Goal: Information Seeking & Learning: Find specific fact

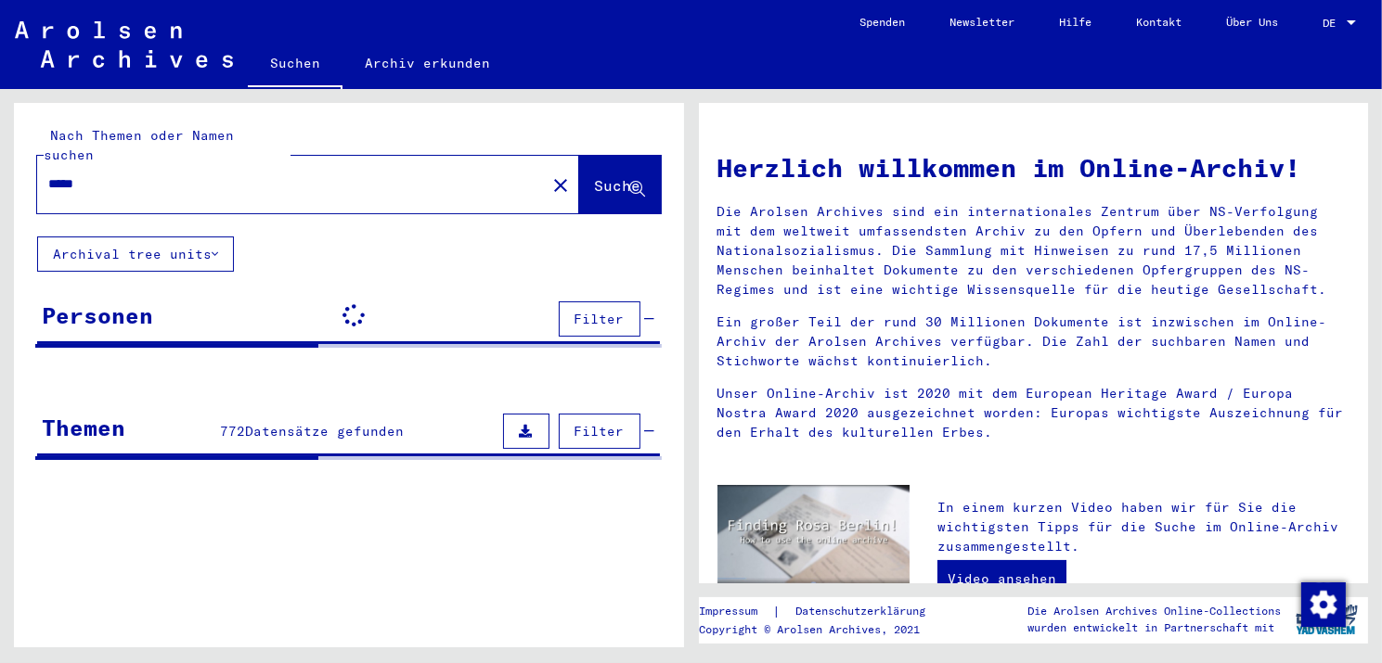
click at [122, 174] on input "*****" at bounding box center [285, 183] width 475 height 19
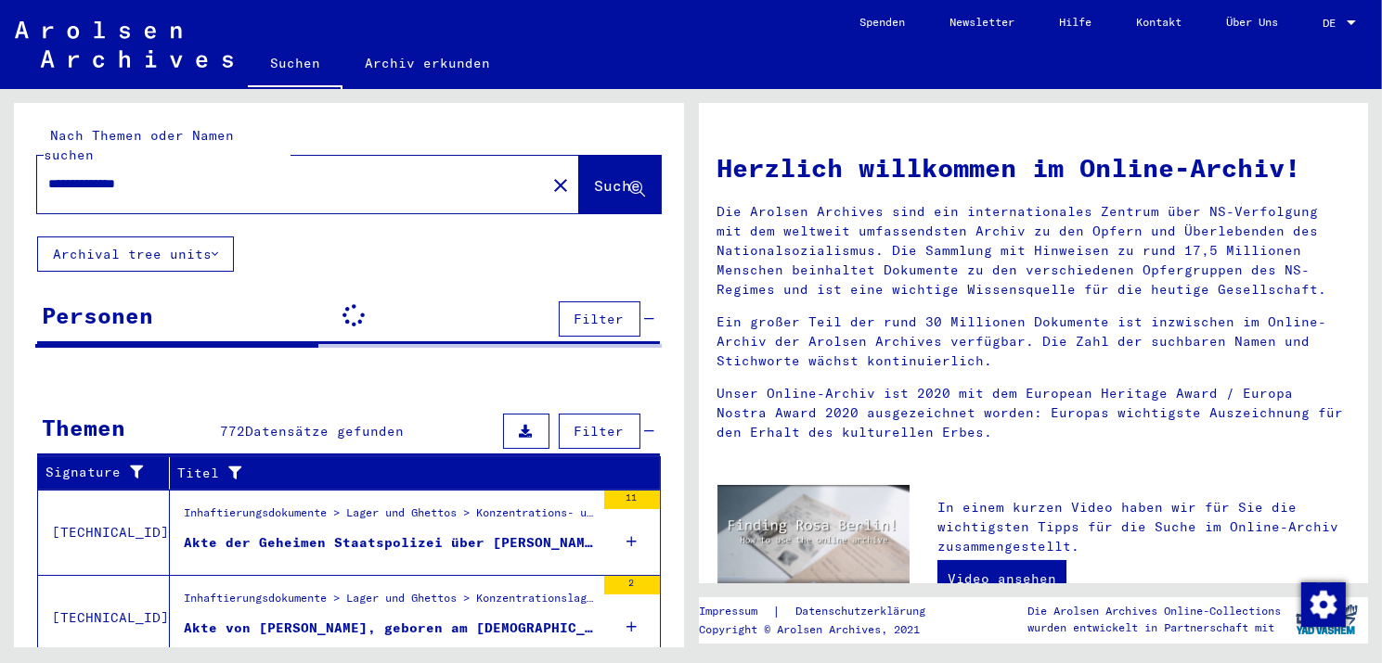
type input "**********"
click at [595, 176] on span "Suche" at bounding box center [618, 185] width 46 height 19
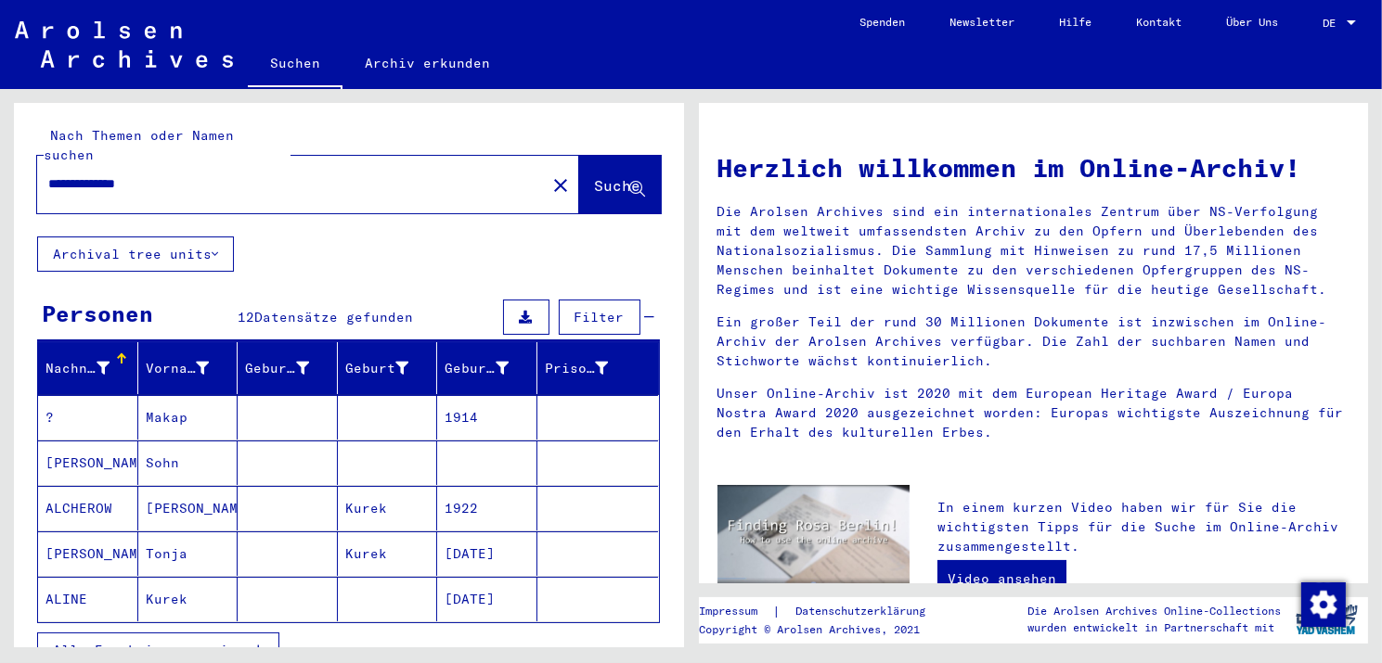
click at [140, 642] on span "Alle Ergebnisse anzeigen" at bounding box center [153, 650] width 200 height 17
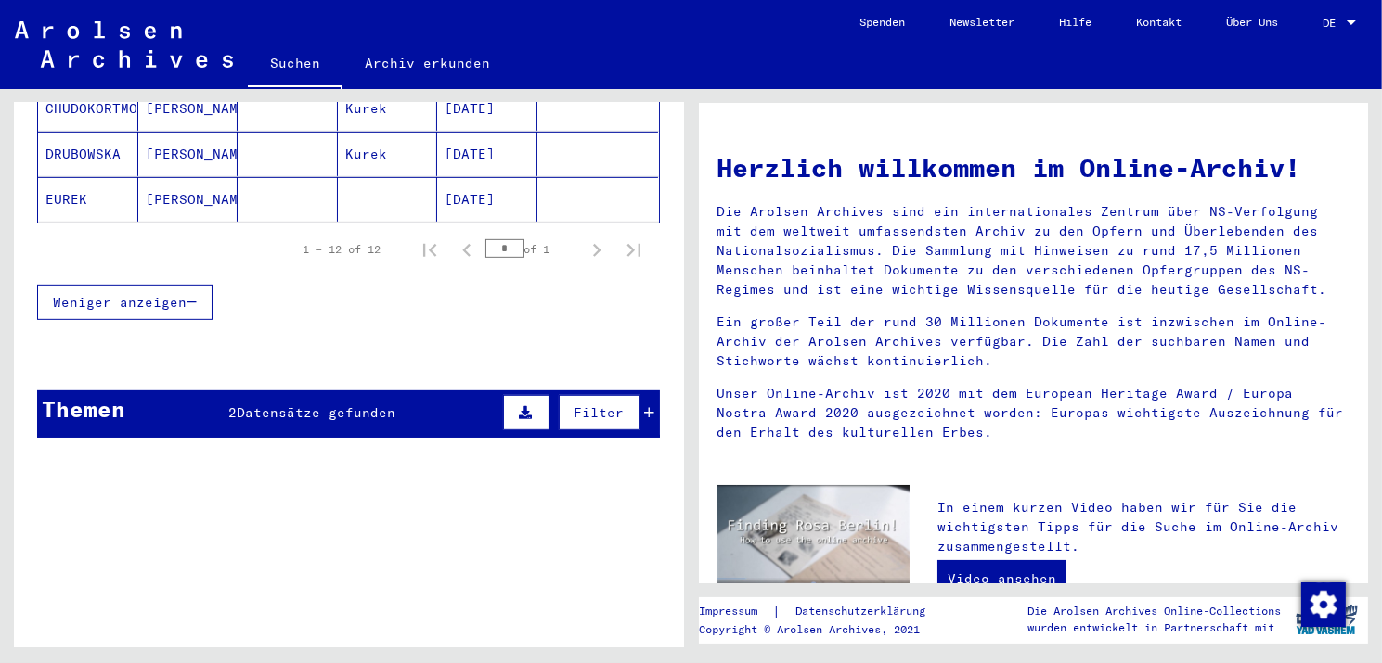
scroll to position [1314, 0]
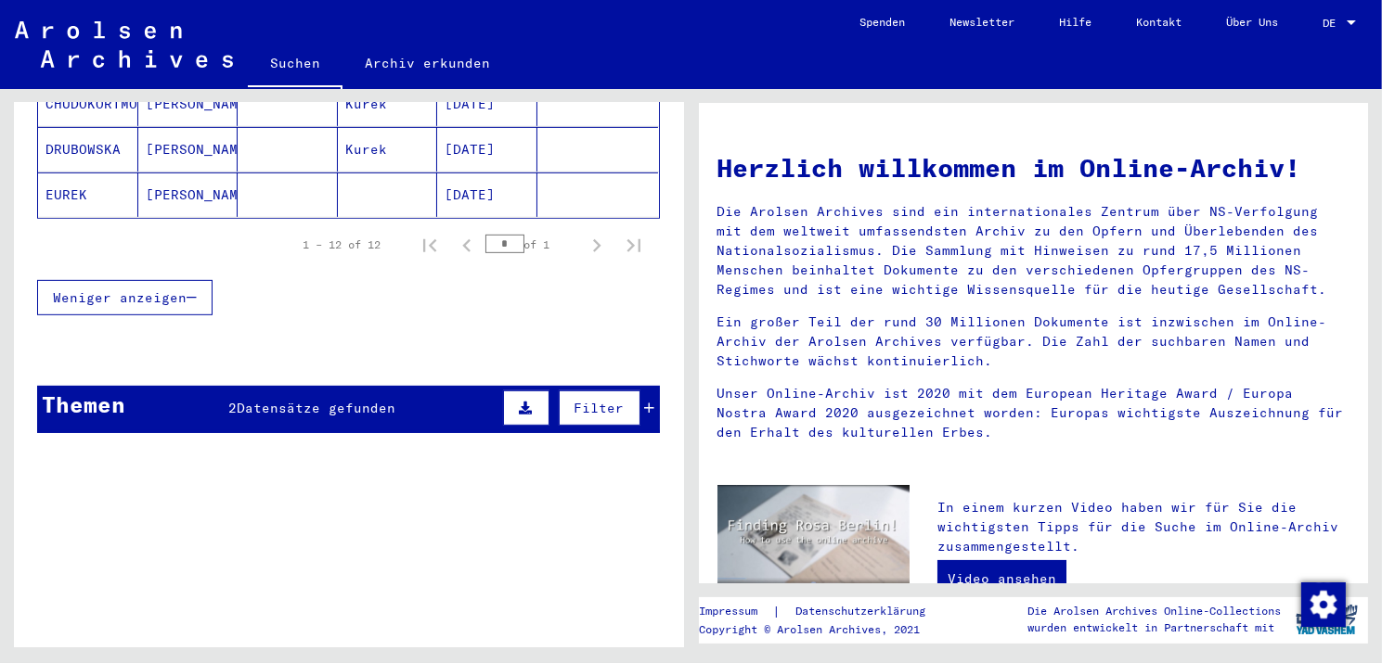
click at [354, 400] on span "Datensätze gefunden" at bounding box center [316, 408] width 159 height 17
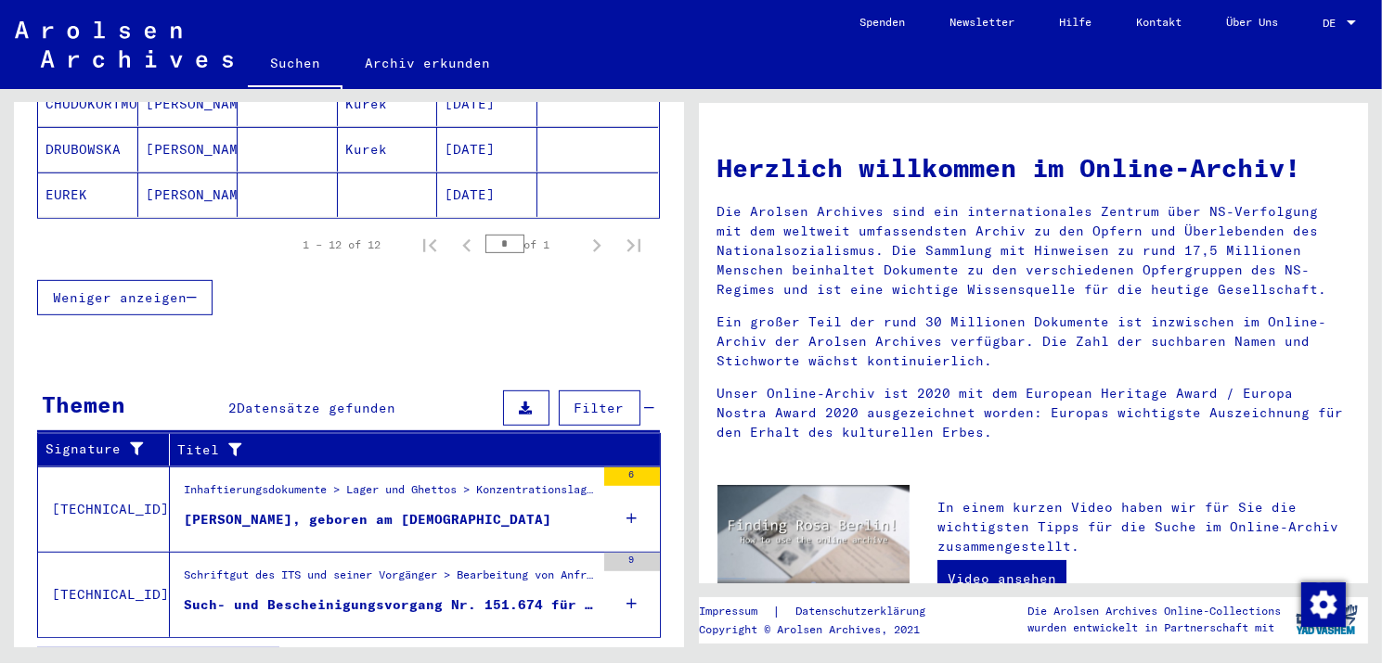
click at [437, 482] on div "Inhaftierungsdokumente > Lager und Ghettos > Konzentrationslager [GEOGRAPHIC_DA…" at bounding box center [389, 495] width 411 height 26
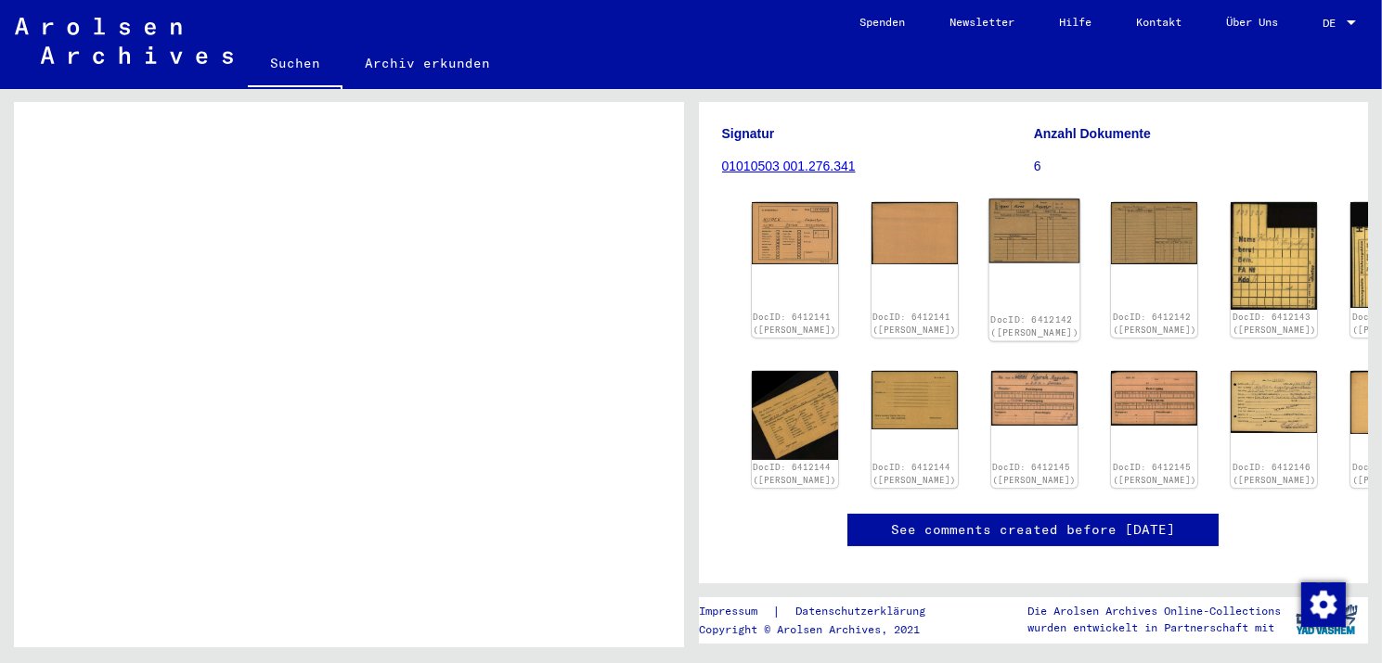
scroll to position [186, 0]
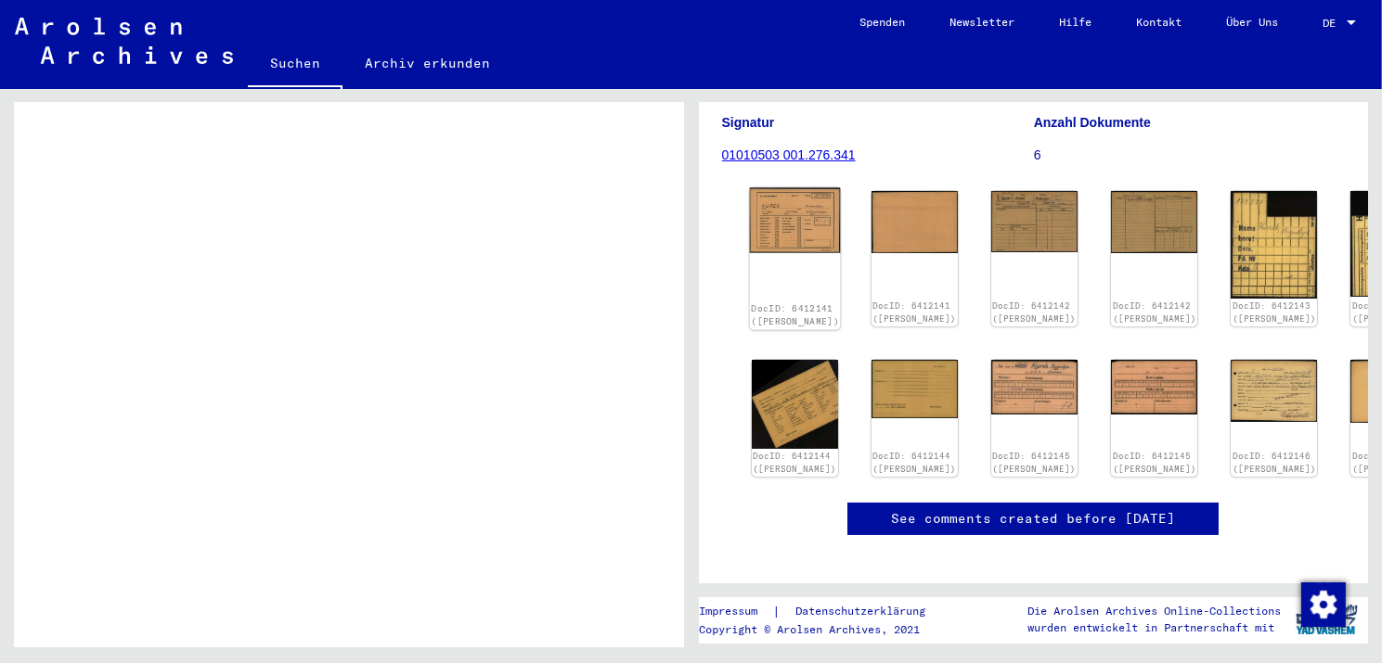
click at [791, 244] on img at bounding box center [794, 220] width 91 height 65
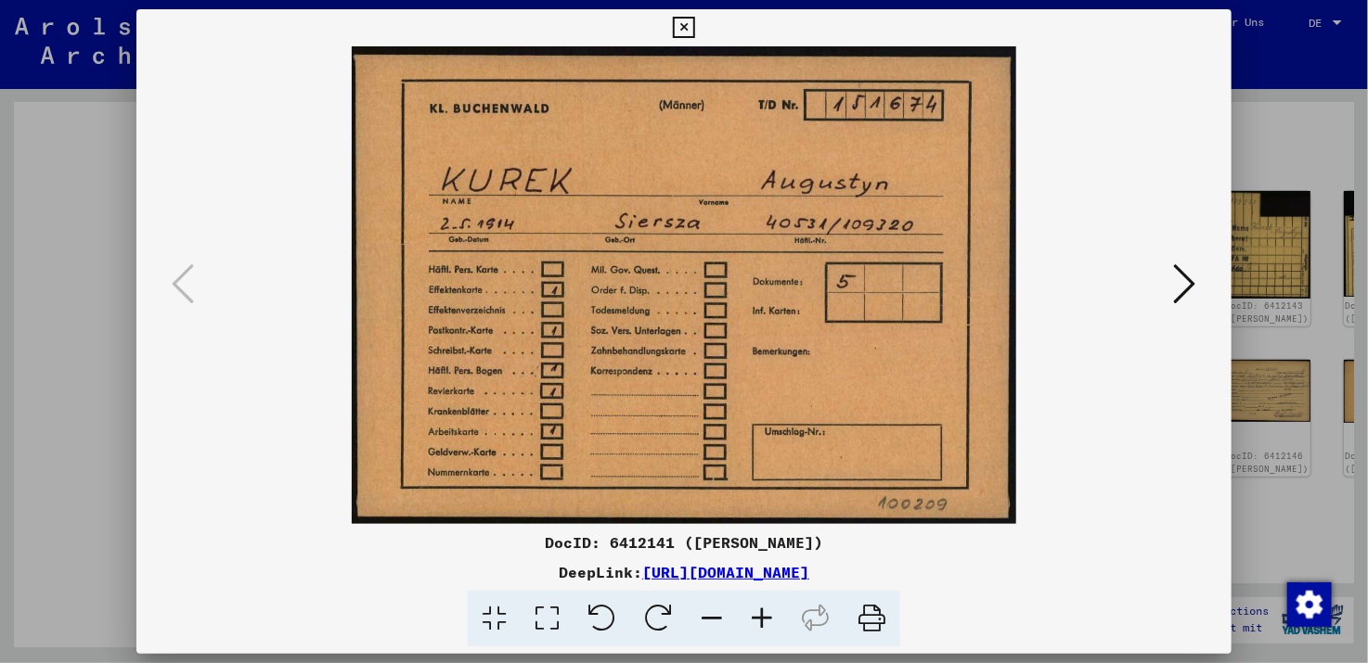
click at [1182, 285] on icon at bounding box center [1185, 284] width 22 height 45
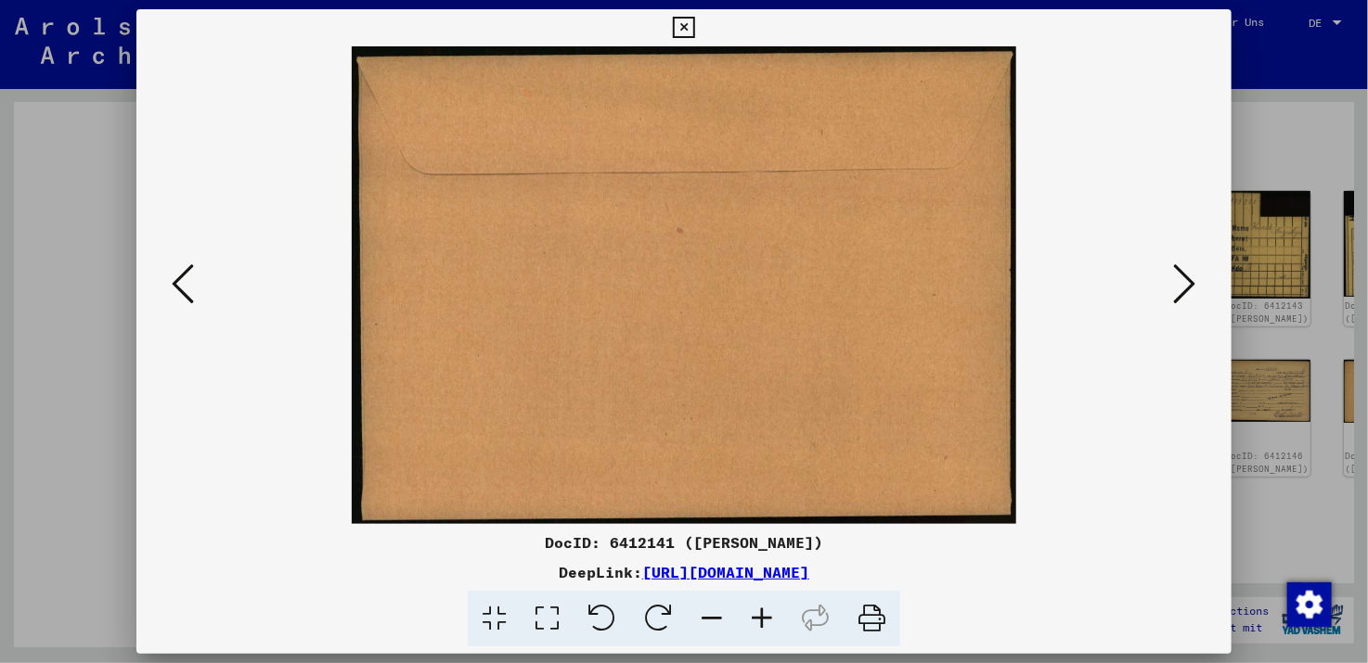
click at [1182, 285] on icon at bounding box center [1185, 284] width 22 height 45
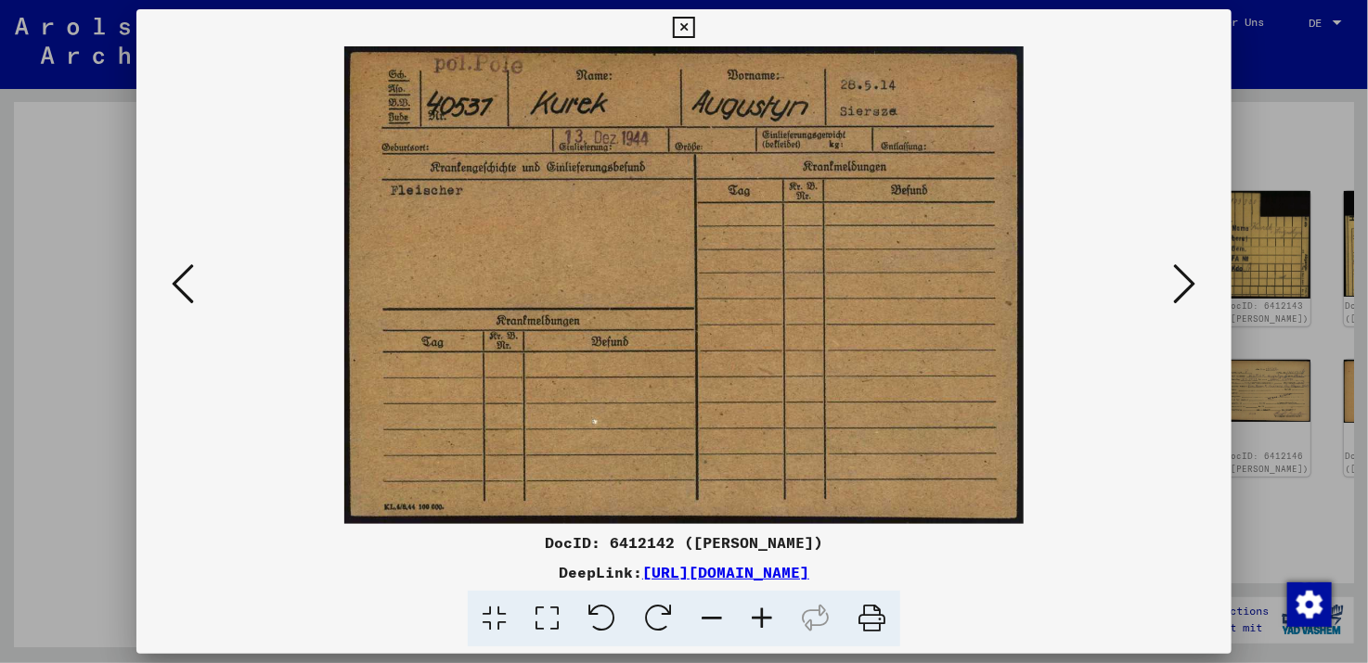
click at [1182, 284] on icon at bounding box center [1185, 284] width 22 height 45
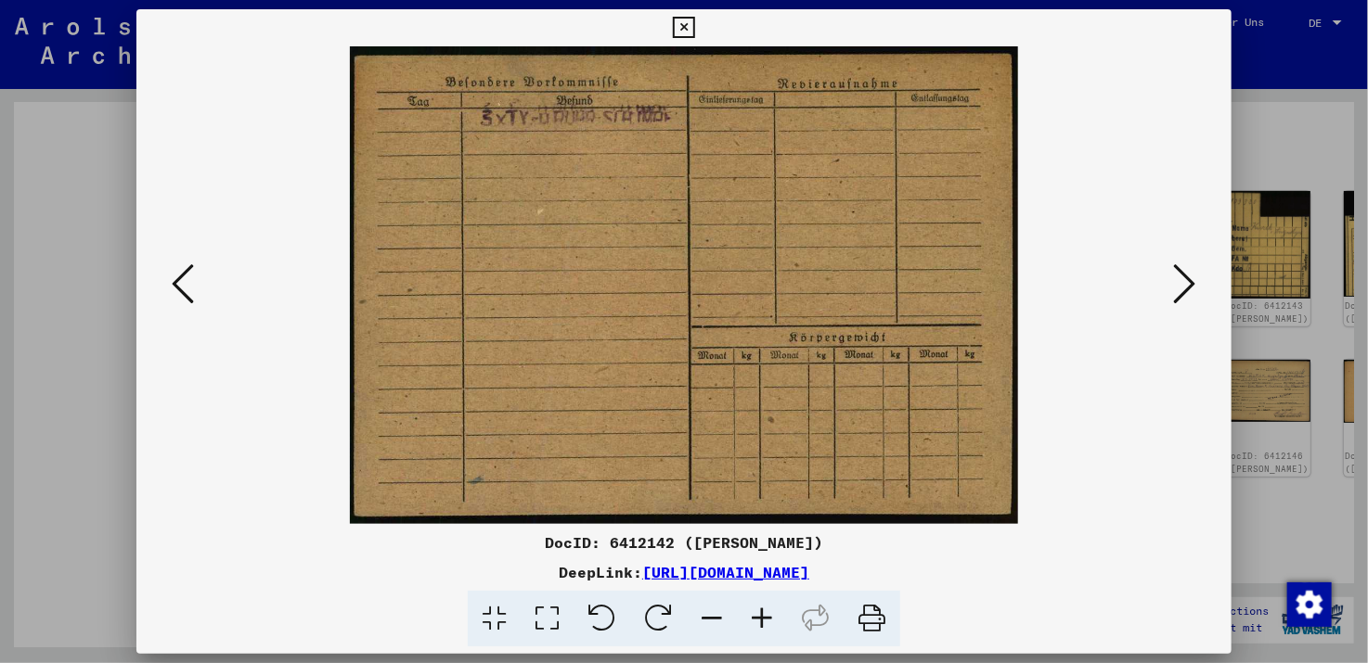
click at [1182, 284] on icon at bounding box center [1185, 284] width 22 height 45
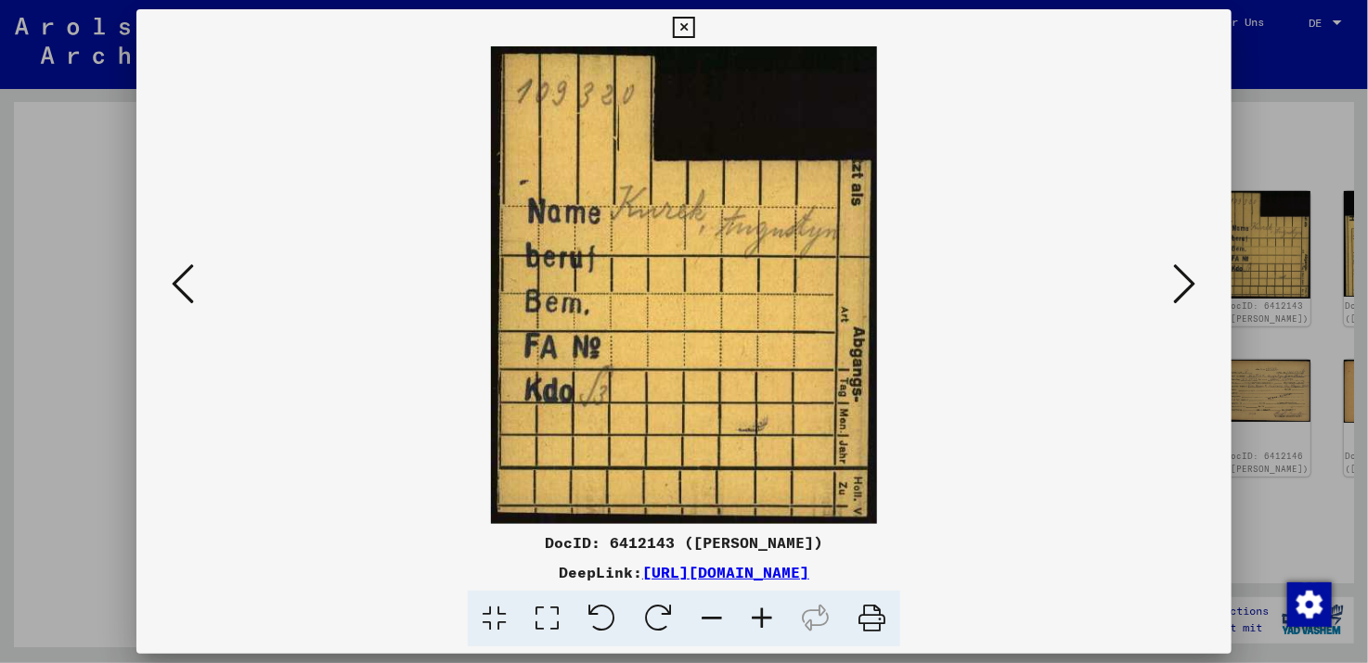
click at [1182, 284] on icon at bounding box center [1185, 284] width 22 height 45
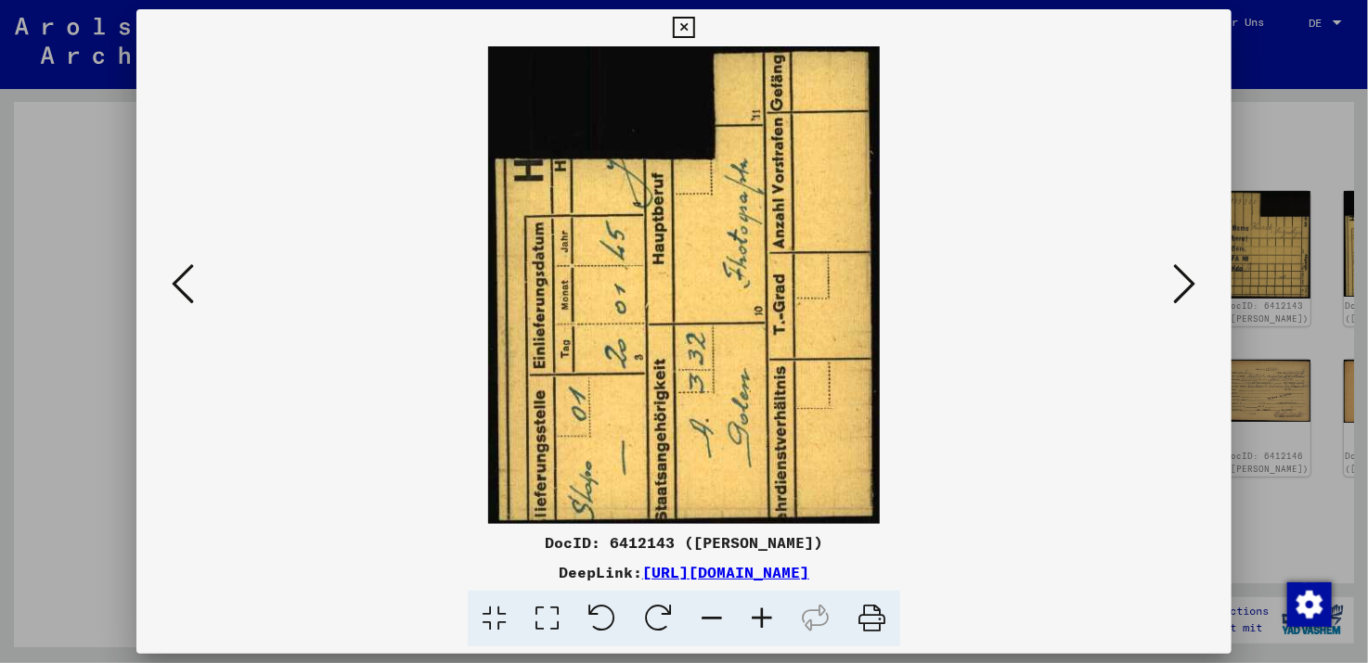
click at [662, 611] on icon at bounding box center [658, 619] width 57 height 57
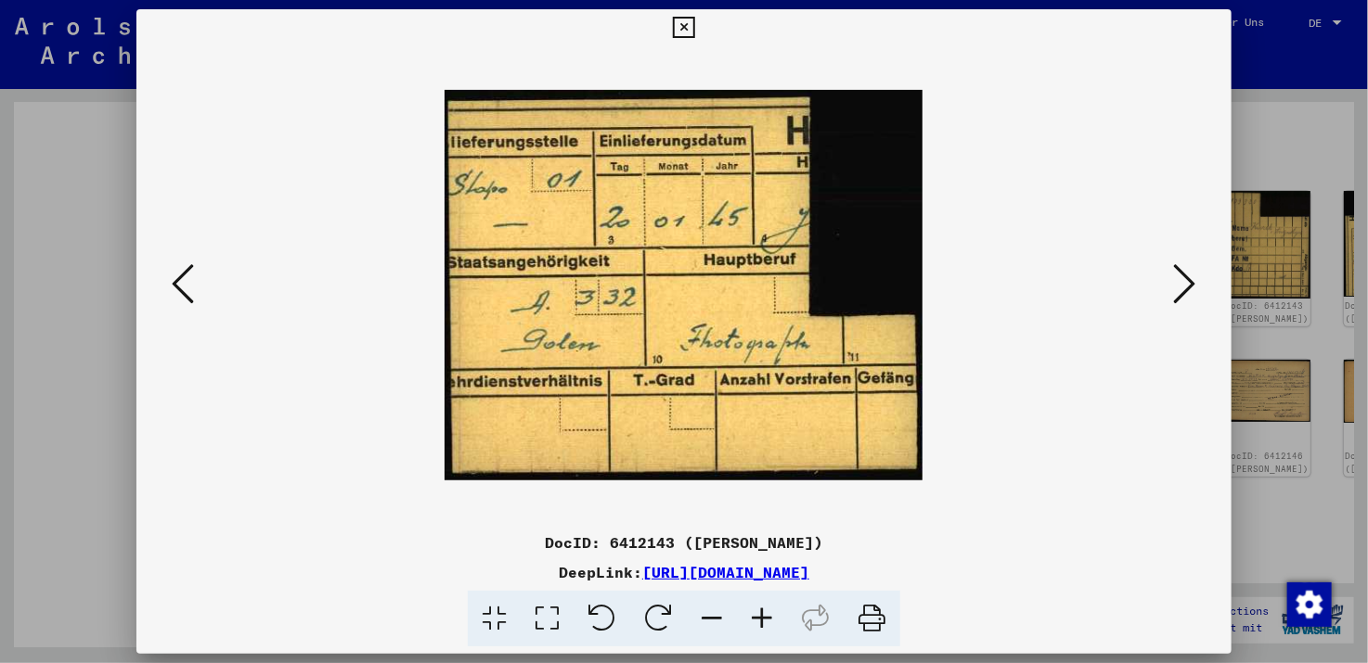
click at [166, 296] on button at bounding box center [182, 285] width 33 height 53
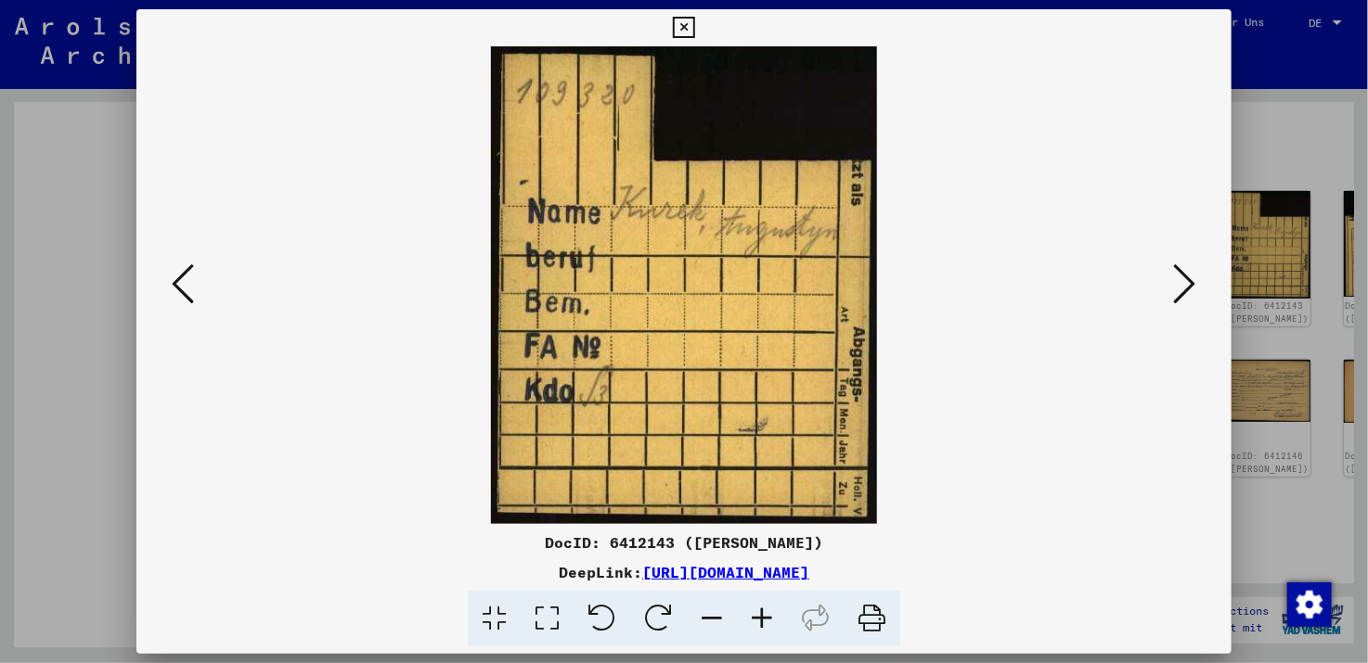
click at [184, 289] on icon at bounding box center [183, 284] width 22 height 45
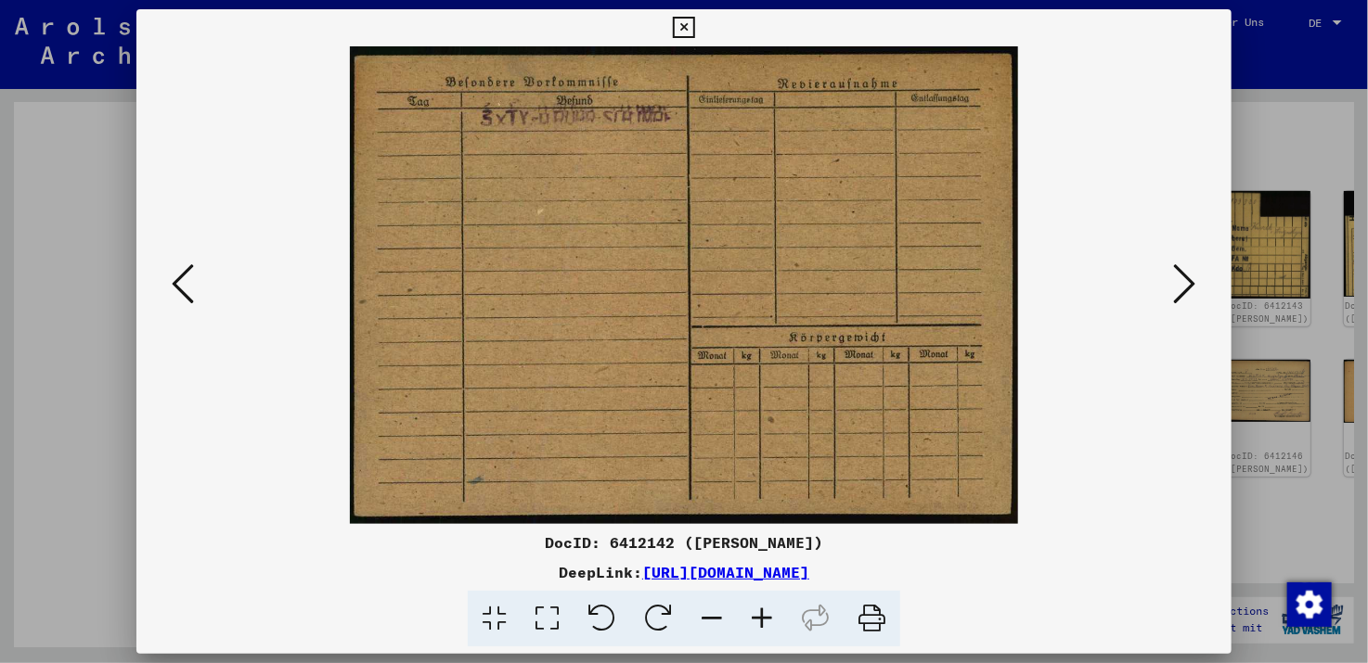
click at [172, 287] on icon at bounding box center [183, 284] width 22 height 45
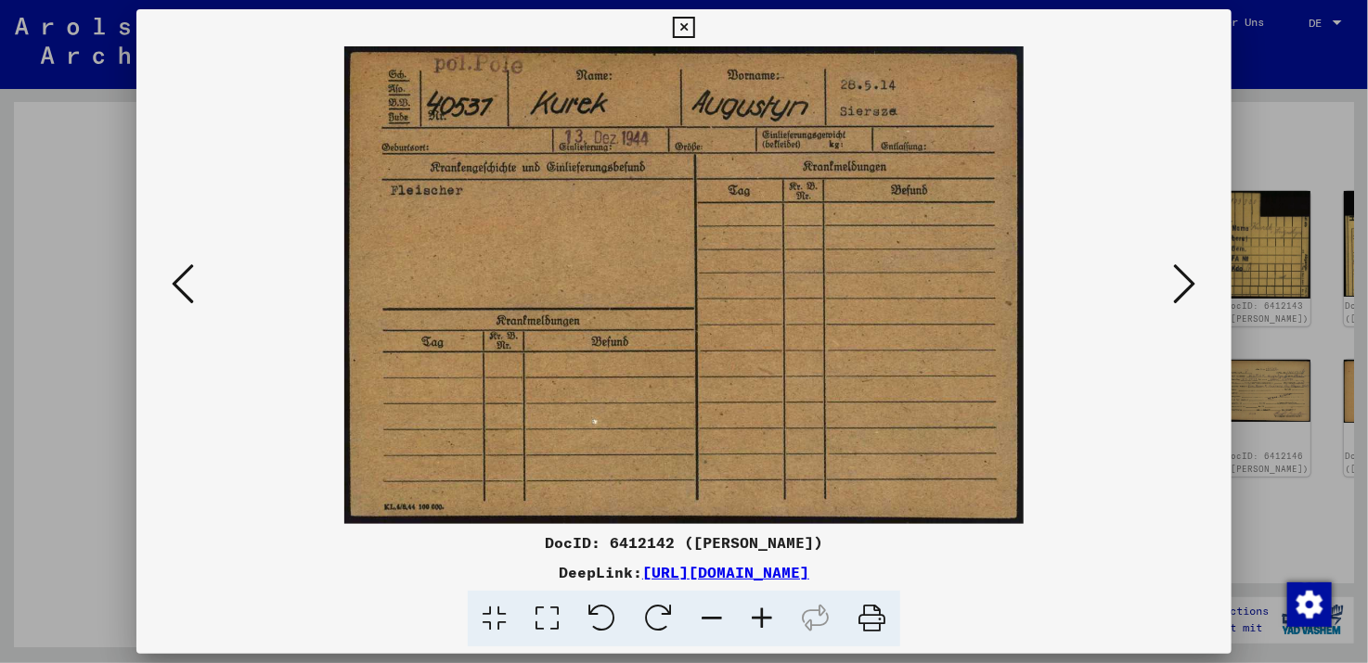
click at [1182, 282] on icon at bounding box center [1185, 284] width 22 height 45
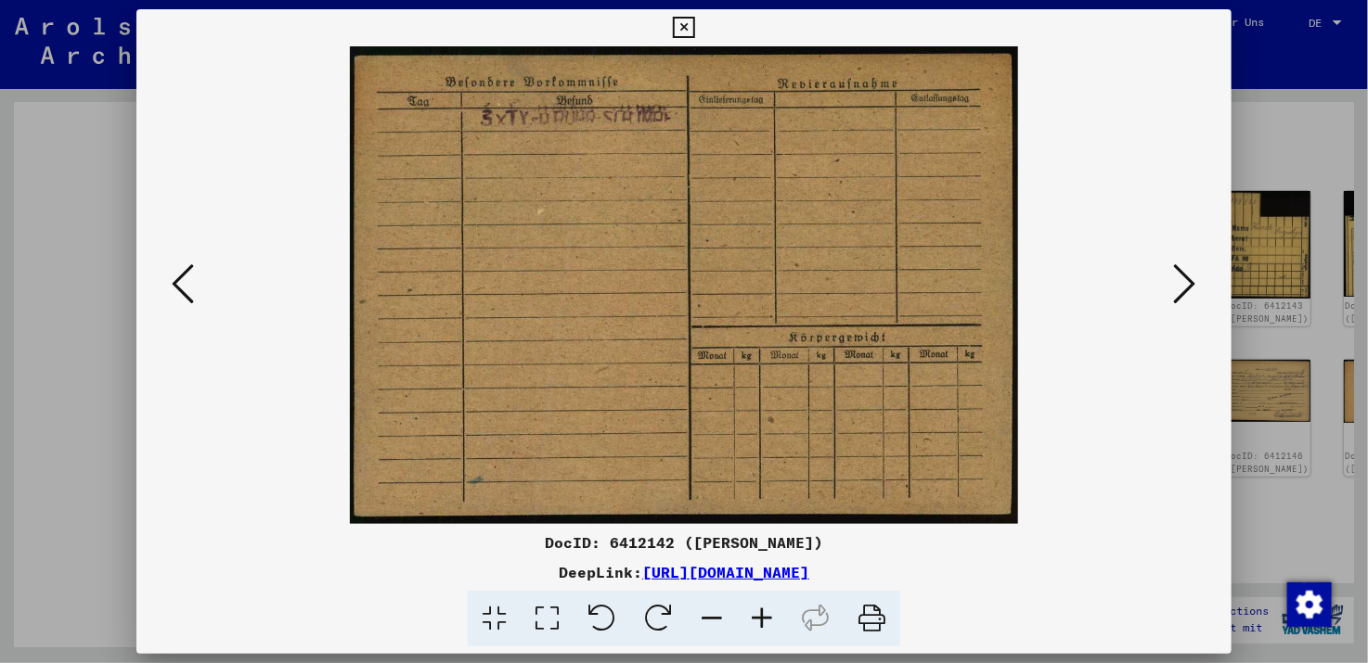
click at [1182, 282] on icon at bounding box center [1185, 284] width 22 height 45
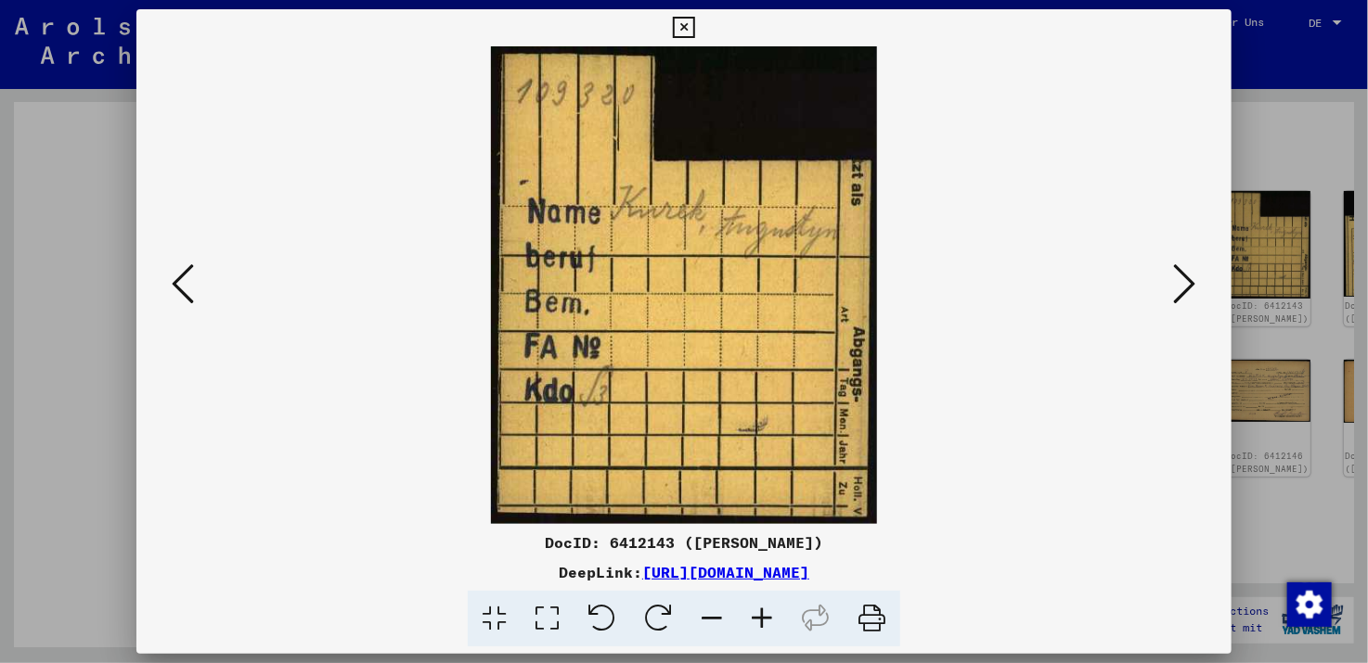
click at [1182, 282] on icon at bounding box center [1185, 284] width 22 height 45
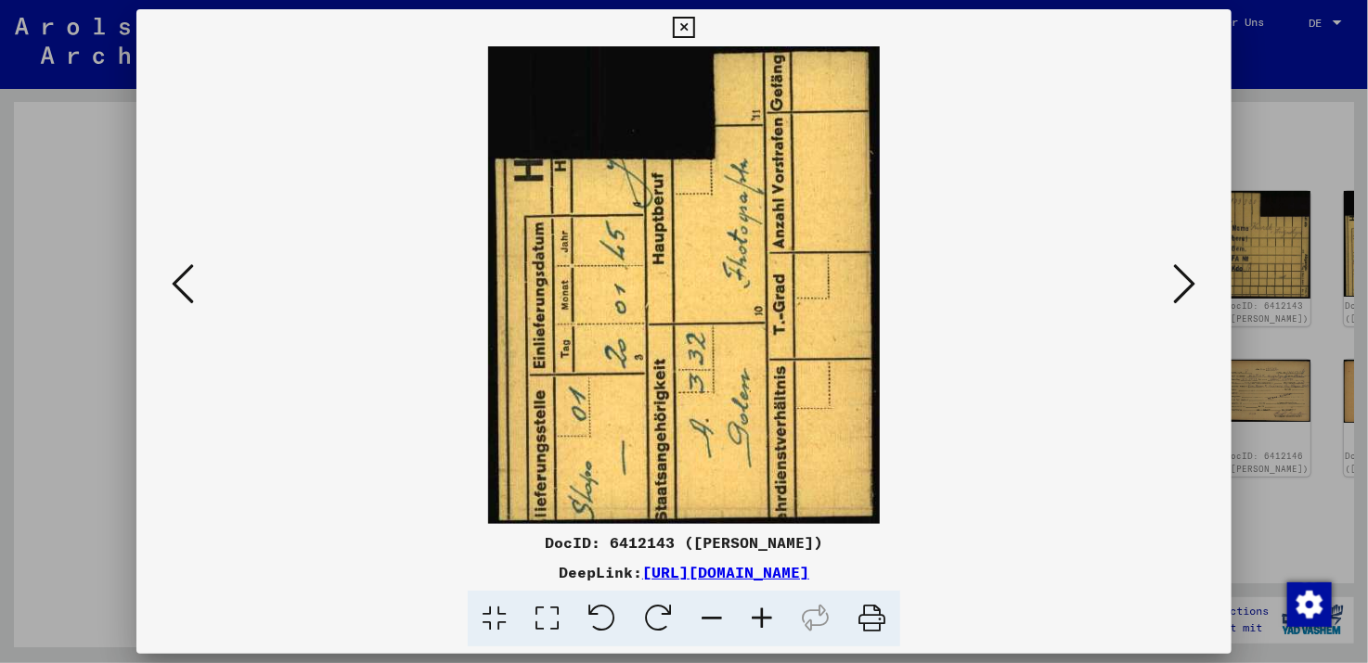
click at [659, 614] on icon at bounding box center [658, 619] width 57 height 57
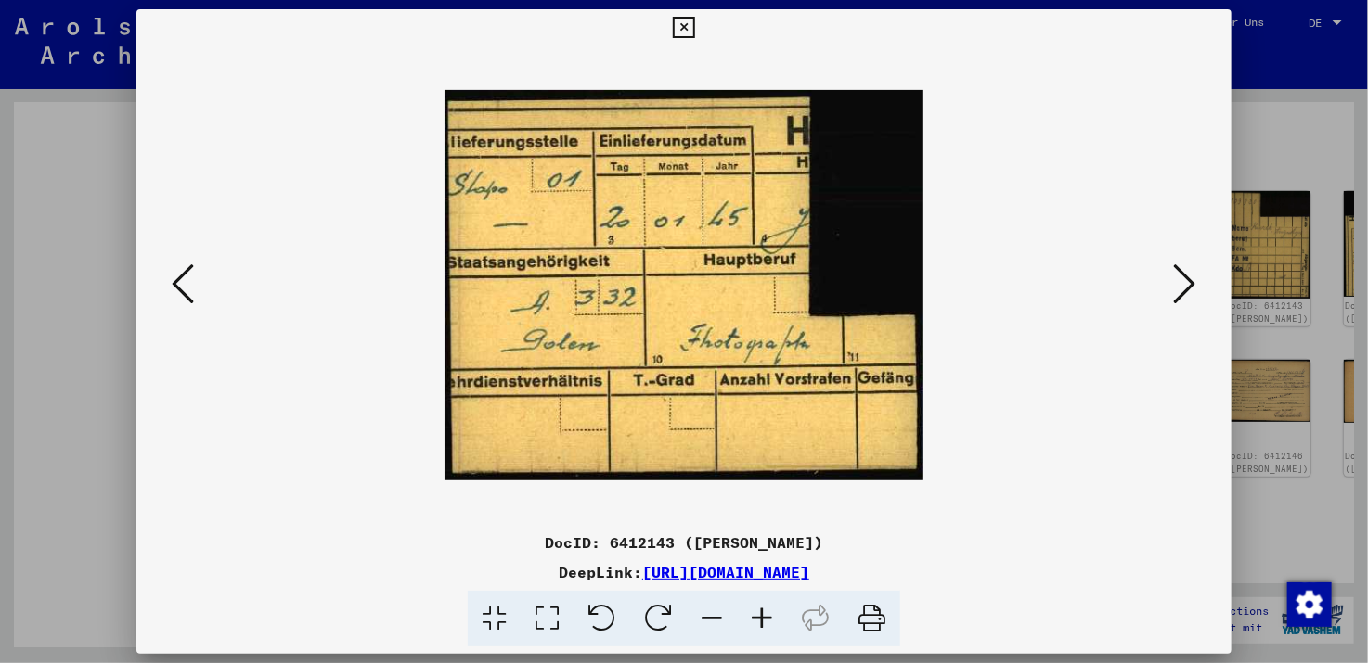
click at [1190, 285] on icon at bounding box center [1185, 284] width 22 height 45
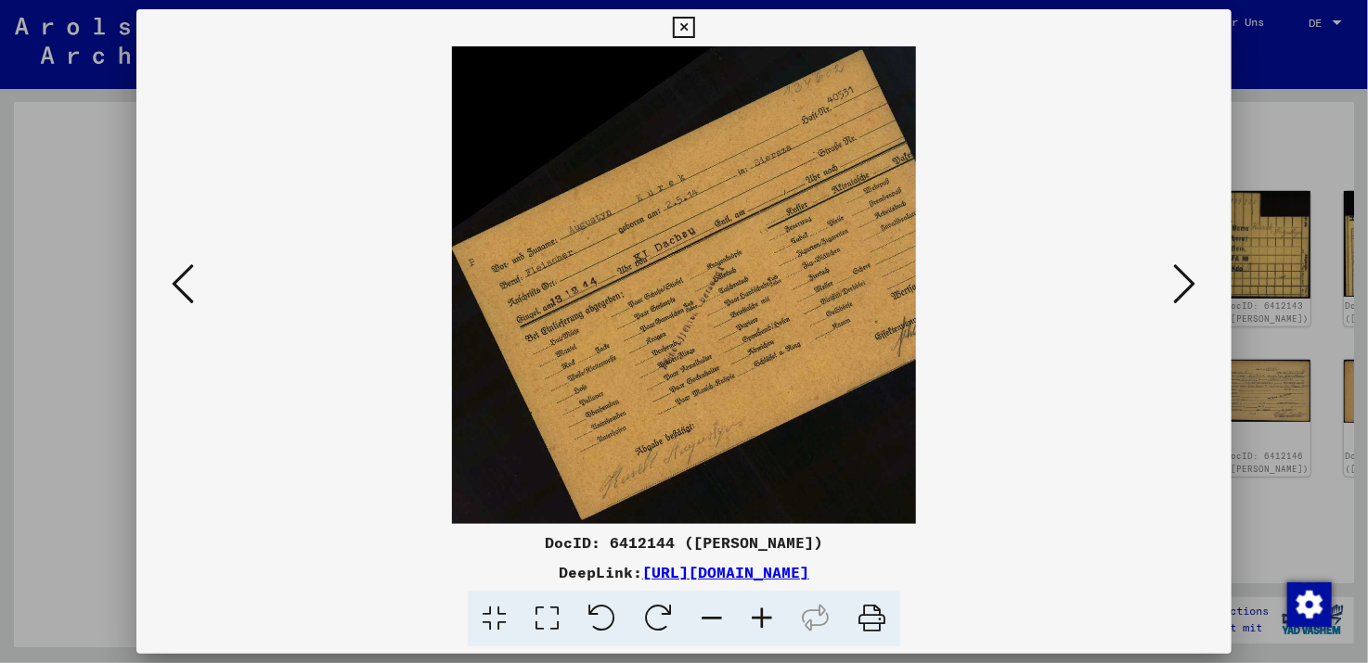
drag, startPoint x: 814, startPoint y: 325, endPoint x: 787, endPoint y: 332, distance: 27.9
click at [787, 332] on img at bounding box center [683, 285] width 968 height 478
click at [1185, 283] on icon at bounding box center [1185, 284] width 22 height 45
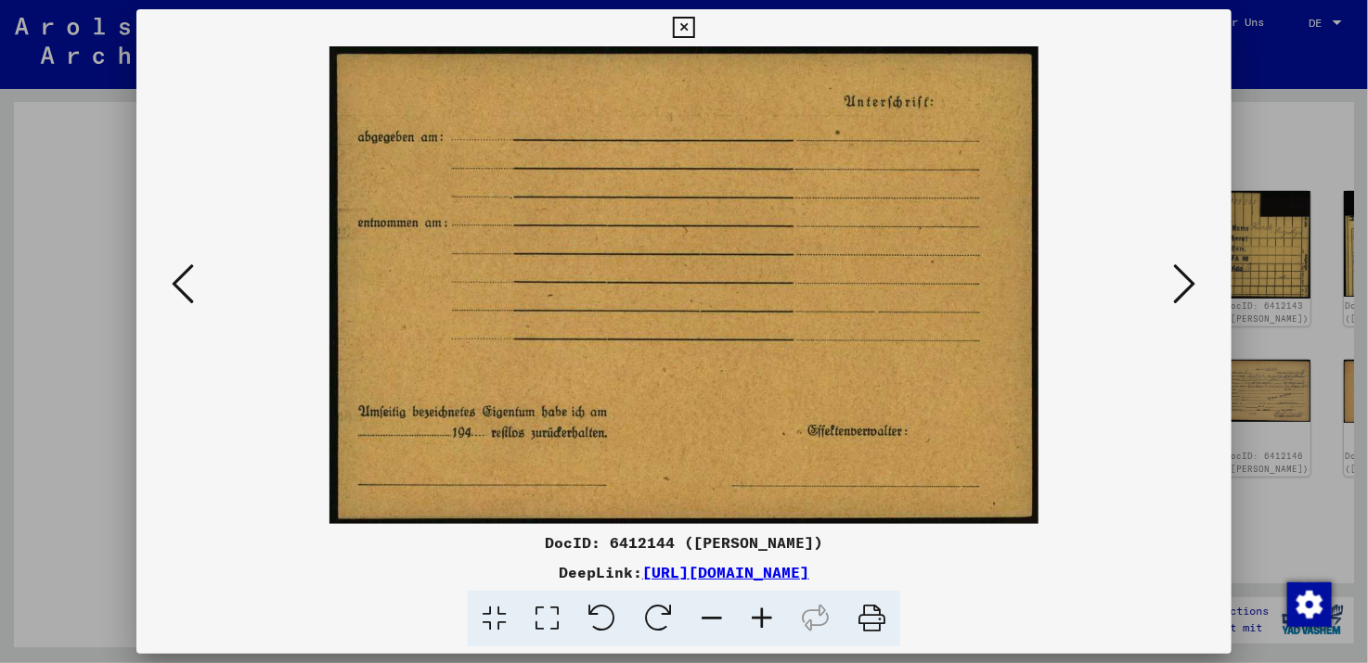
click at [1185, 283] on icon at bounding box center [1185, 284] width 22 height 45
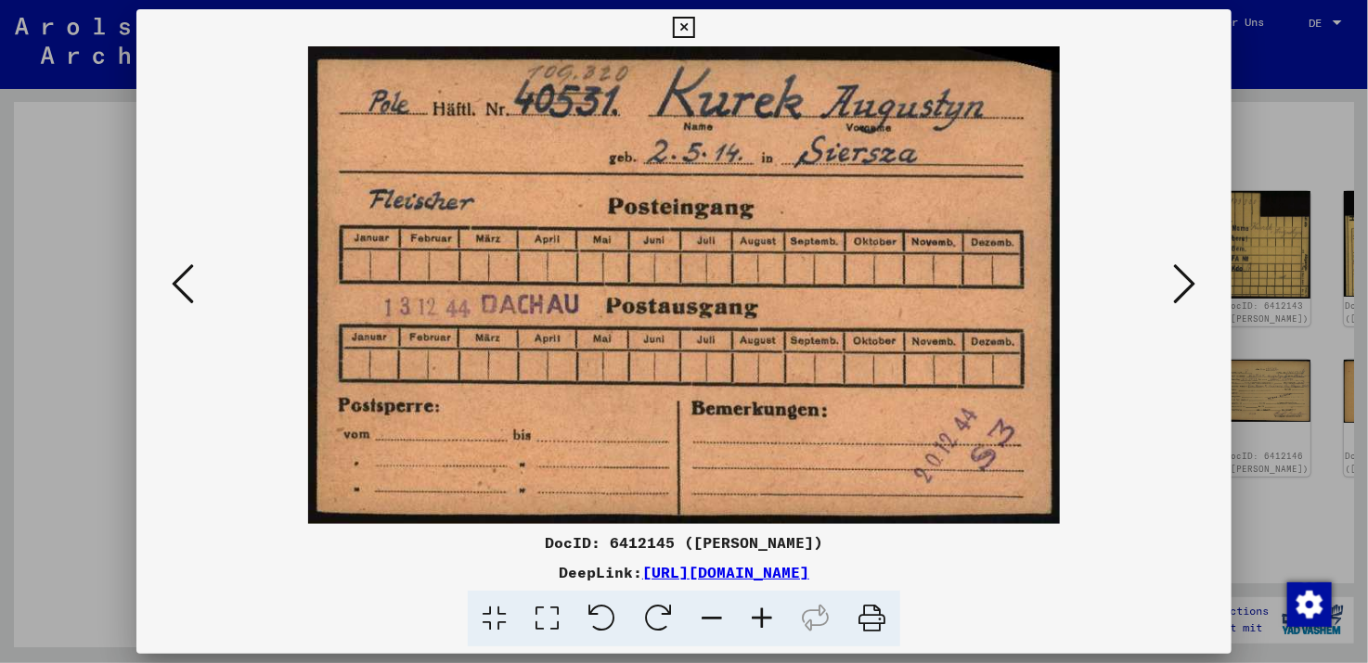
click at [1186, 283] on icon at bounding box center [1185, 284] width 22 height 45
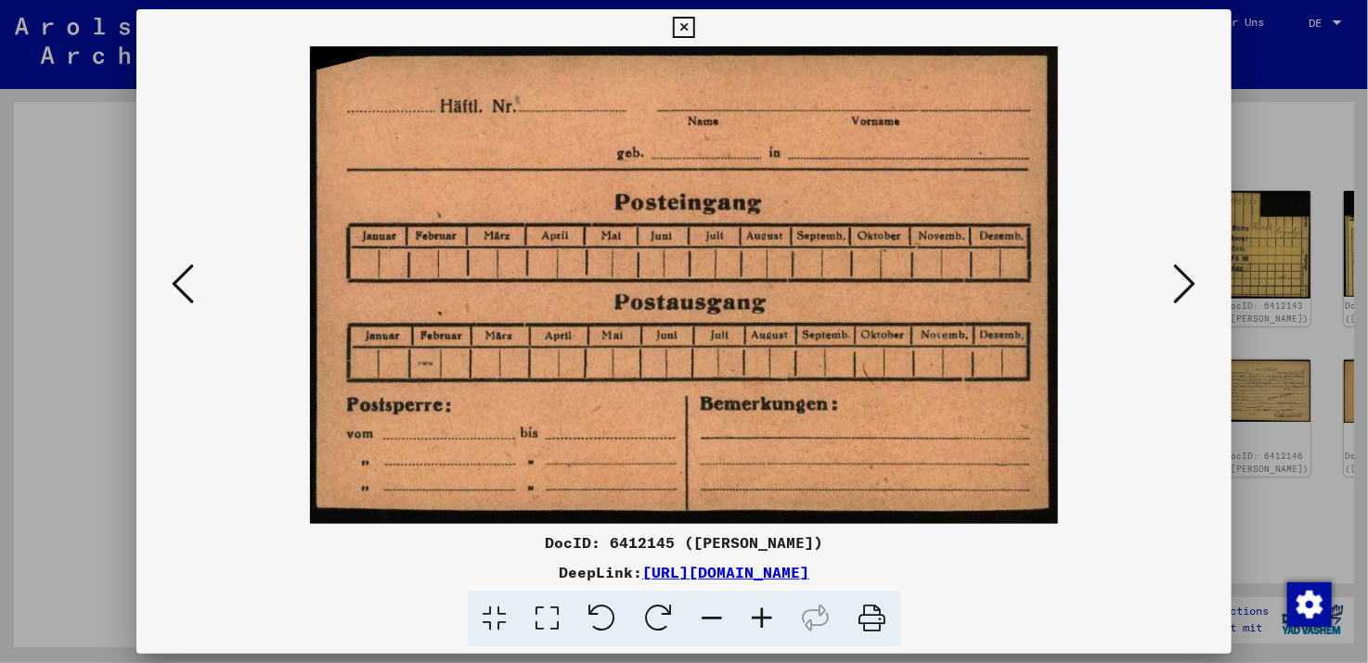
click at [1186, 283] on icon at bounding box center [1185, 284] width 22 height 45
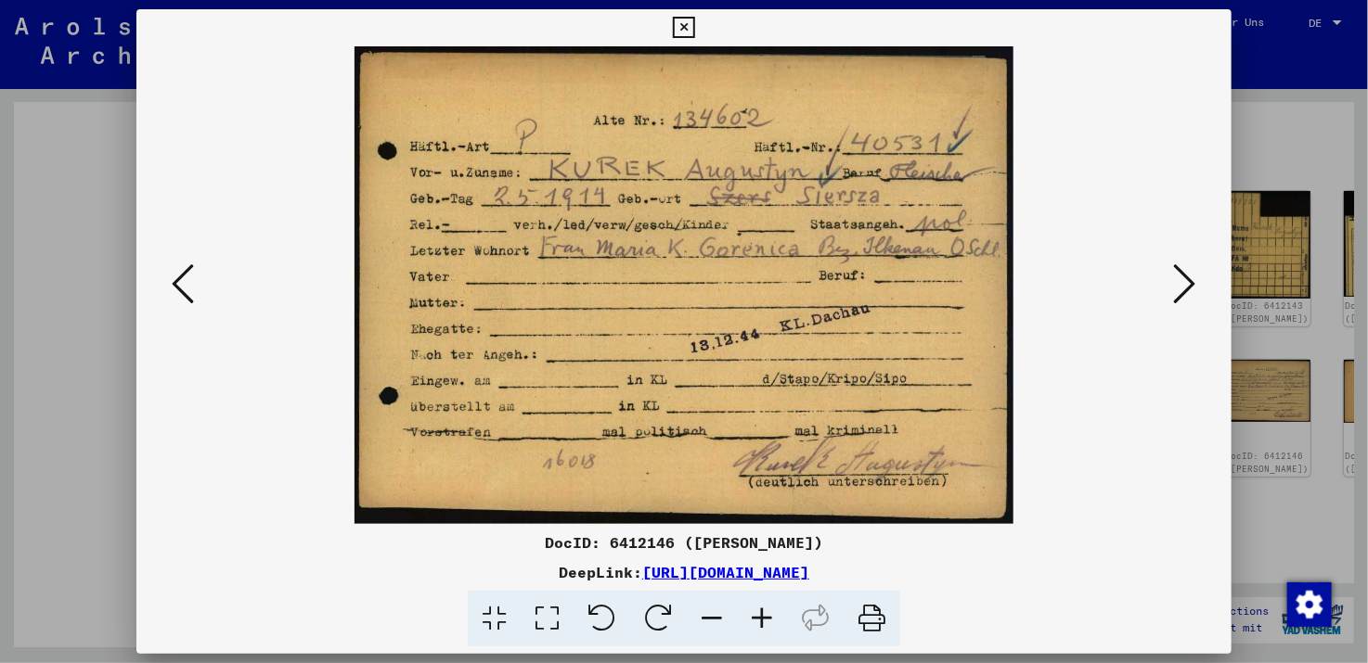
click at [1187, 287] on icon at bounding box center [1185, 284] width 22 height 45
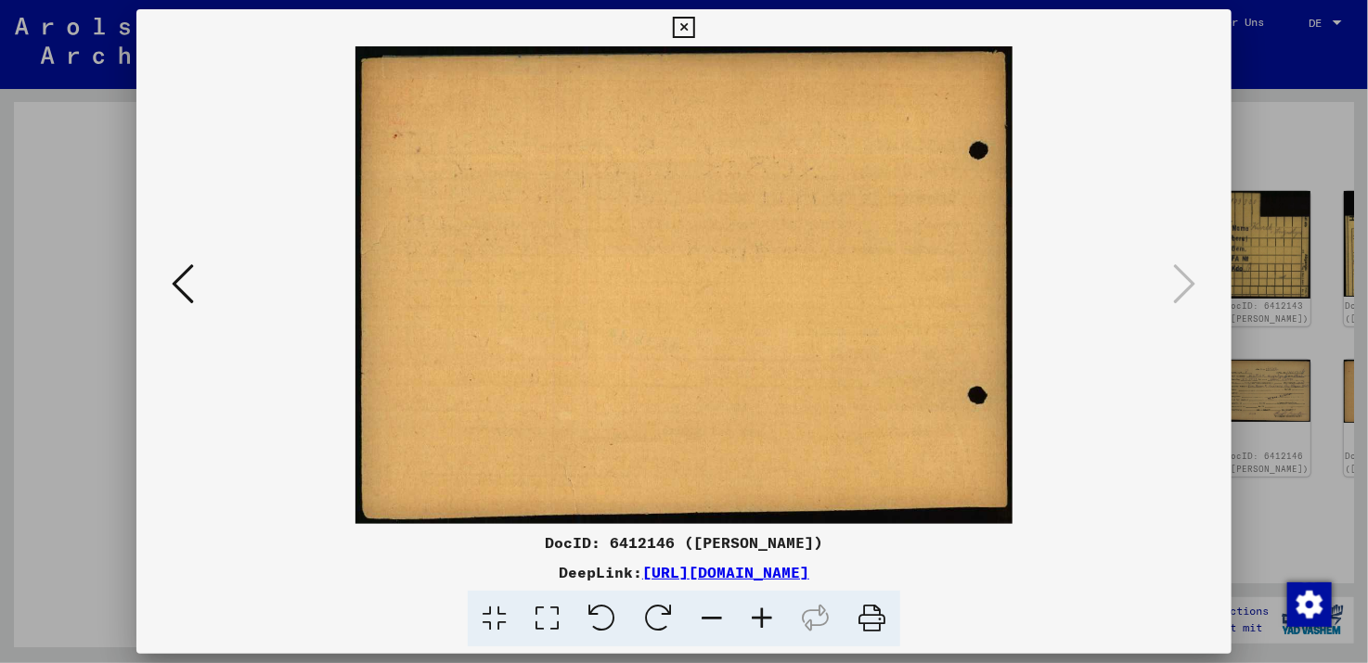
click at [690, 25] on icon at bounding box center [683, 28] width 21 height 22
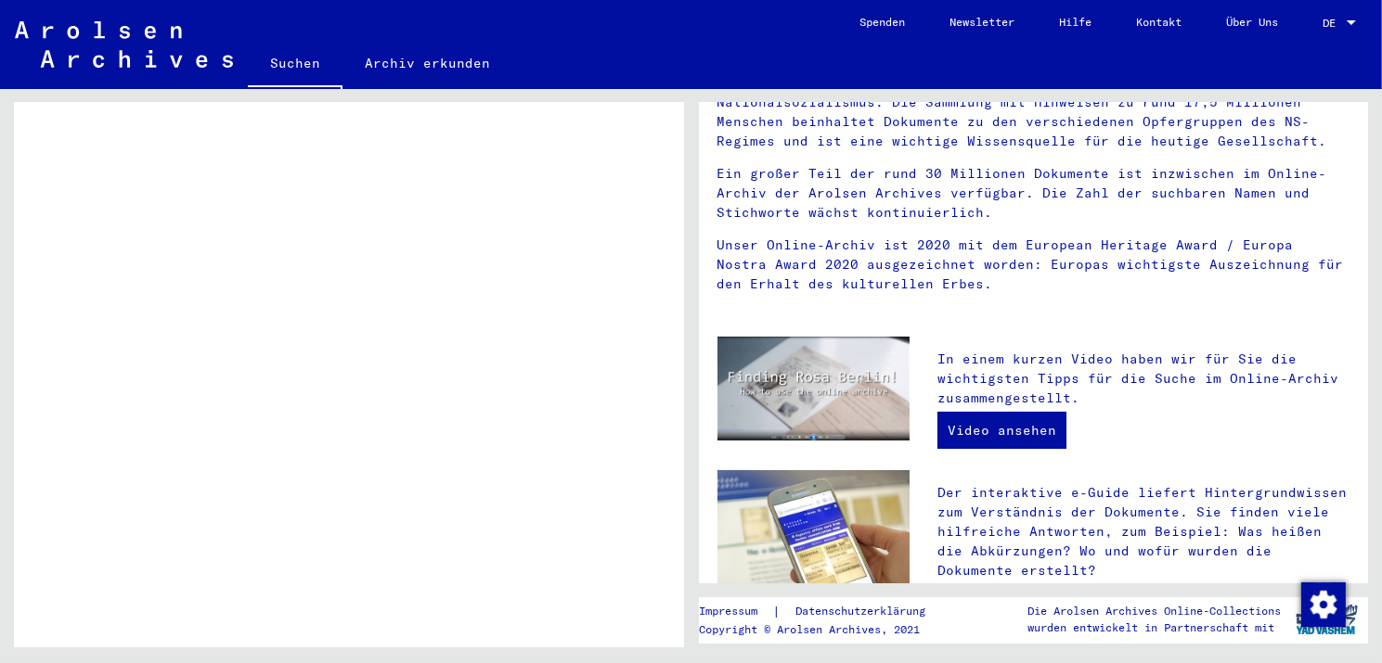
scroll to position [278, 0]
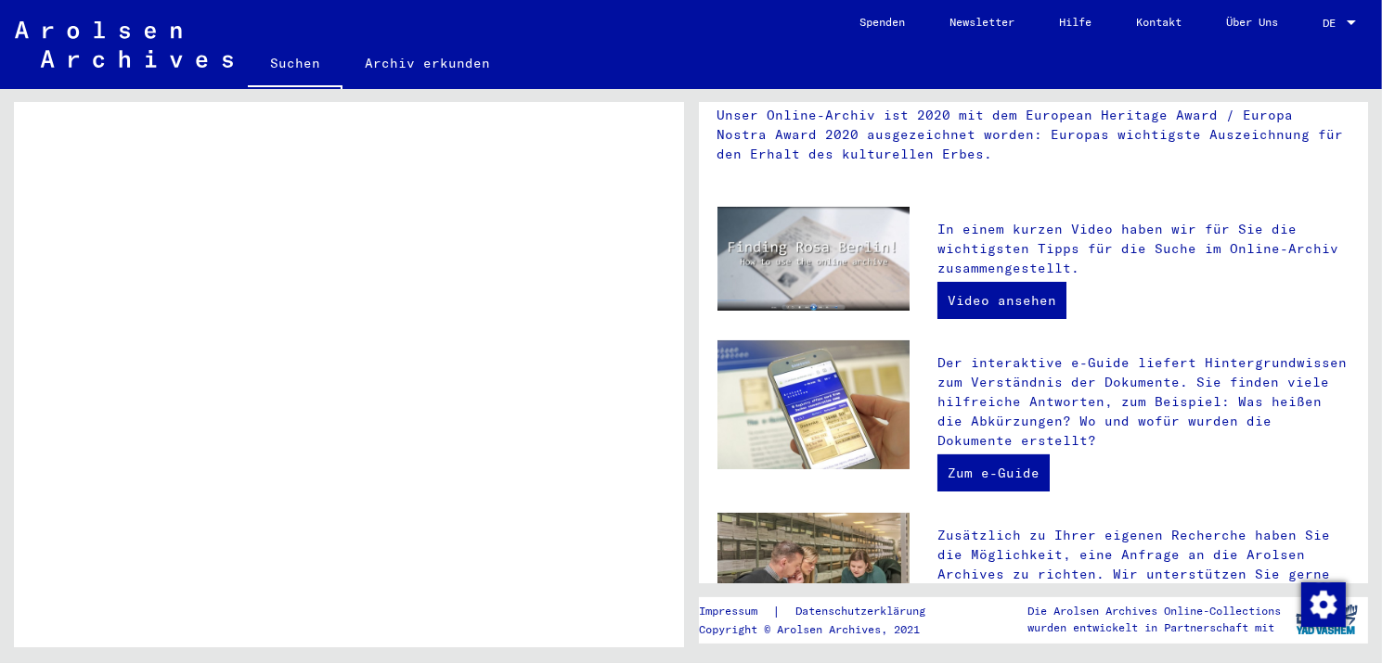
click at [289, 58] on link "Suchen" at bounding box center [295, 65] width 95 height 48
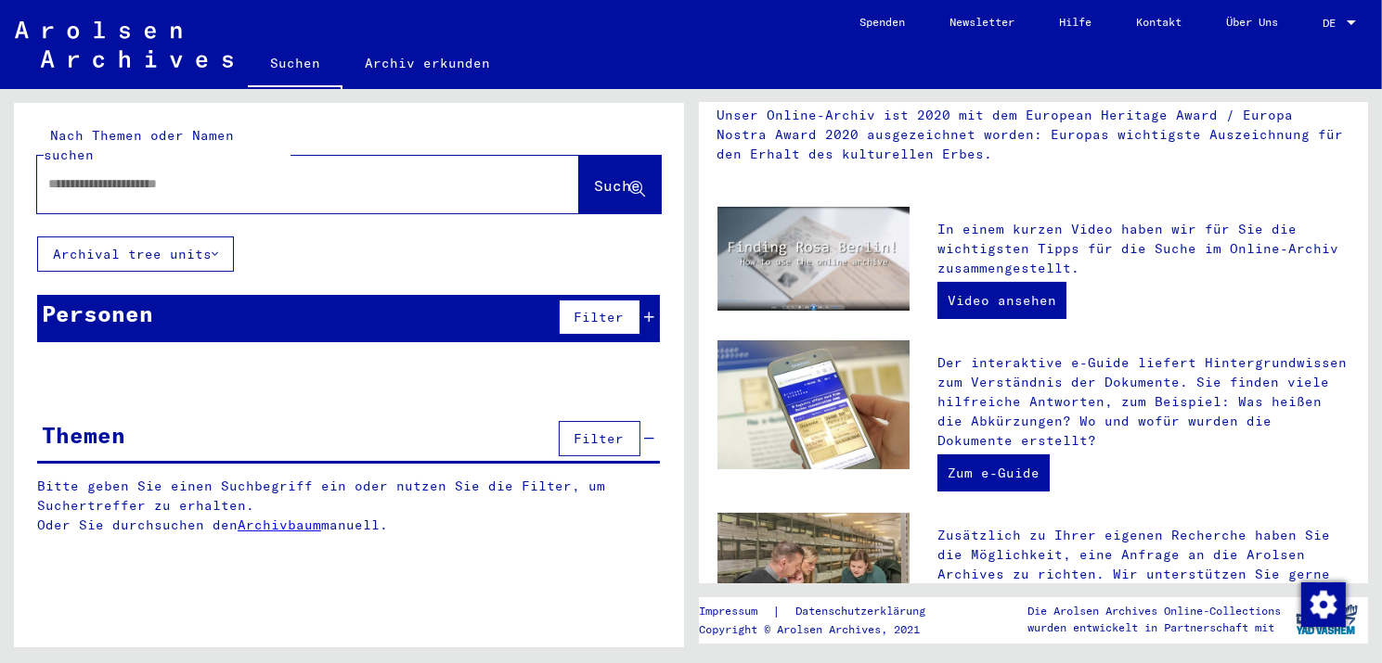
click at [163, 174] on input "text" at bounding box center [285, 183] width 475 height 19
type input "**********"
click at [621, 176] on span "Suche" at bounding box center [618, 185] width 46 height 19
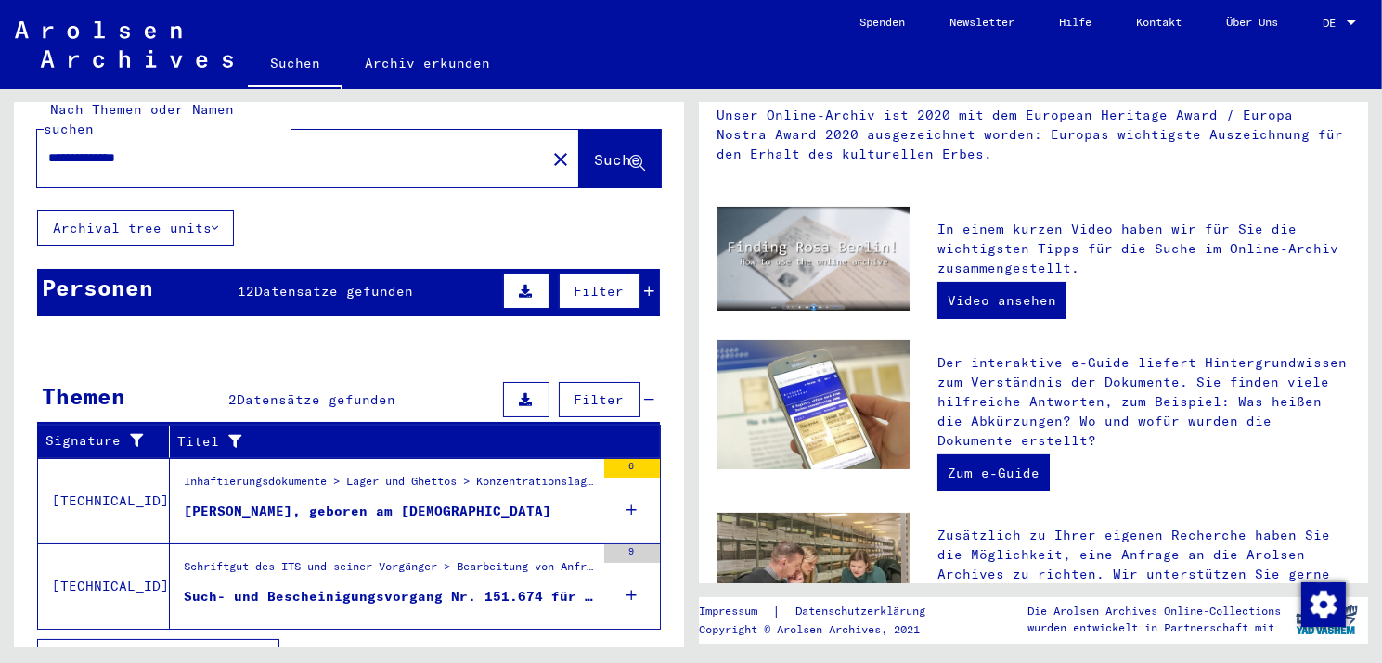
scroll to position [38, 0]
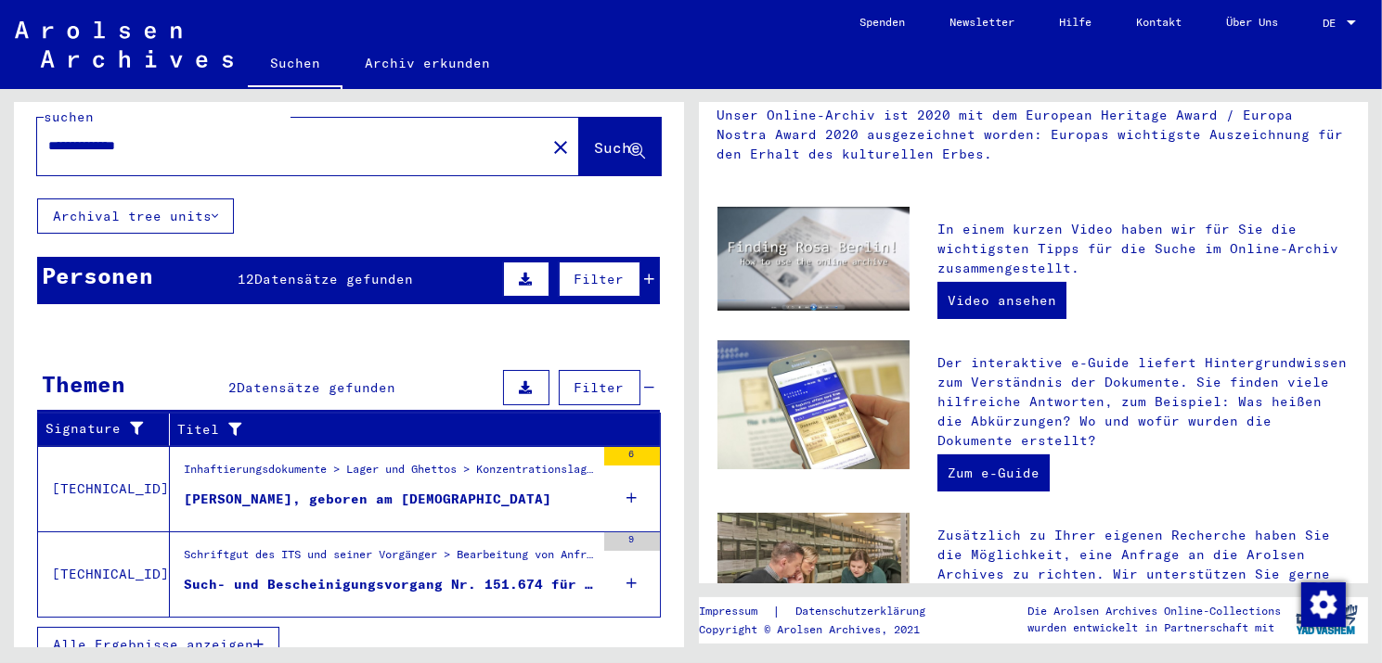
click at [371, 575] on div "Such- und Bescheinigungsvorgang Nr. 151.674 für [PERSON_NAME][GEOGRAPHIC_DATA] …" at bounding box center [389, 584] width 411 height 19
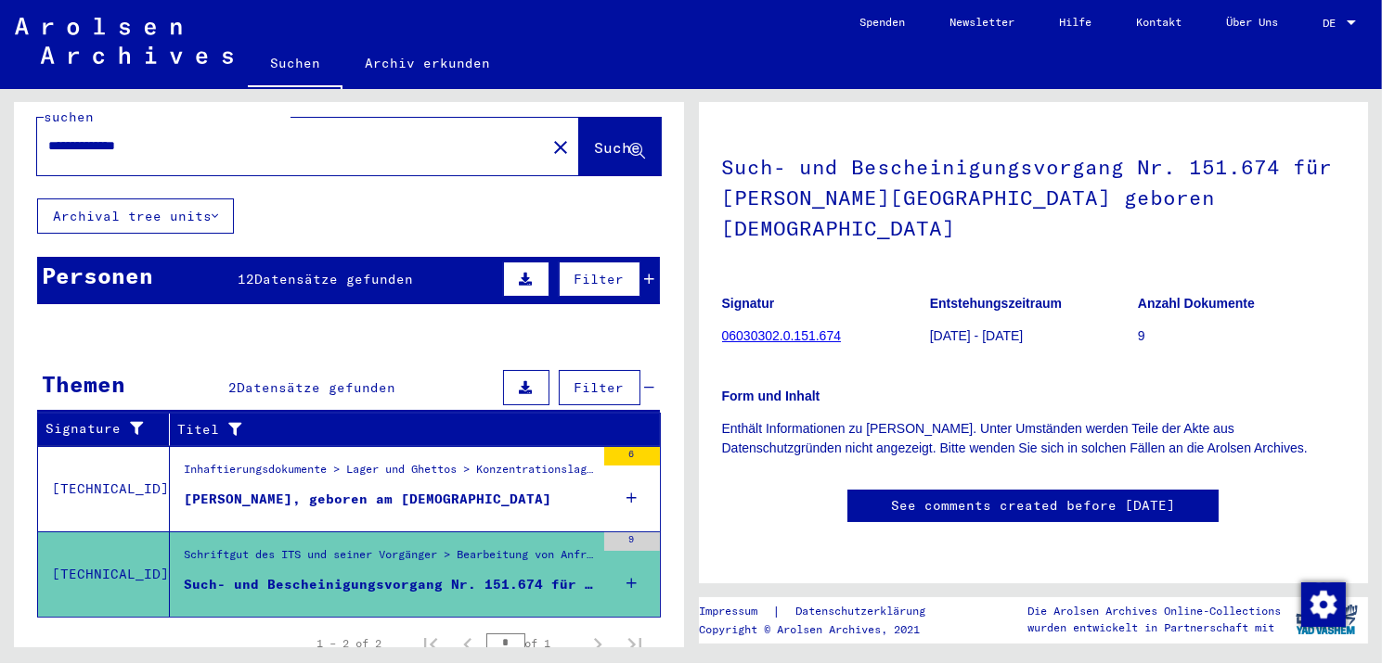
scroll to position [186, 0]
click at [1052, 496] on link "See comments created before [DATE]" at bounding box center [1033, 505] width 284 height 19
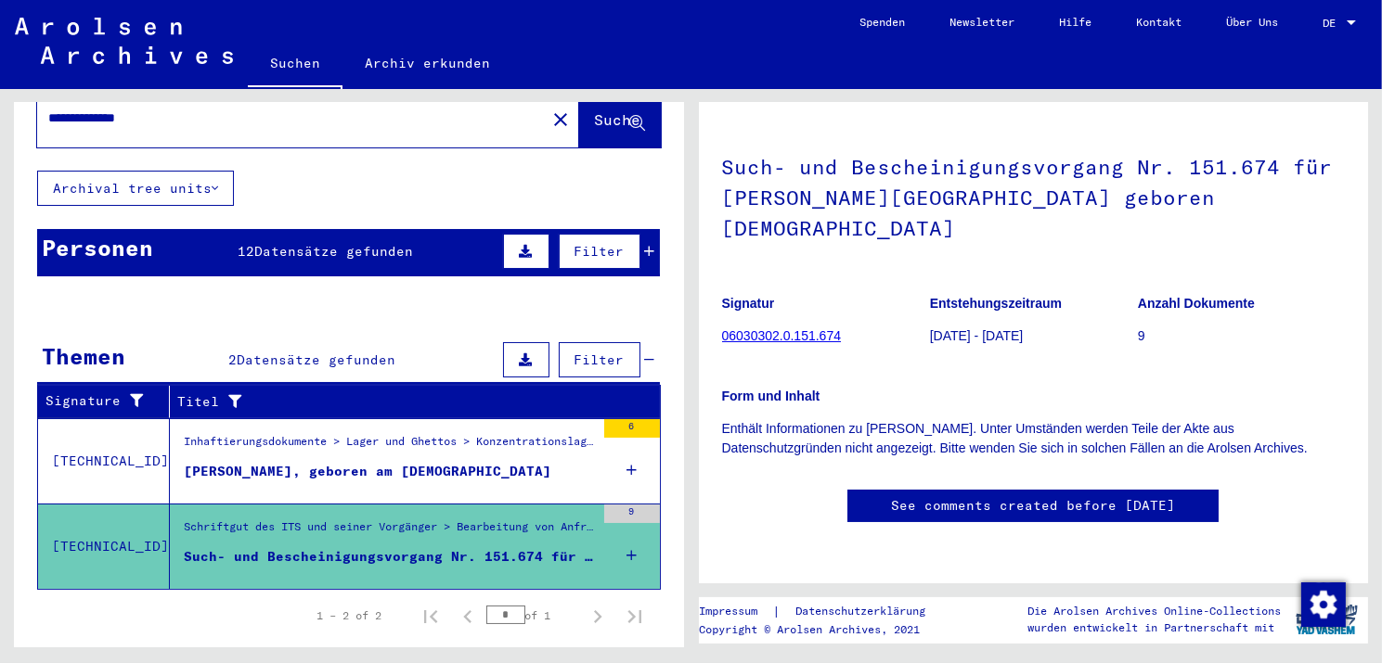
scroll to position [90, 0]
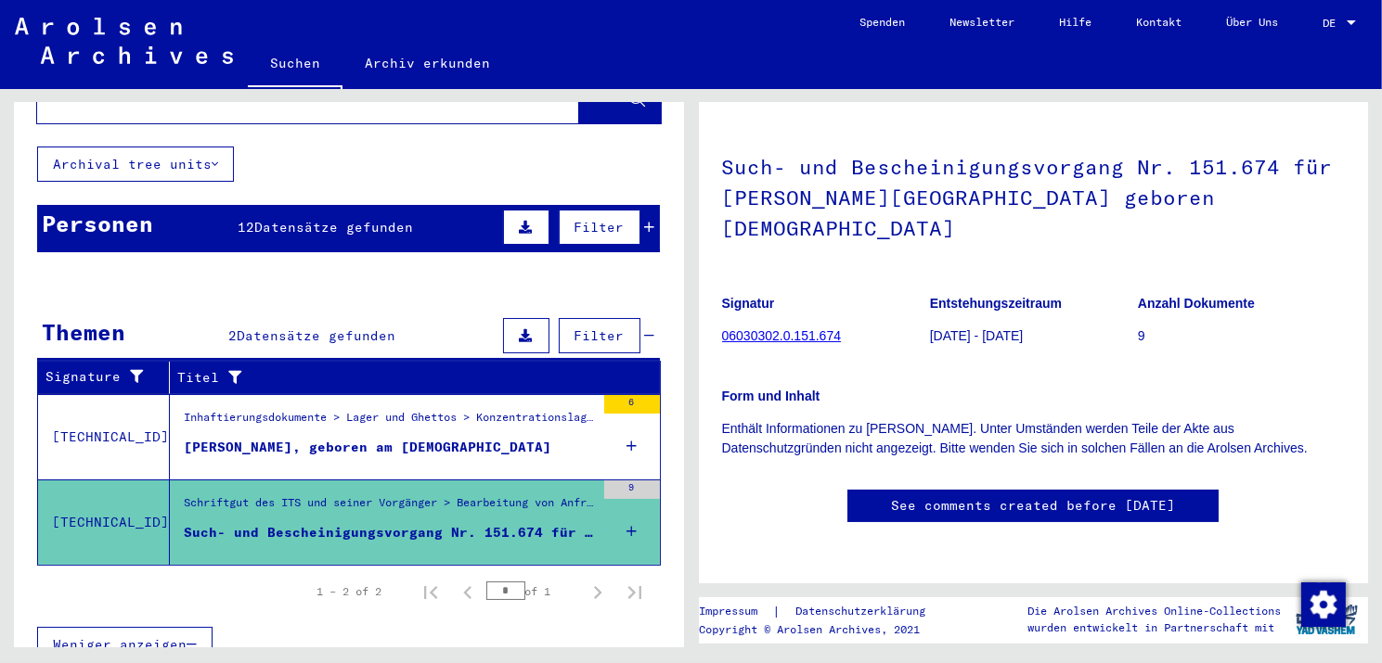
click at [263, 495] on div "Schriftgut des ITS und seiner Vorgänger > Bearbeitung von Anfragen > Fallbezoge…" at bounding box center [389, 508] width 411 height 26
click at [804, 328] on link "06030302.0.151.674" at bounding box center [781, 335] width 119 height 15
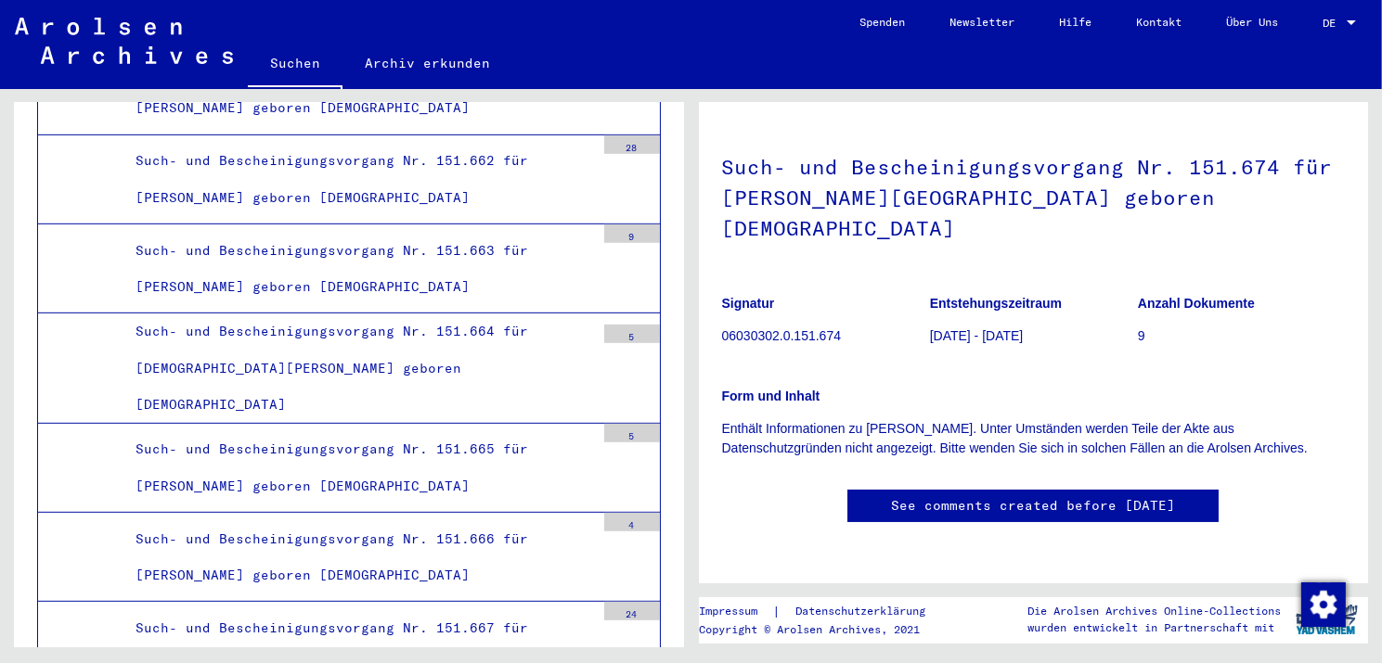
scroll to position [39048, 0]
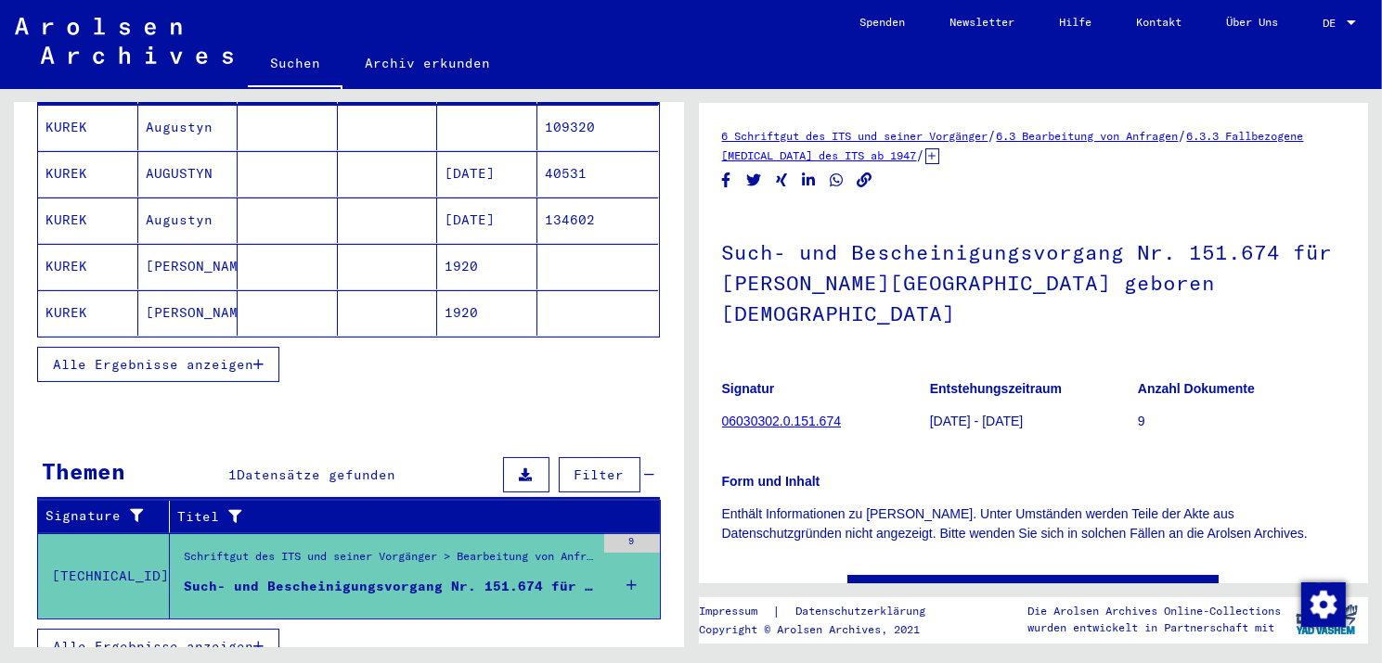
scroll to position [106, 0]
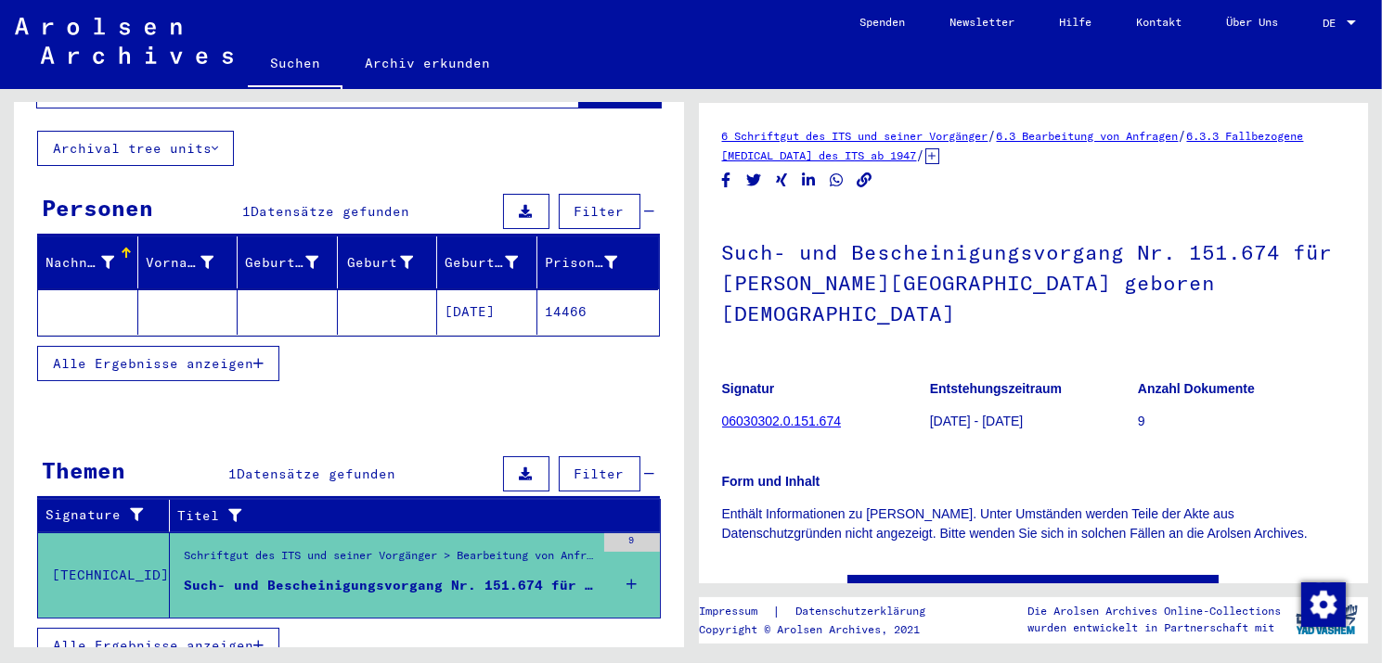
click at [364, 466] on span "Datensätze gefunden" at bounding box center [316, 474] width 159 height 17
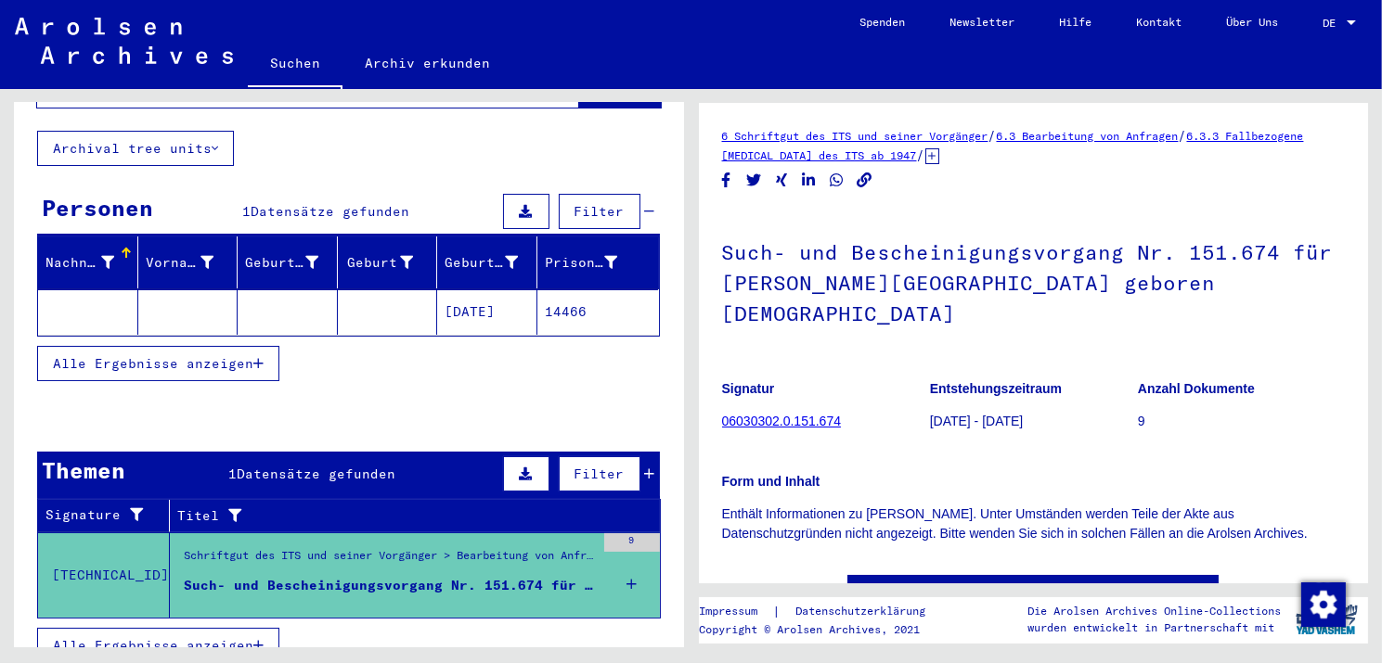
scroll to position [92, 0]
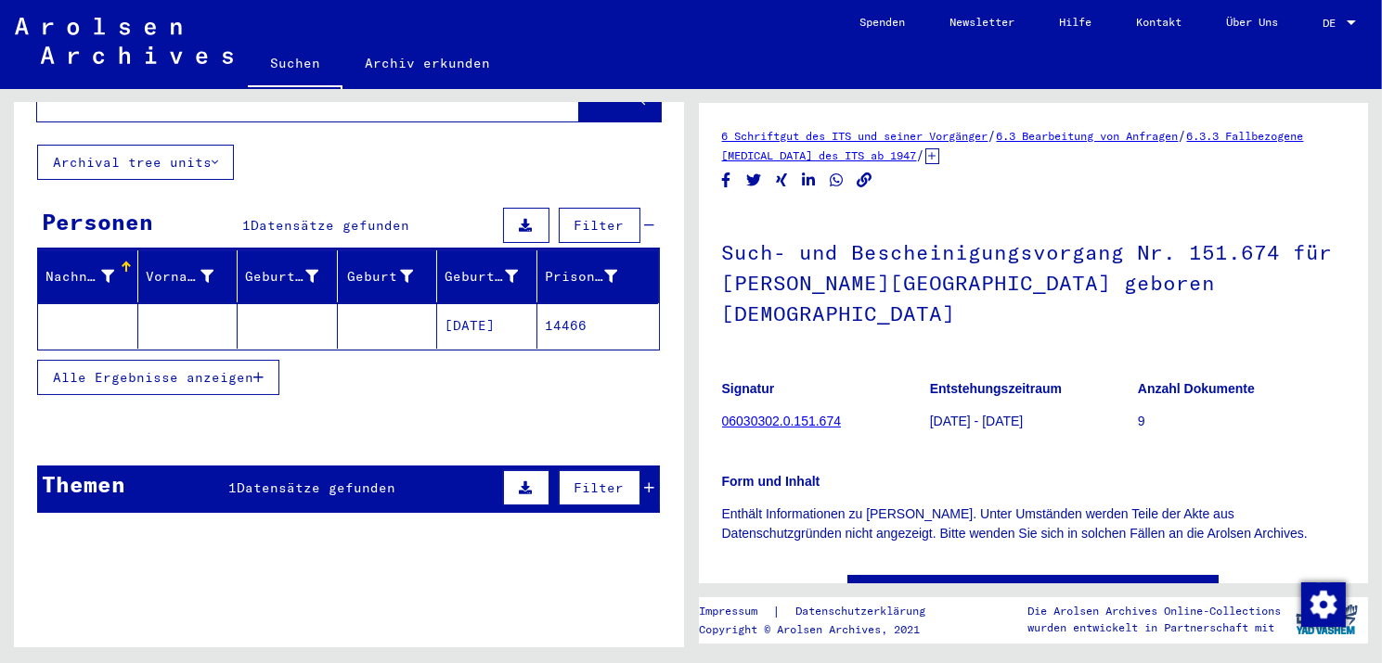
click at [298, 480] on span "Datensätze gefunden" at bounding box center [316, 488] width 159 height 17
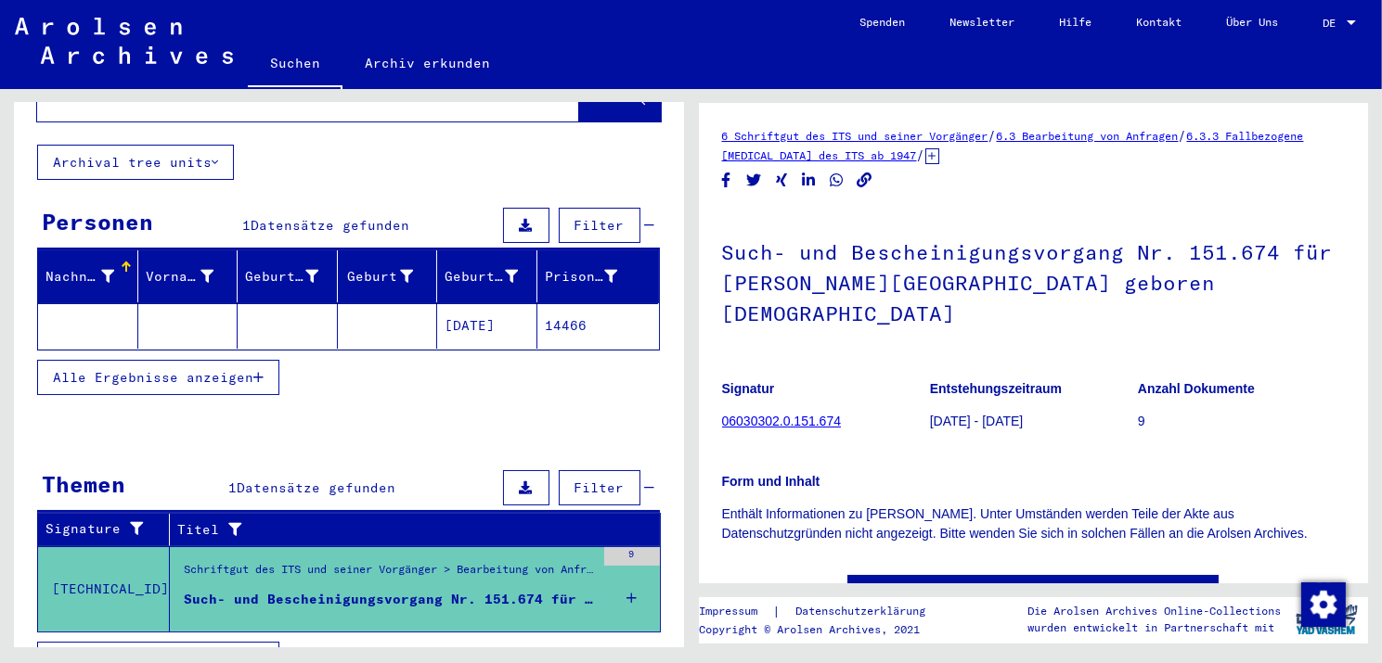
scroll to position [106, 0]
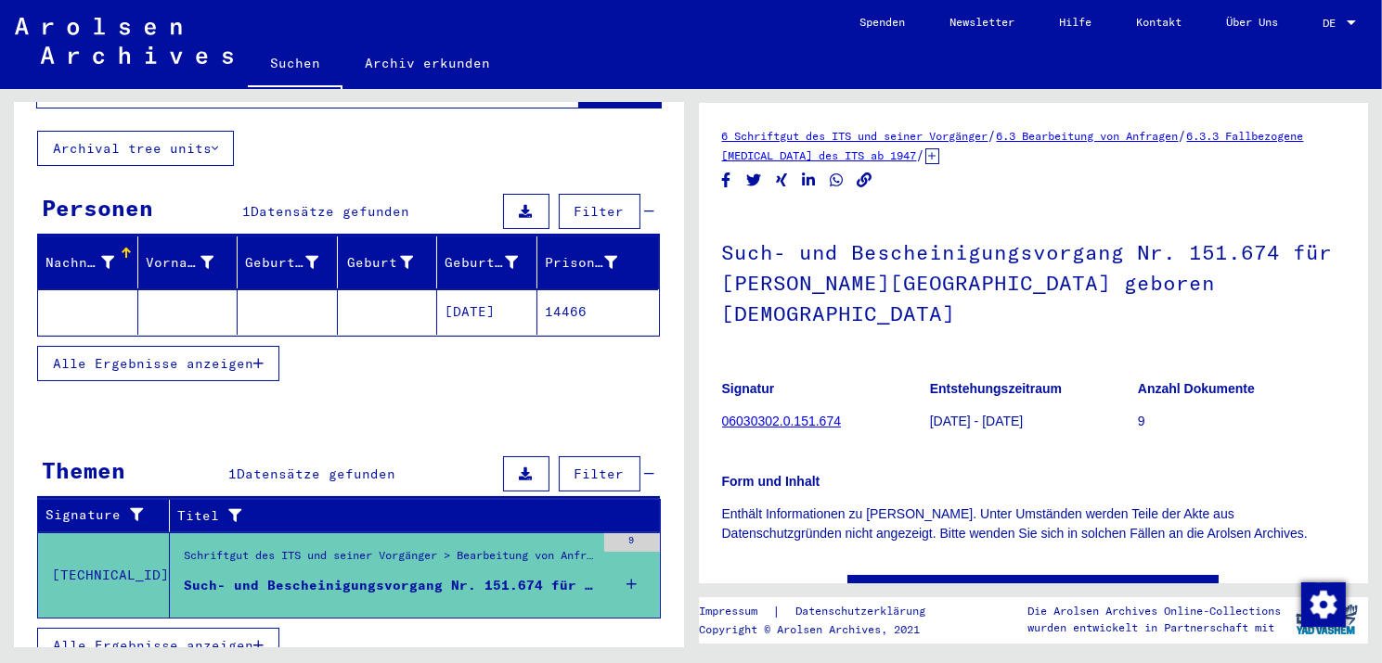
click at [200, 628] on button "Alle Ergebnisse anzeigen" at bounding box center [158, 645] width 242 height 35
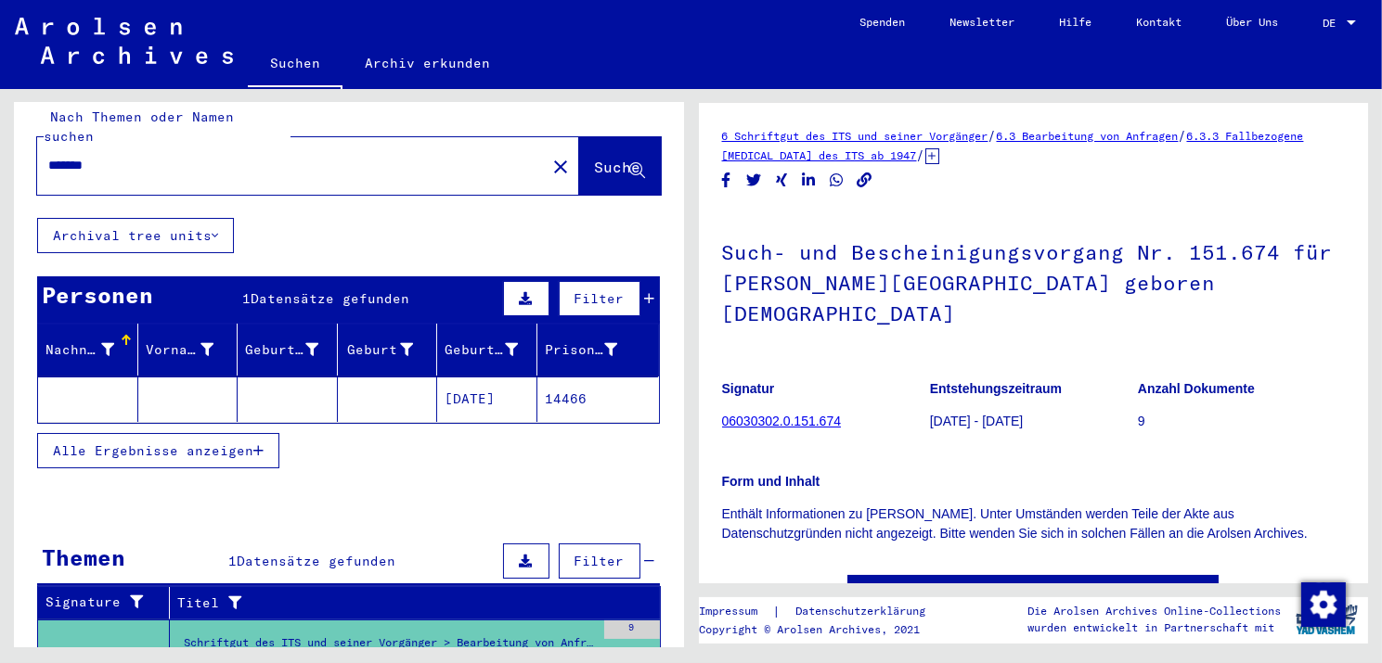
scroll to position [6, 0]
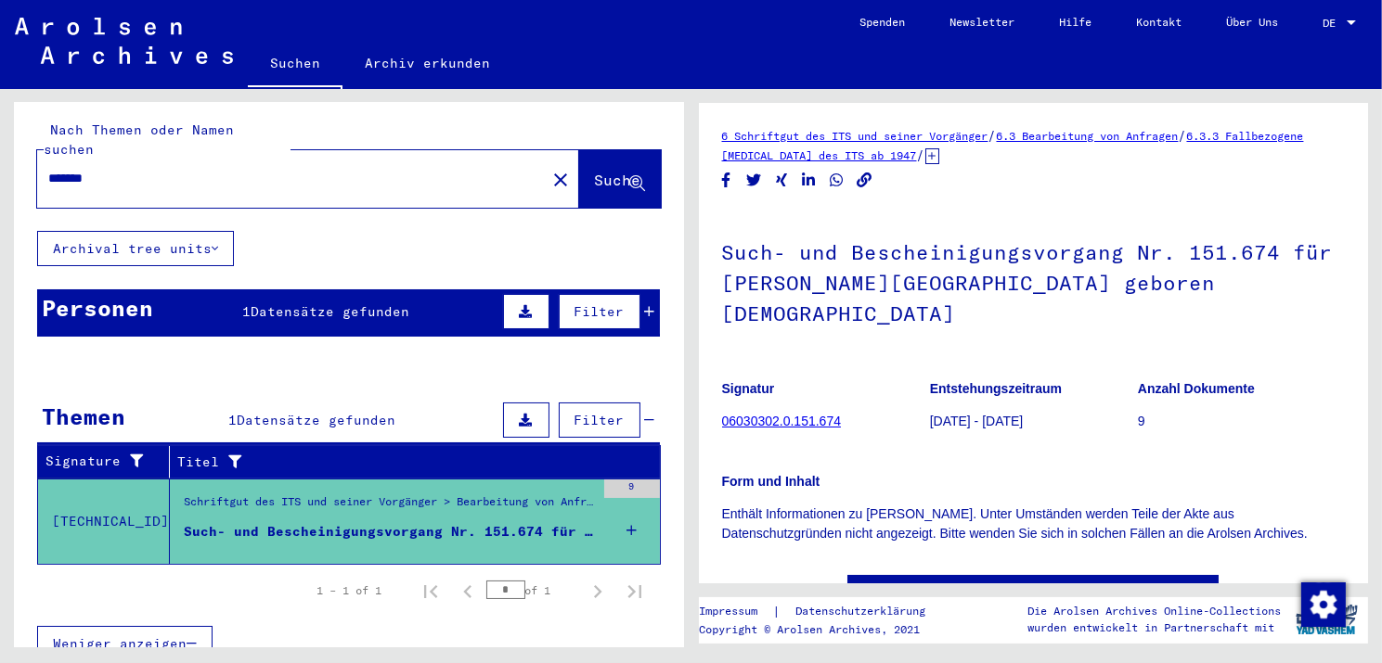
click at [354, 522] on div "Such- und Bescheinigungsvorgang Nr. 151.674 für [PERSON_NAME][GEOGRAPHIC_DATA] …" at bounding box center [389, 531] width 411 height 19
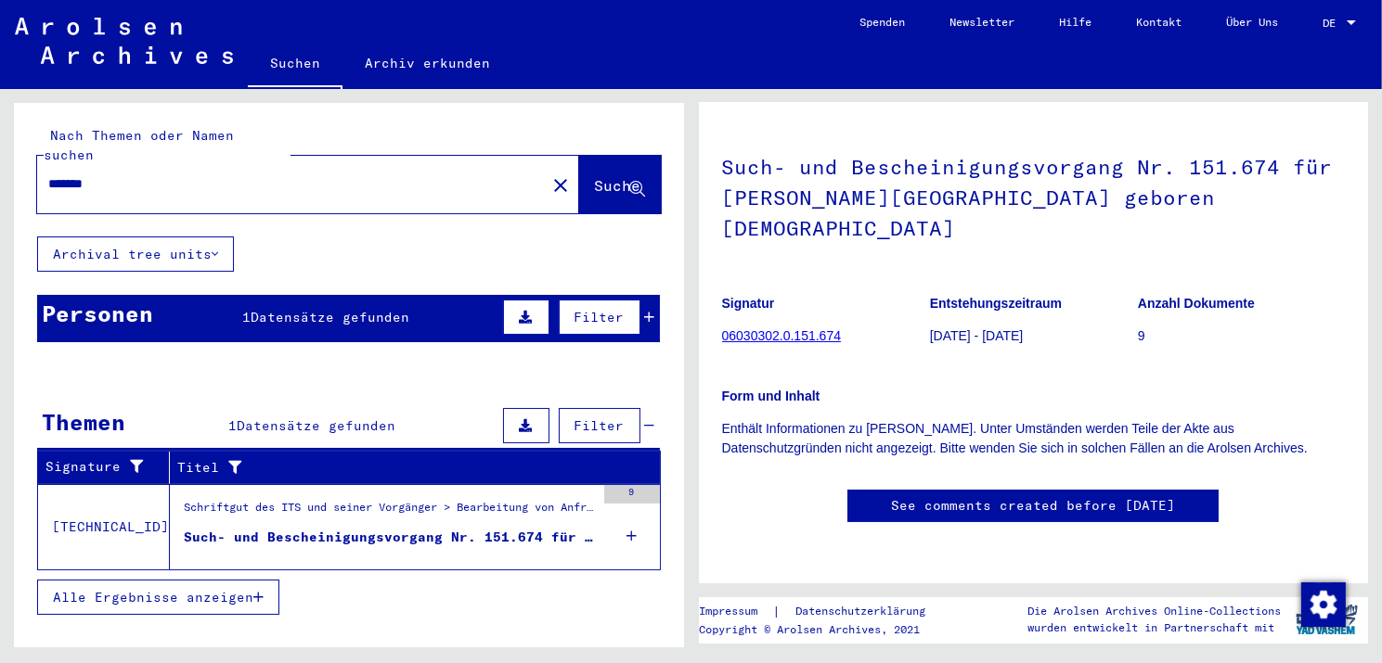
scroll to position [642, 0]
type input "**********"
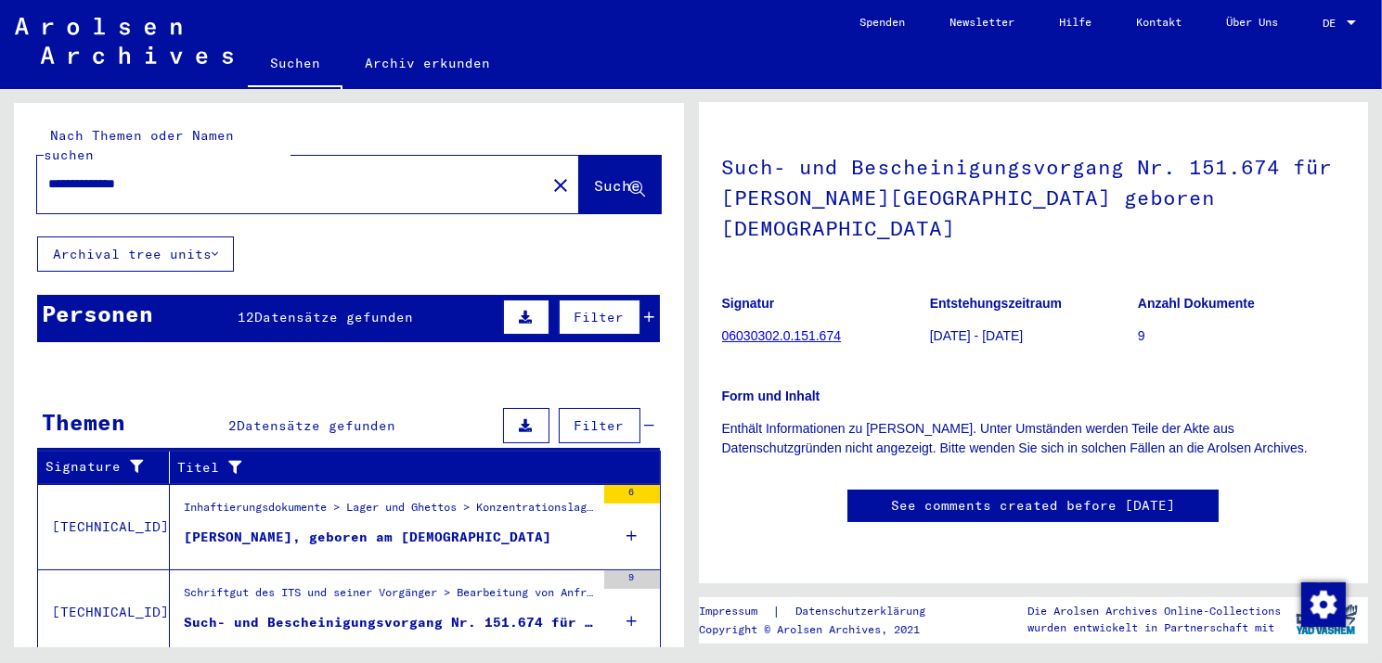
click at [454, 528] on div "[PERSON_NAME], geboren am [DEMOGRAPHIC_DATA]" at bounding box center [367, 537] width 367 height 19
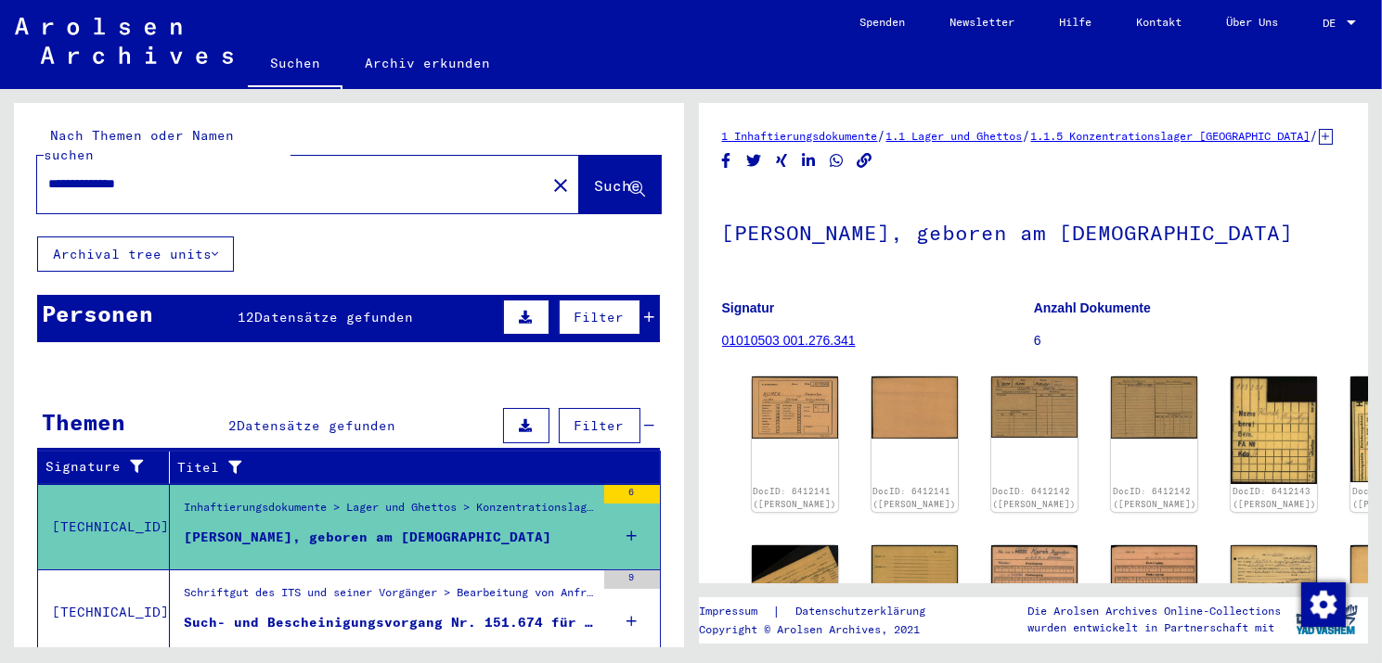
click at [302, 309] on span "Datensätze gefunden" at bounding box center [333, 317] width 159 height 17
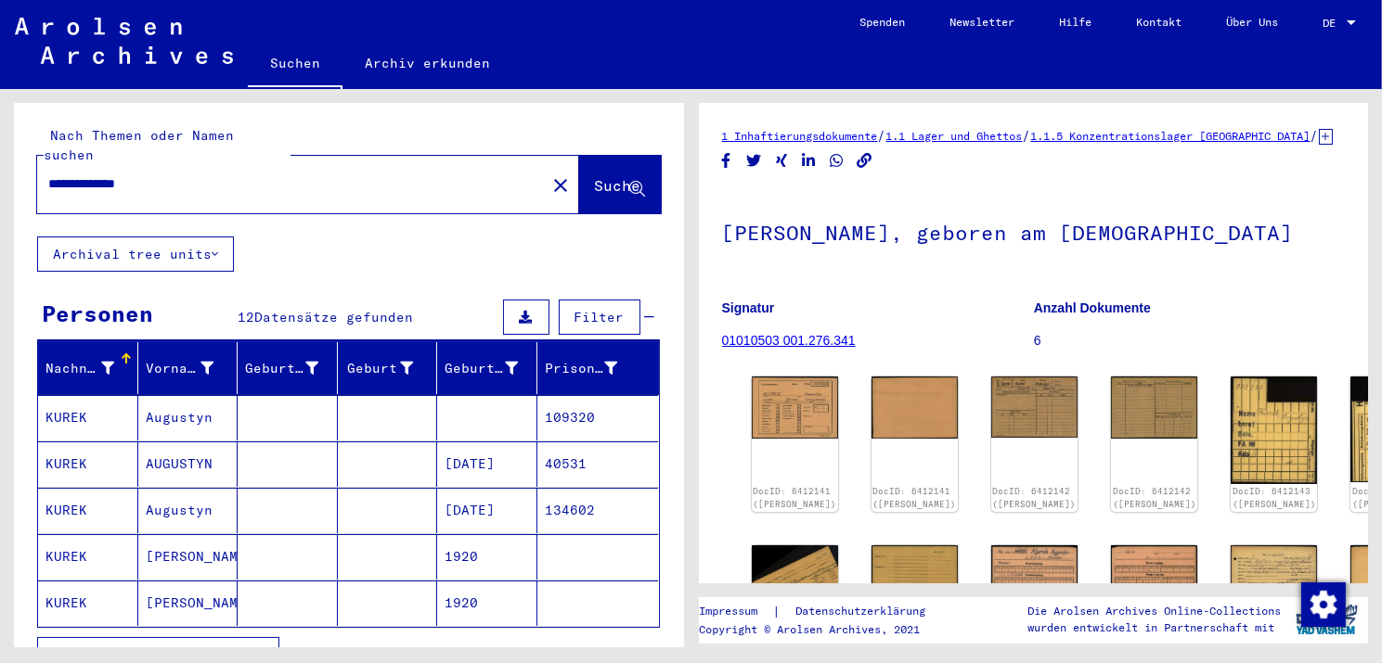
click at [86, 442] on mat-cell "KUREK" at bounding box center [88, 464] width 100 height 45
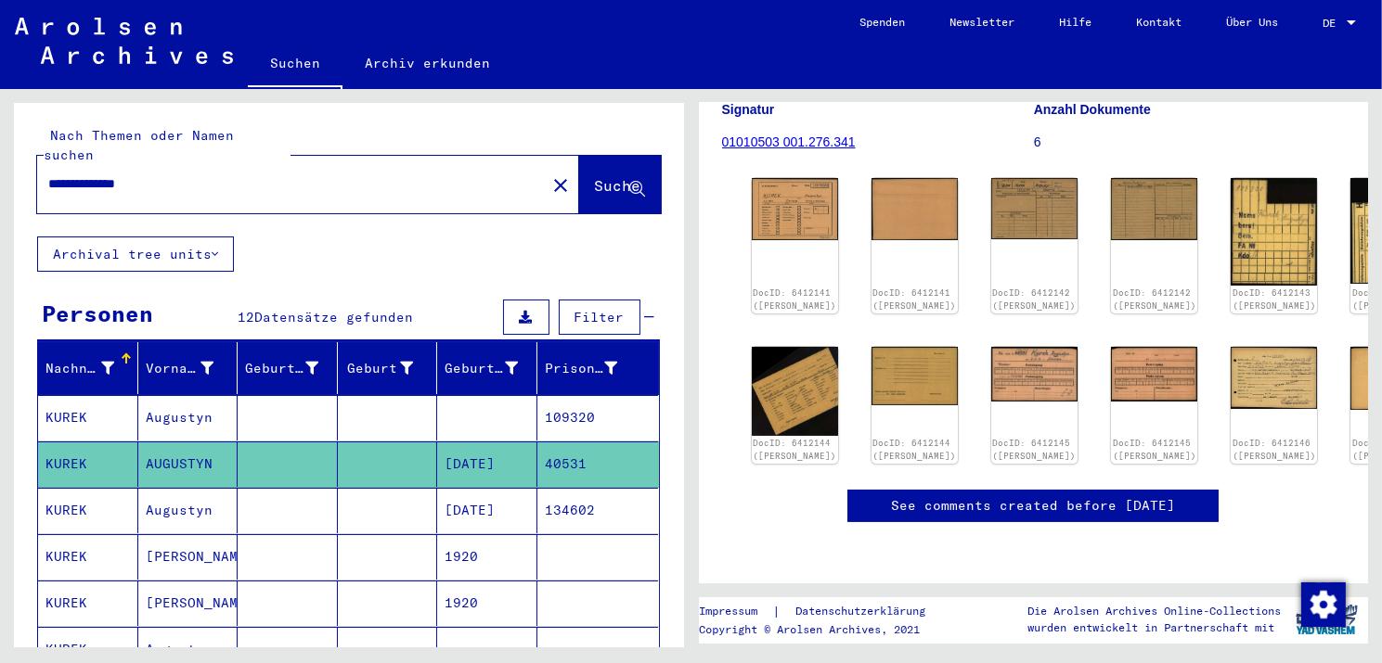
scroll to position [278, 0]
click at [781, 175] on div "DocID: 6412141 ([PERSON_NAME])" at bounding box center [794, 246] width 91 height 142
click at [791, 175] on img at bounding box center [794, 207] width 91 height 65
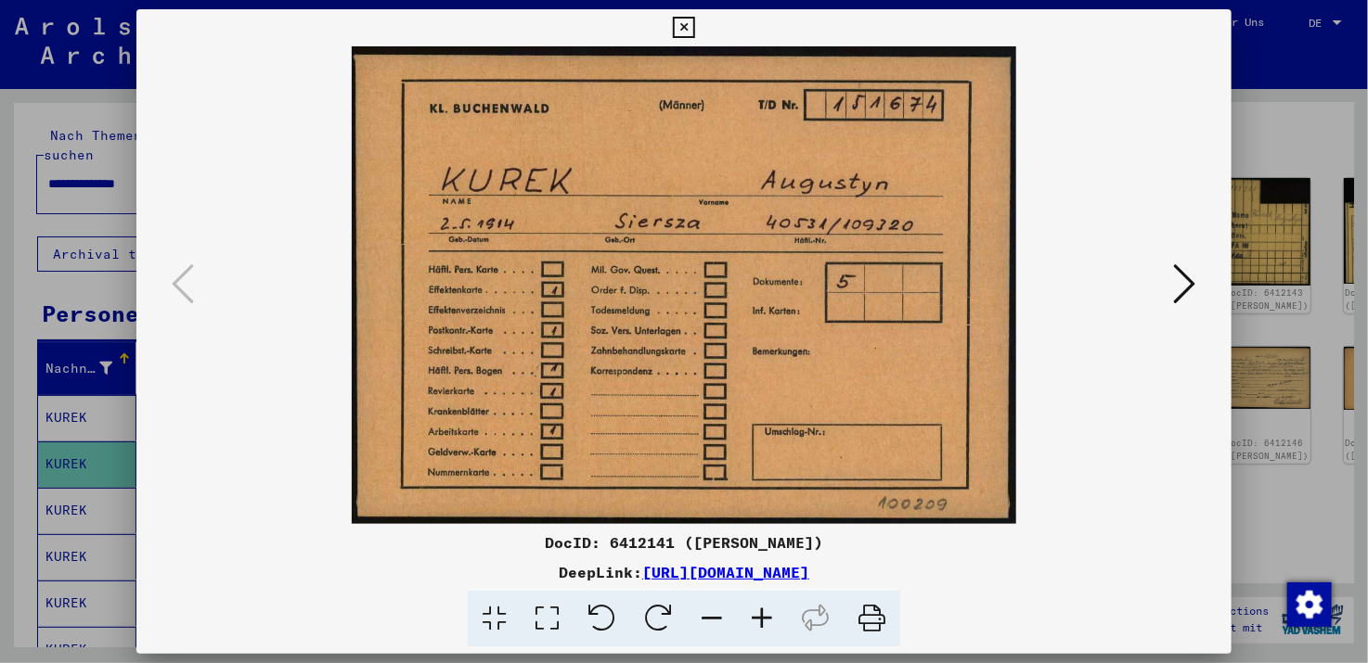
click at [1196, 283] on icon at bounding box center [1185, 284] width 22 height 45
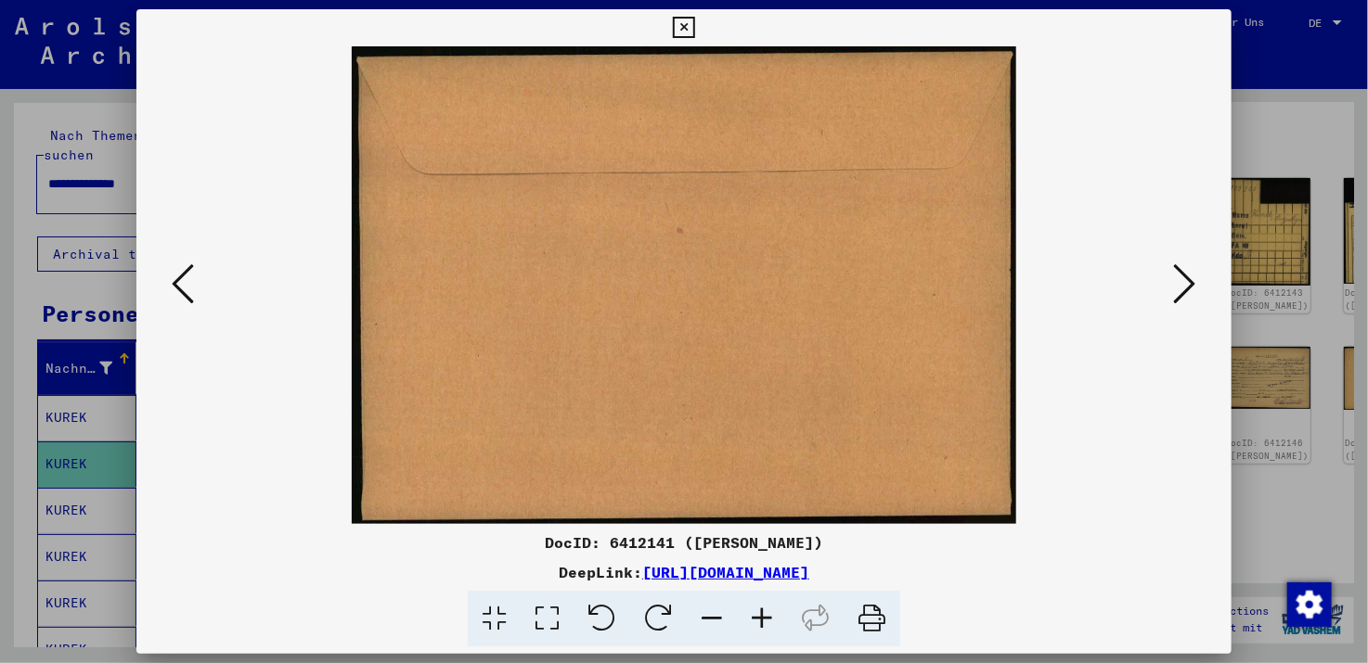
click at [1196, 284] on icon at bounding box center [1185, 284] width 22 height 45
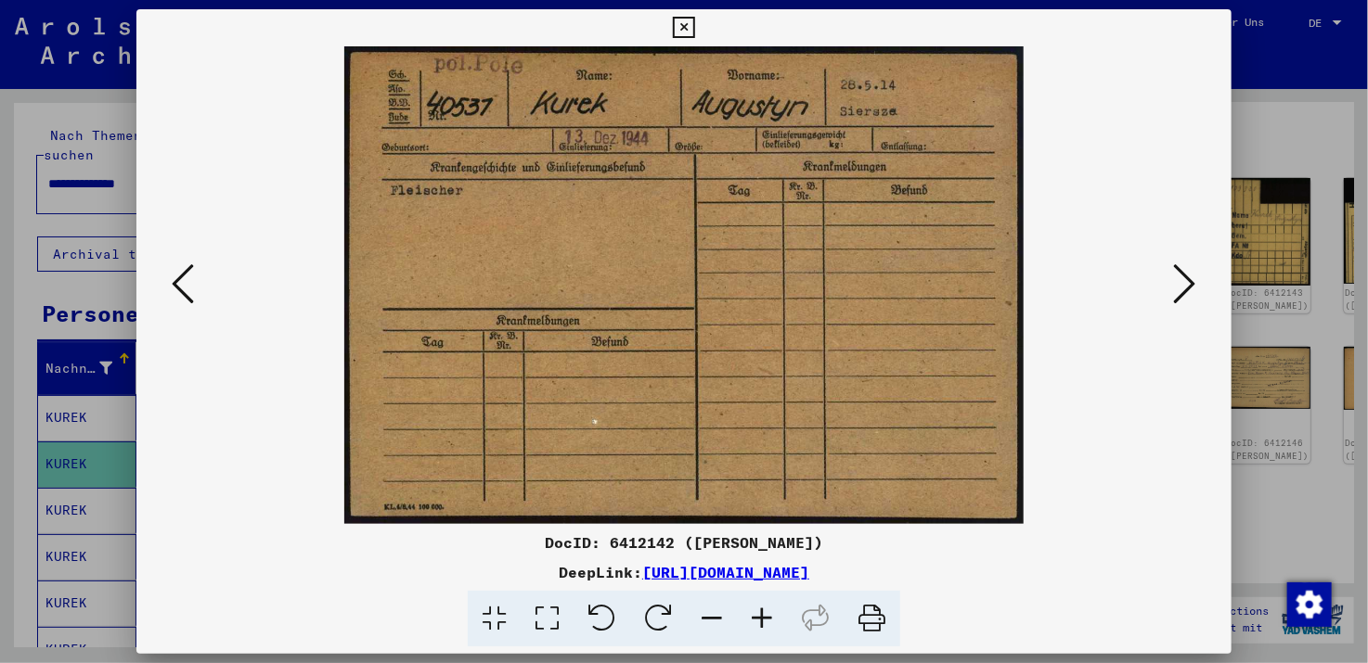
click at [1196, 284] on icon at bounding box center [1185, 284] width 22 height 45
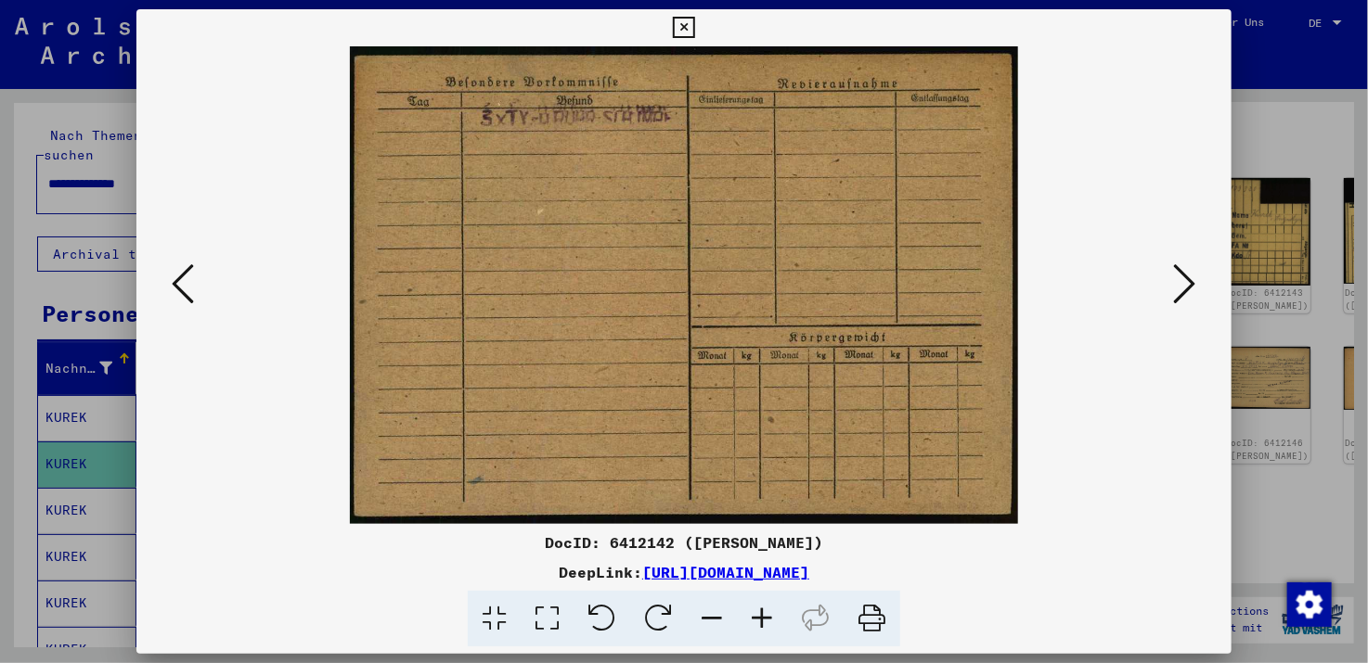
click at [679, 21] on icon at bounding box center [683, 28] width 21 height 22
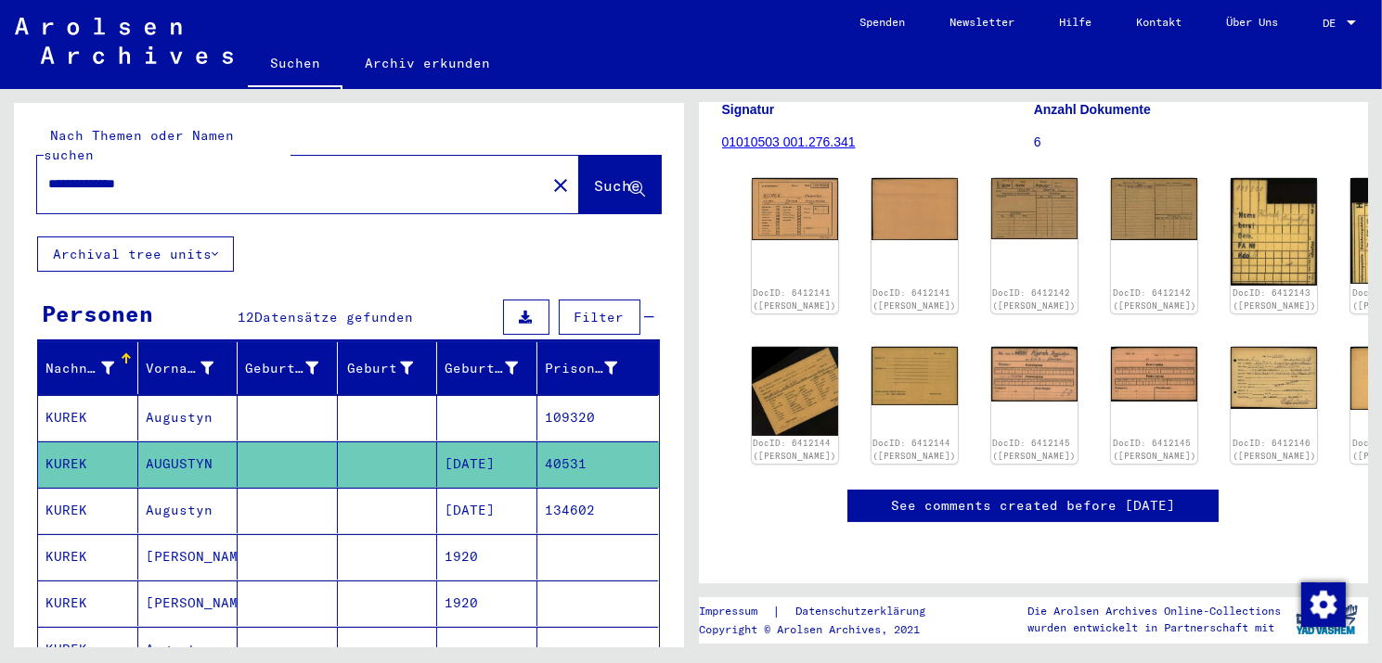
click at [168, 395] on mat-cell "Augustyn" at bounding box center [188, 417] width 100 height 45
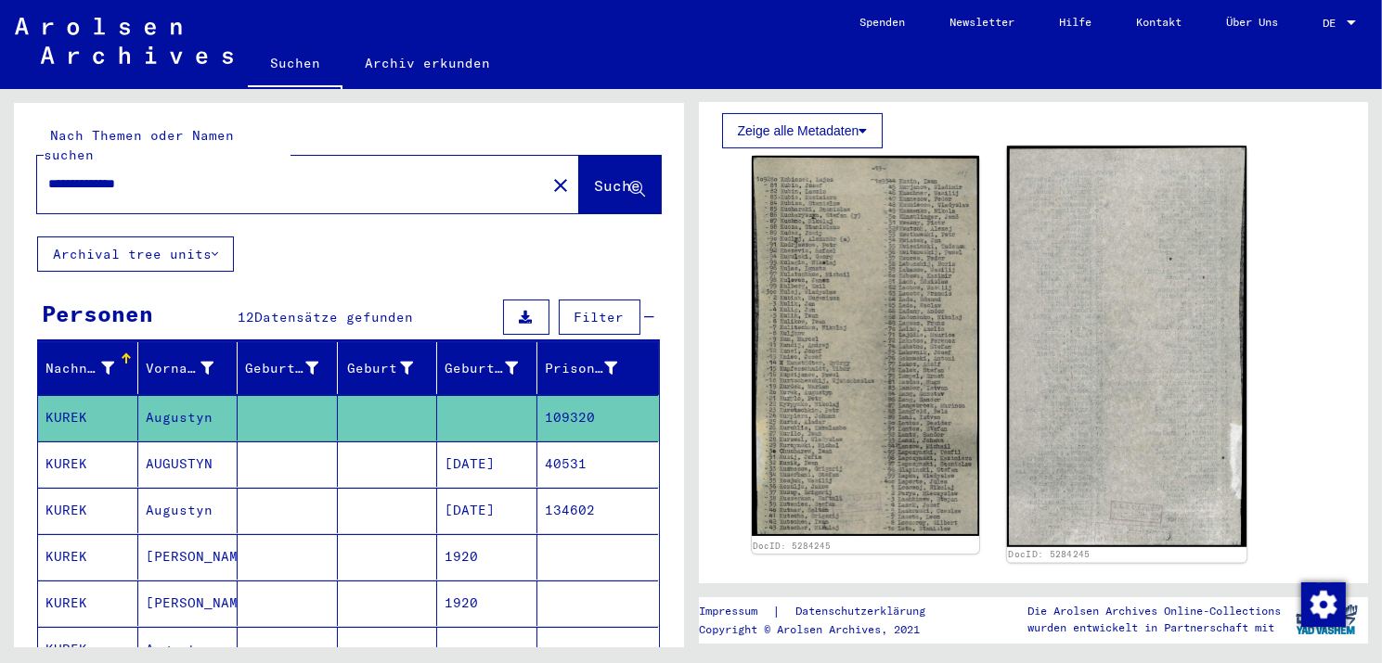
scroll to position [649, 0]
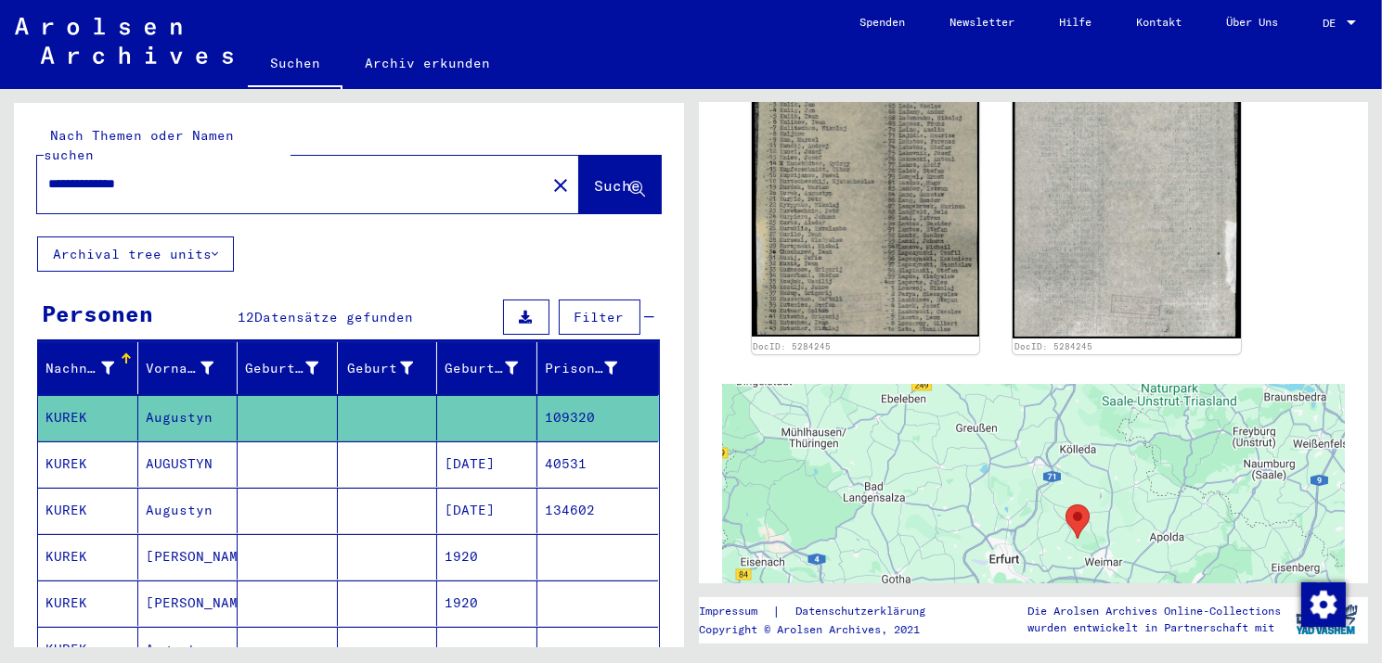
click at [83, 492] on mat-cell "KUREK" at bounding box center [88, 510] width 100 height 45
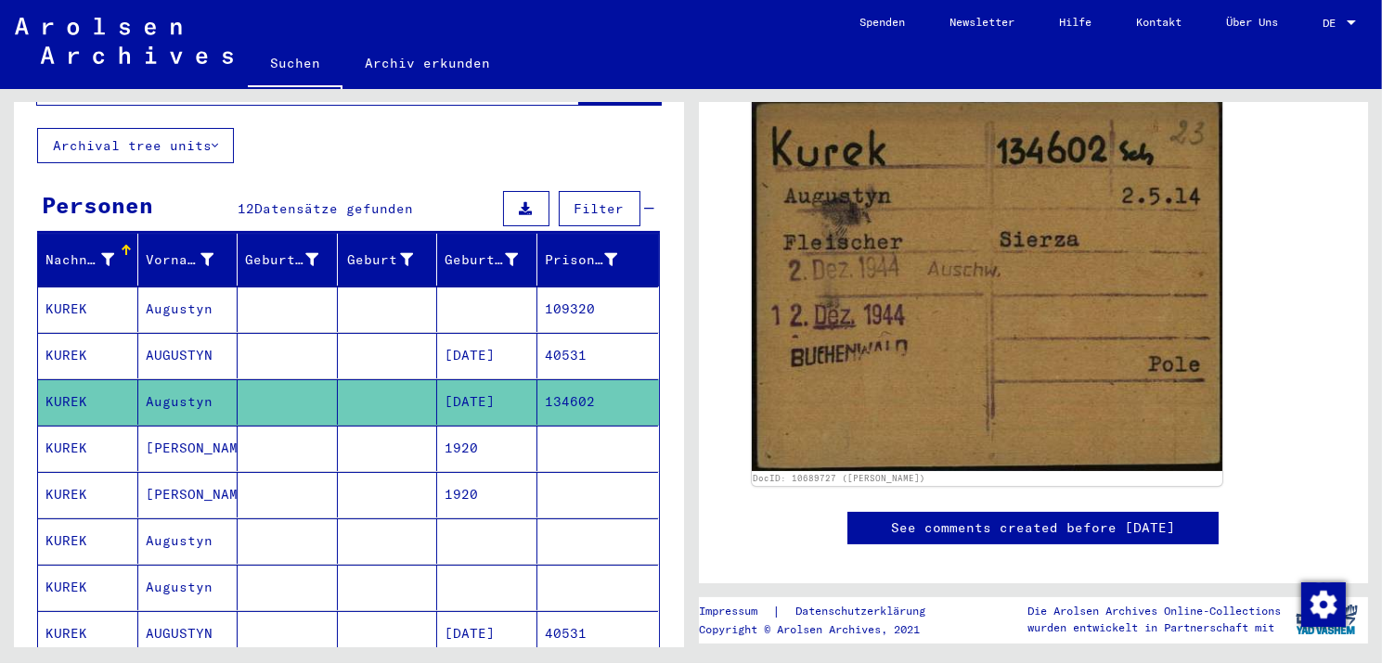
scroll to position [186, 0]
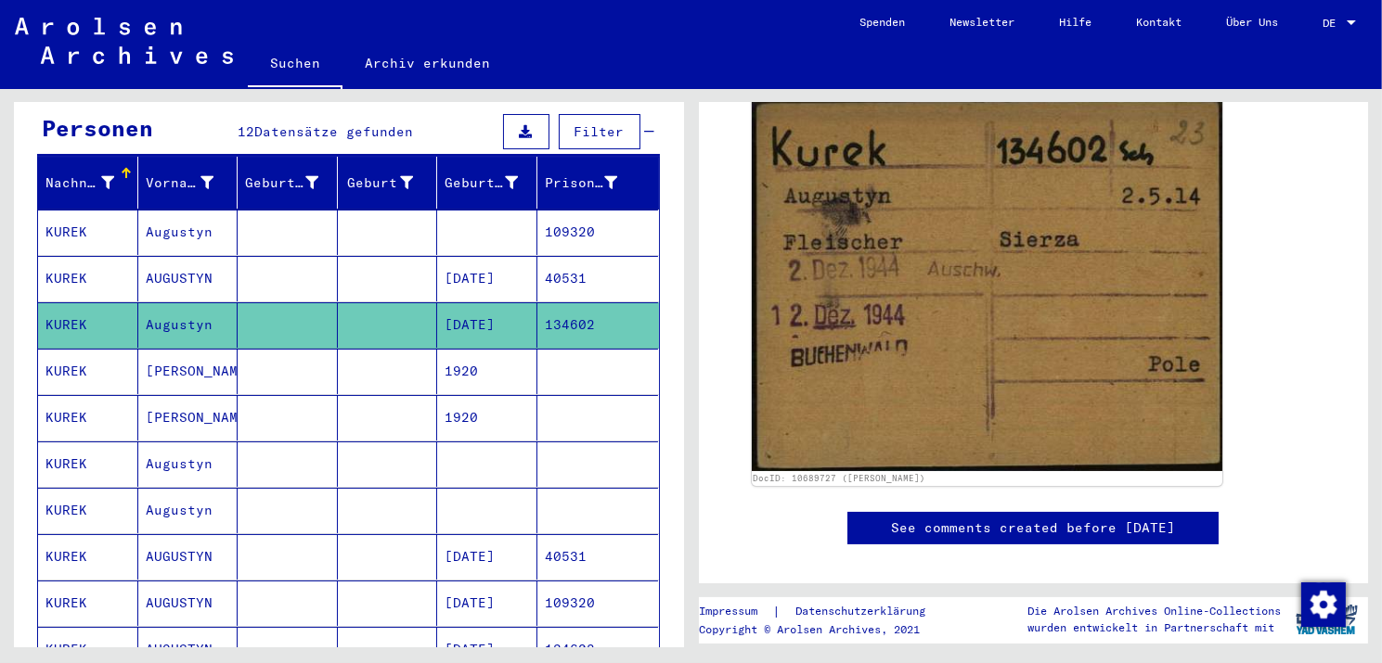
click at [83, 534] on mat-cell "KUREK" at bounding box center [88, 556] width 100 height 45
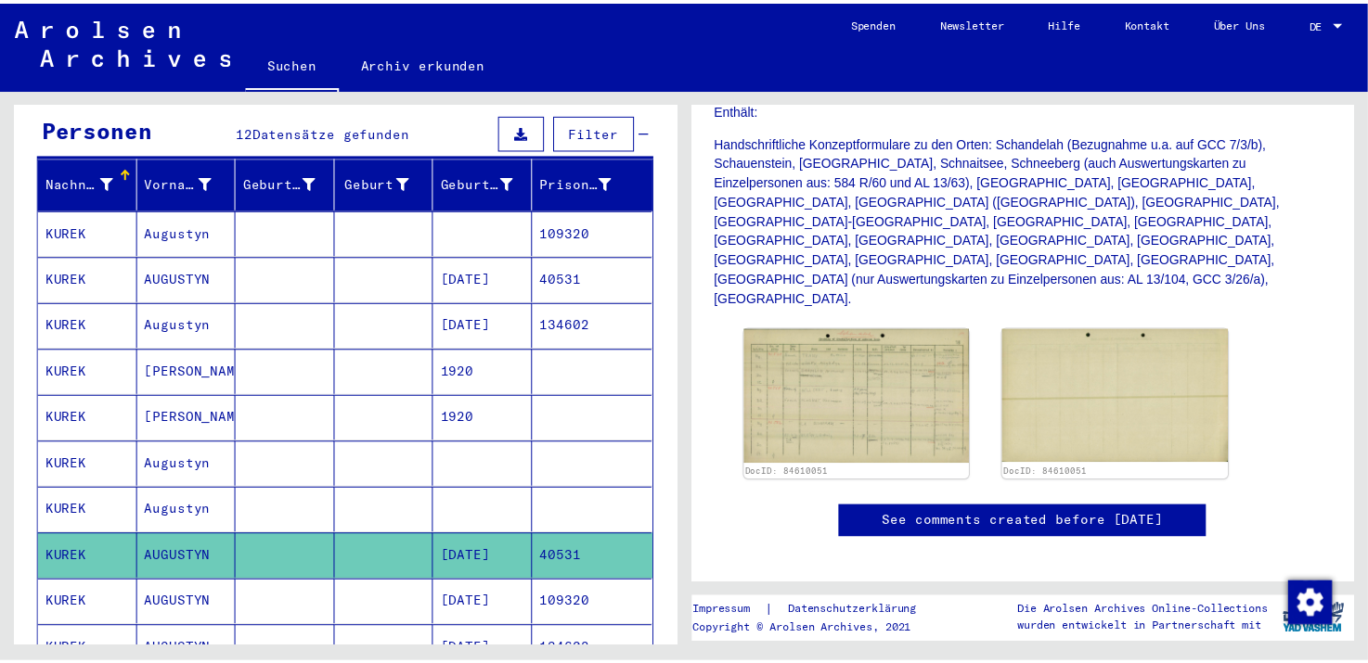
scroll to position [464, 0]
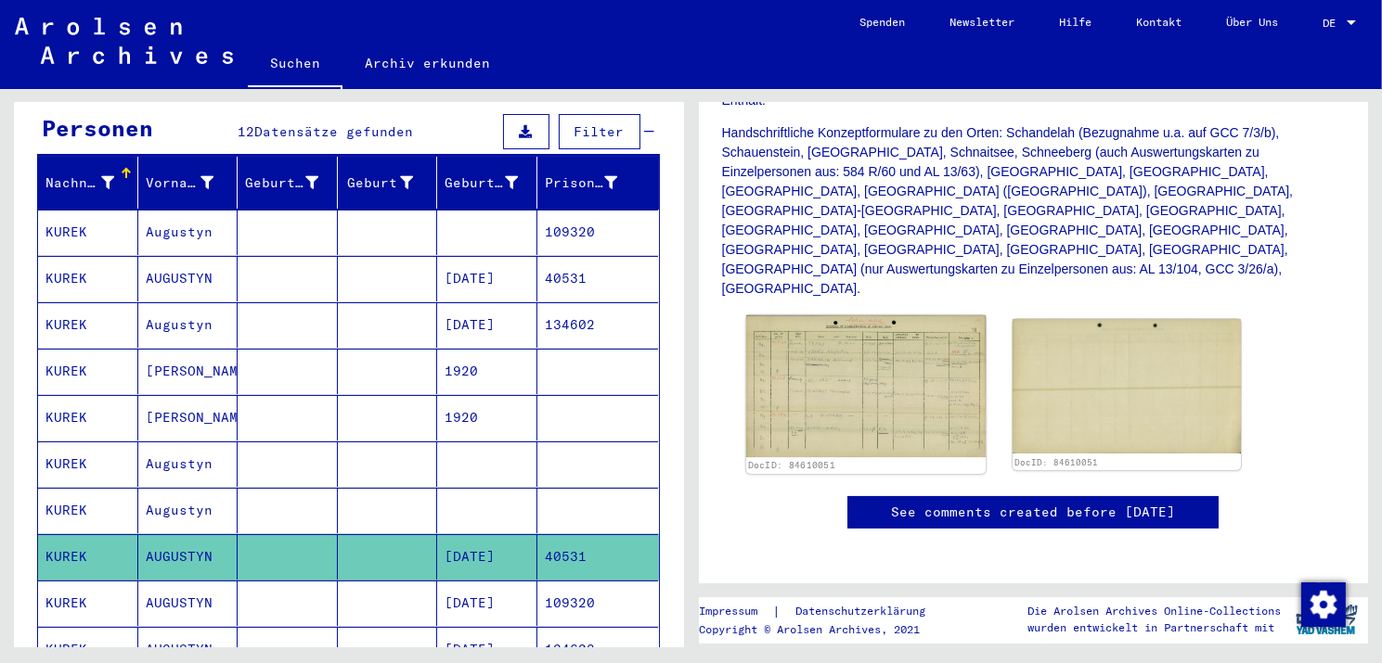
click at [904, 347] on img at bounding box center [864, 386] width 239 height 142
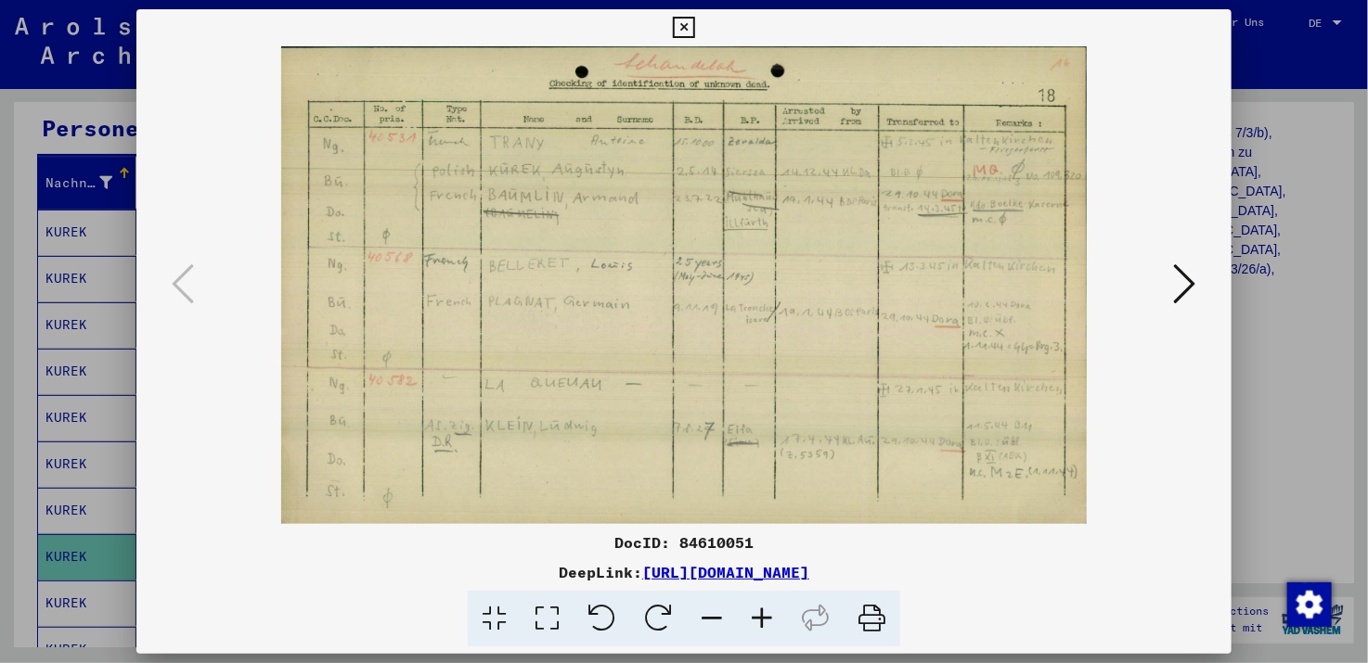
click at [758, 617] on icon at bounding box center [762, 619] width 50 height 57
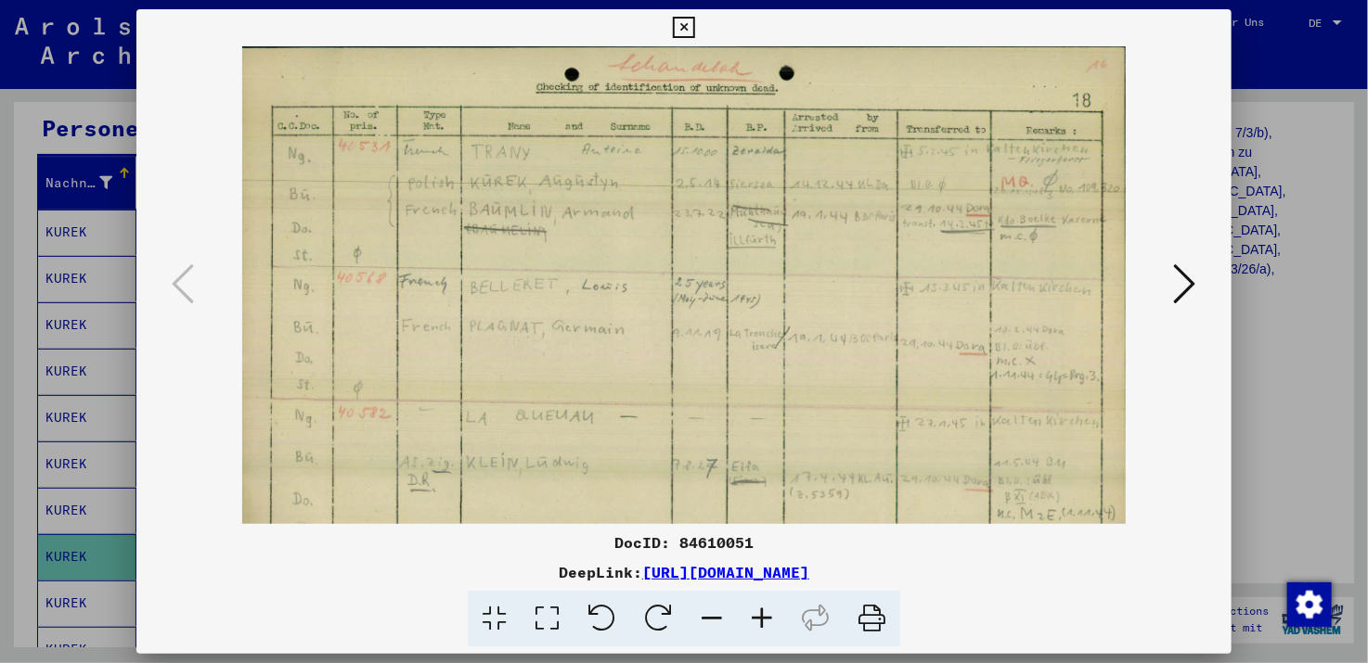
click at [758, 617] on icon at bounding box center [762, 619] width 50 height 57
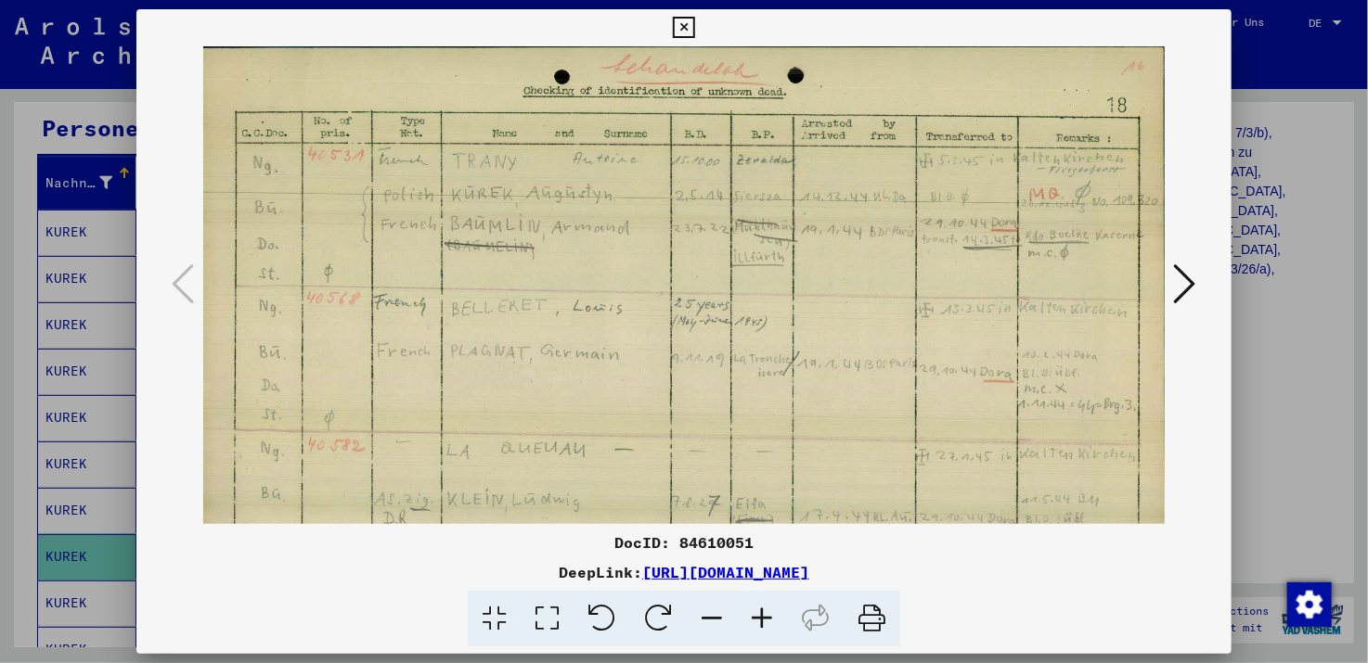
click at [758, 617] on icon at bounding box center [762, 619] width 50 height 57
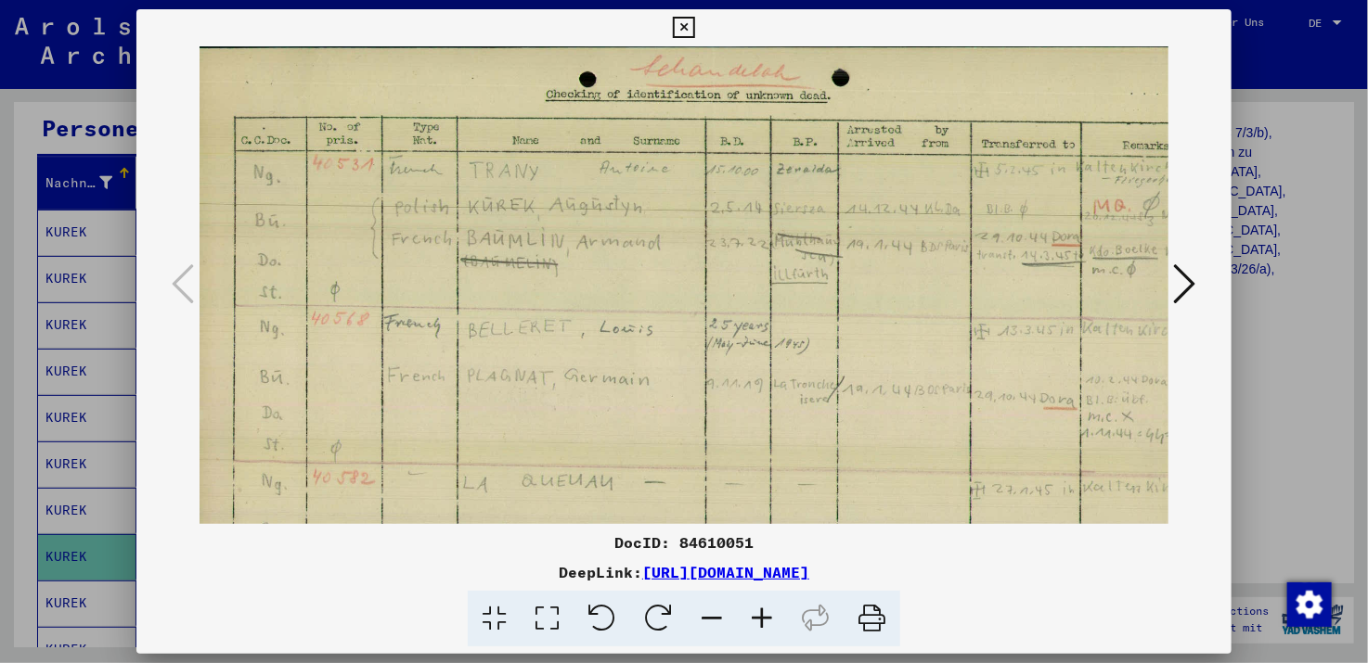
click at [758, 617] on icon at bounding box center [762, 619] width 50 height 57
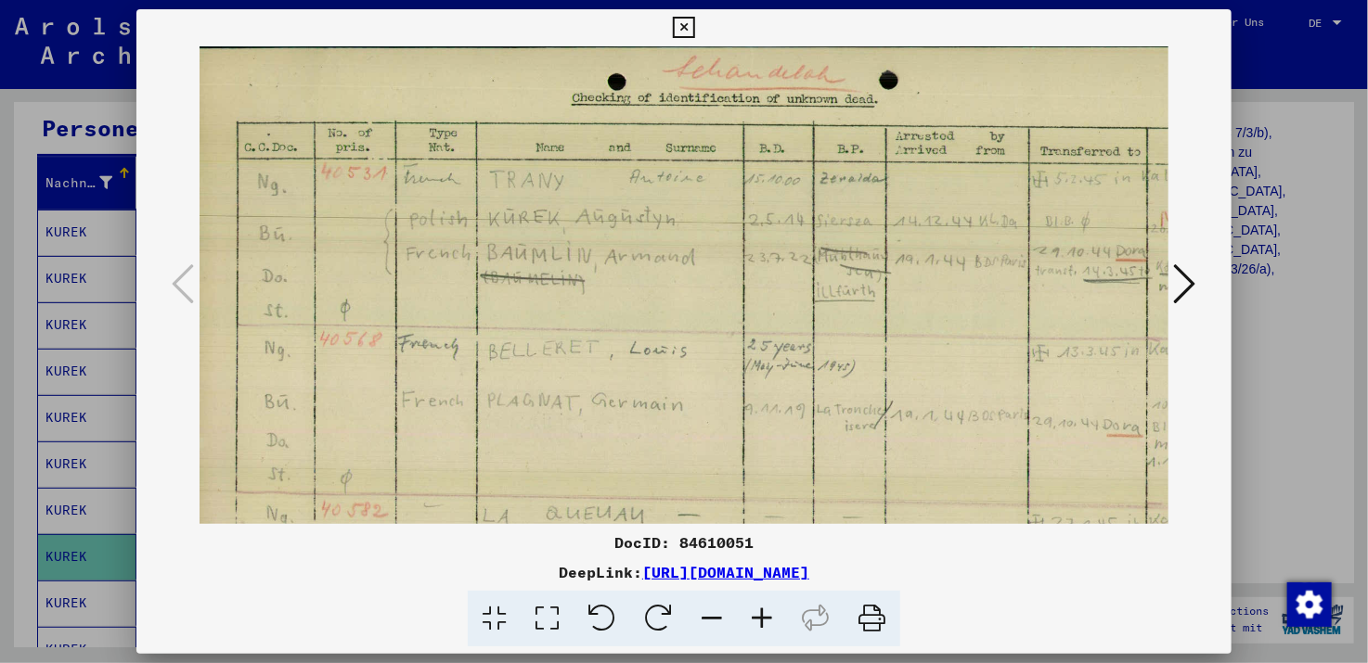
click at [758, 617] on icon at bounding box center [762, 619] width 50 height 57
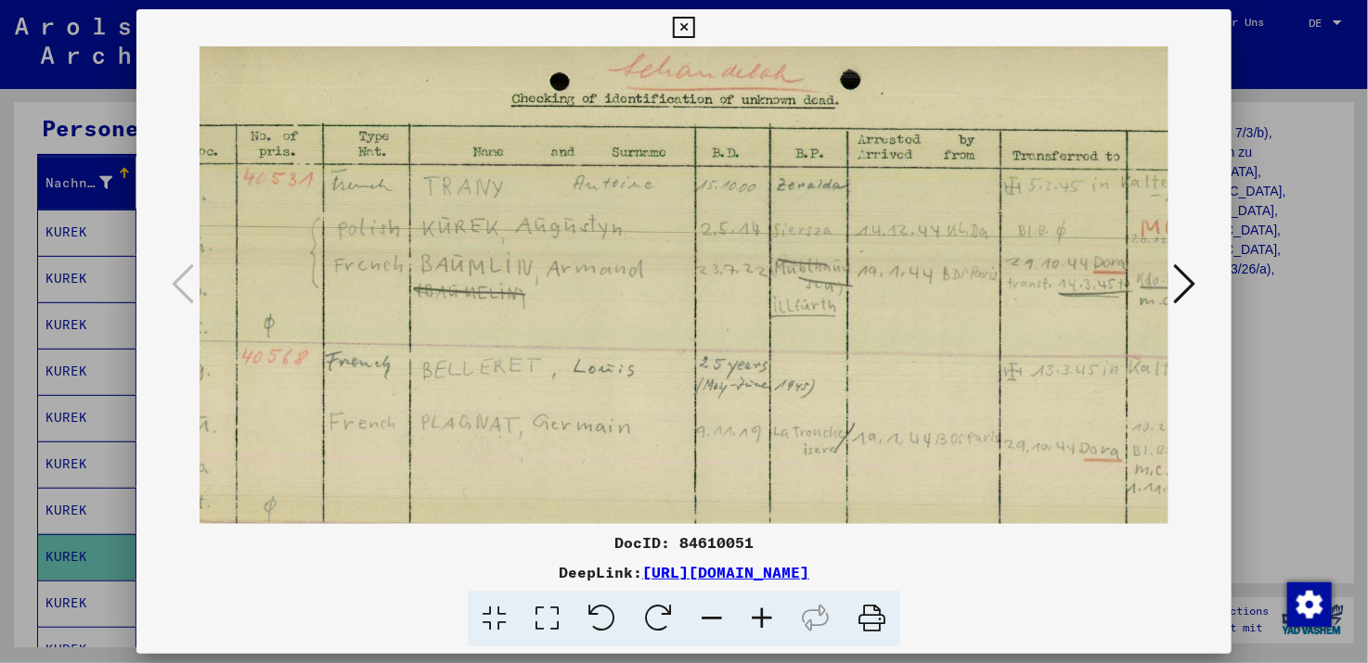
scroll to position [4, 81]
drag, startPoint x: 1019, startPoint y: 271, endPoint x: 940, endPoint y: 276, distance: 79.0
click at [940, 276] on img at bounding box center [717, 398] width 1196 height 710
click at [1184, 280] on icon at bounding box center [1185, 284] width 22 height 45
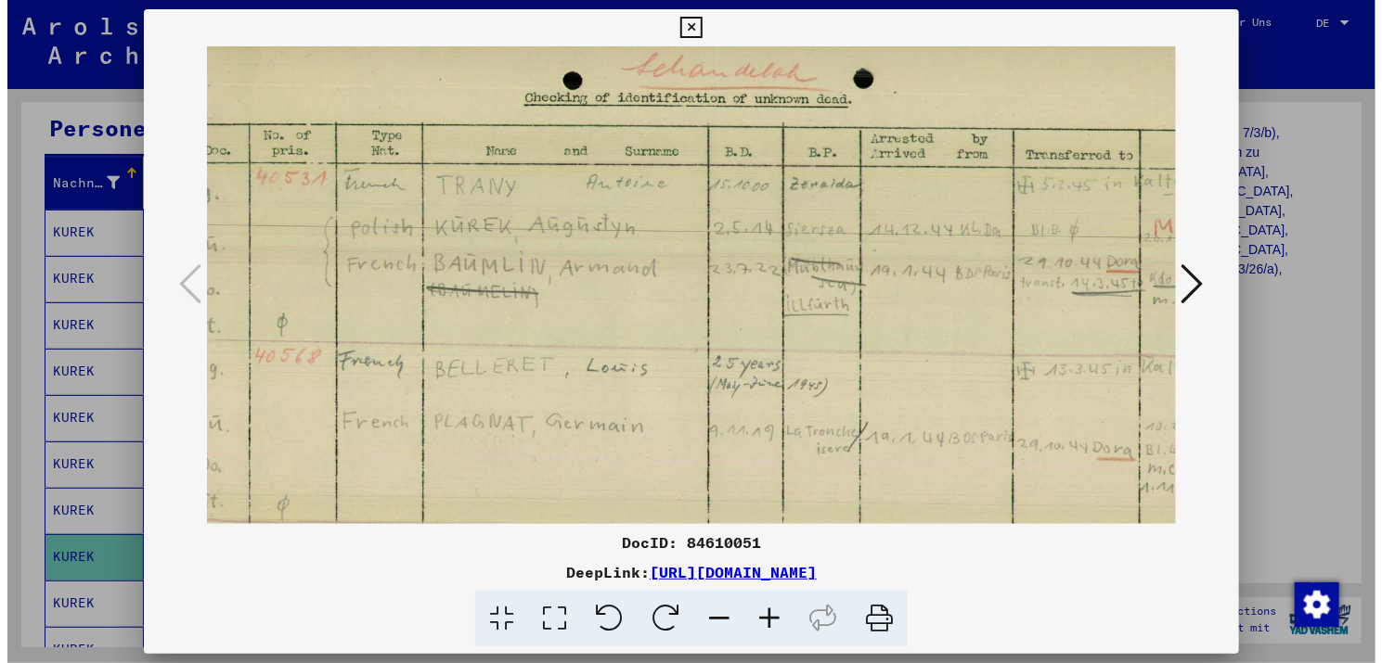
scroll to position [0, 0]
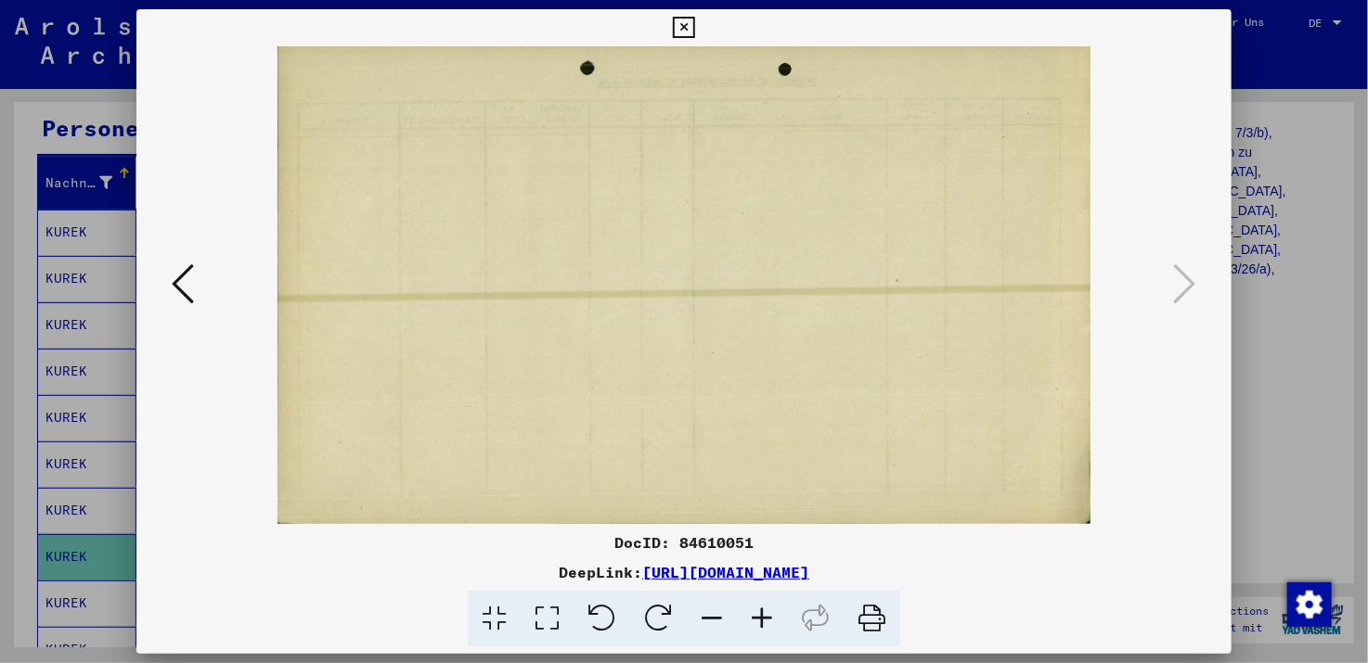
click at [687, 25] on icon at bounding box center [683, 28] width 21 height 22
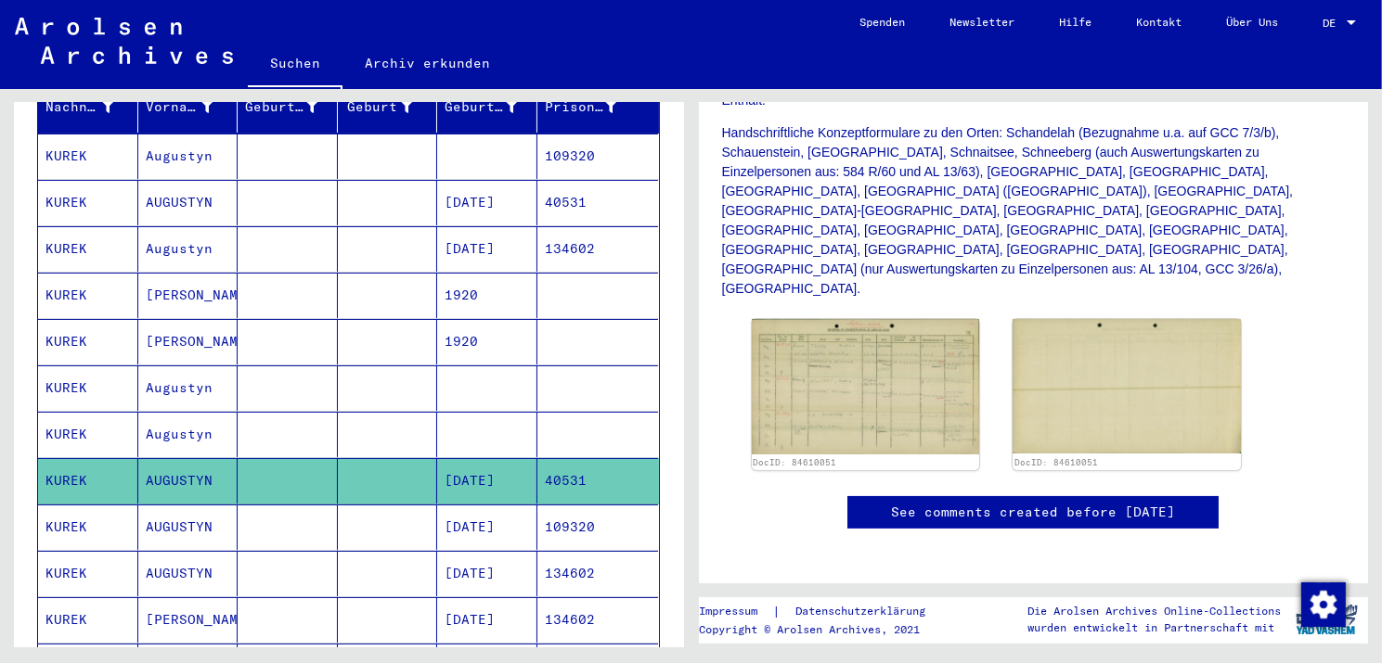
scroll to position [371, 0]
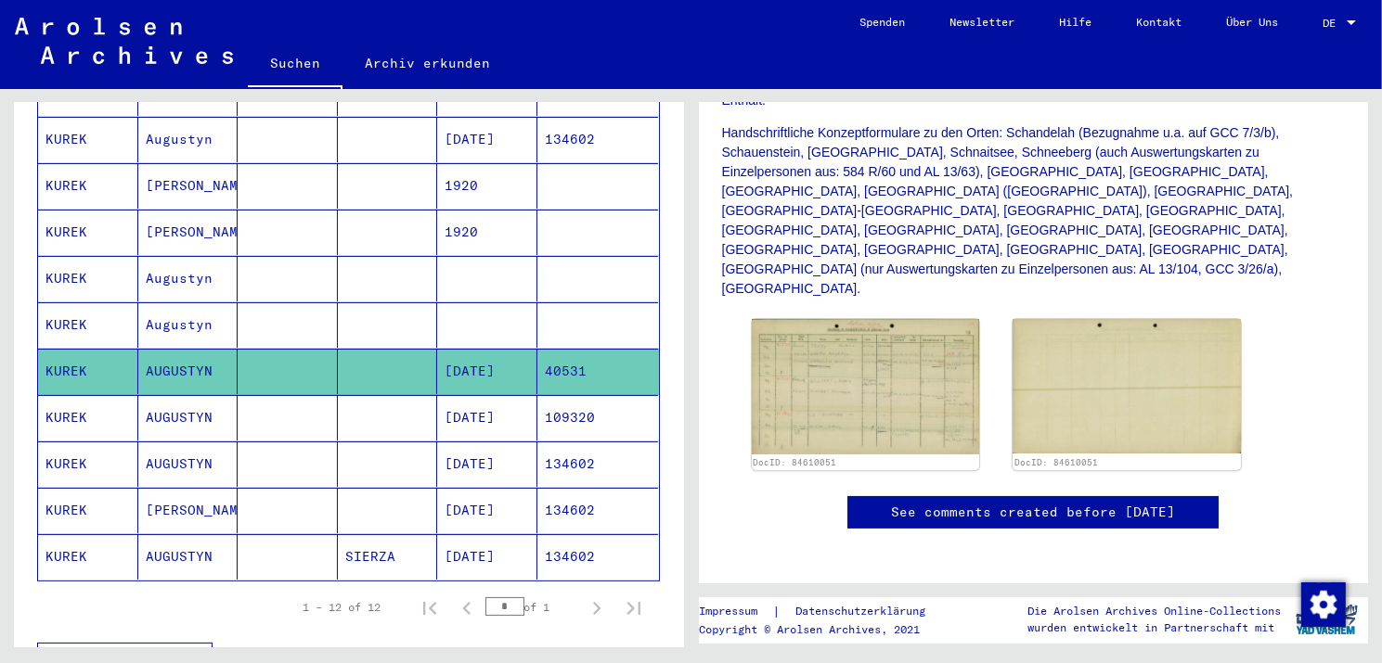
click at [155, 395] on mat-cell "AUGUSTYN" at bounding box center [188, 417] width 100 height 45
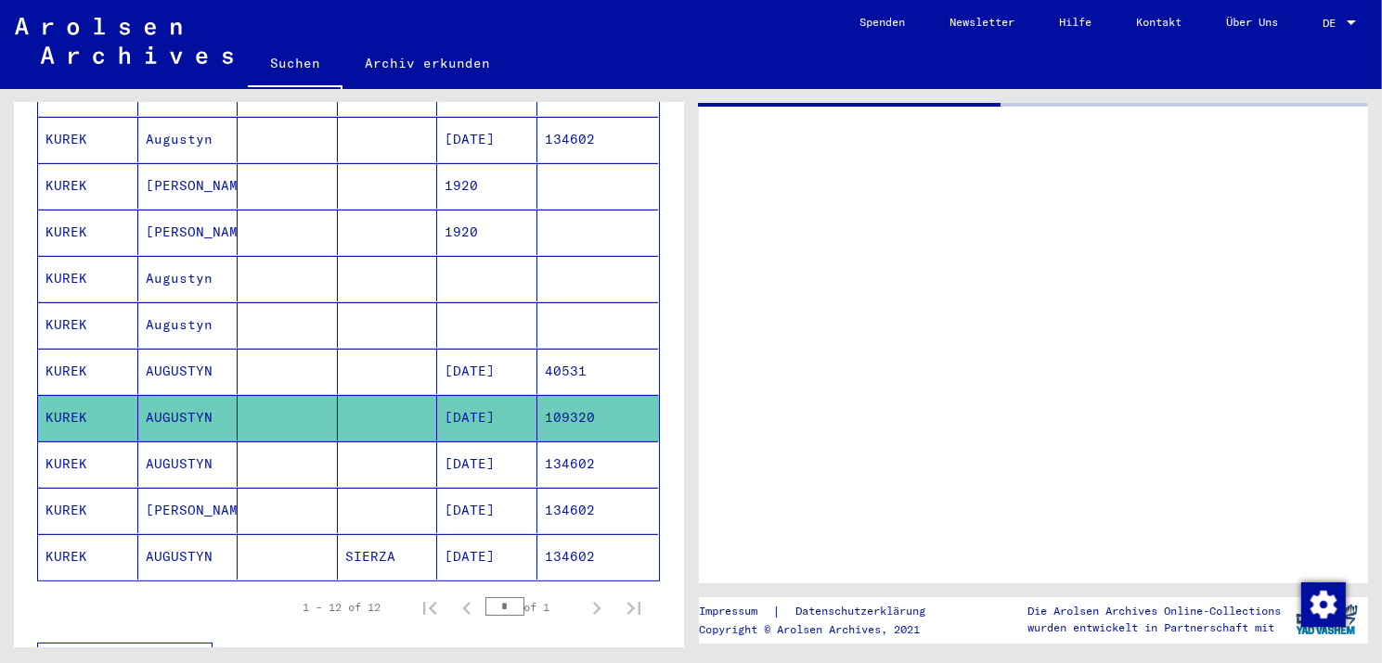
click at [155, 395] on mat-cell "AUGUSTYN" at bounding box center [188, 417] width 100 height 45
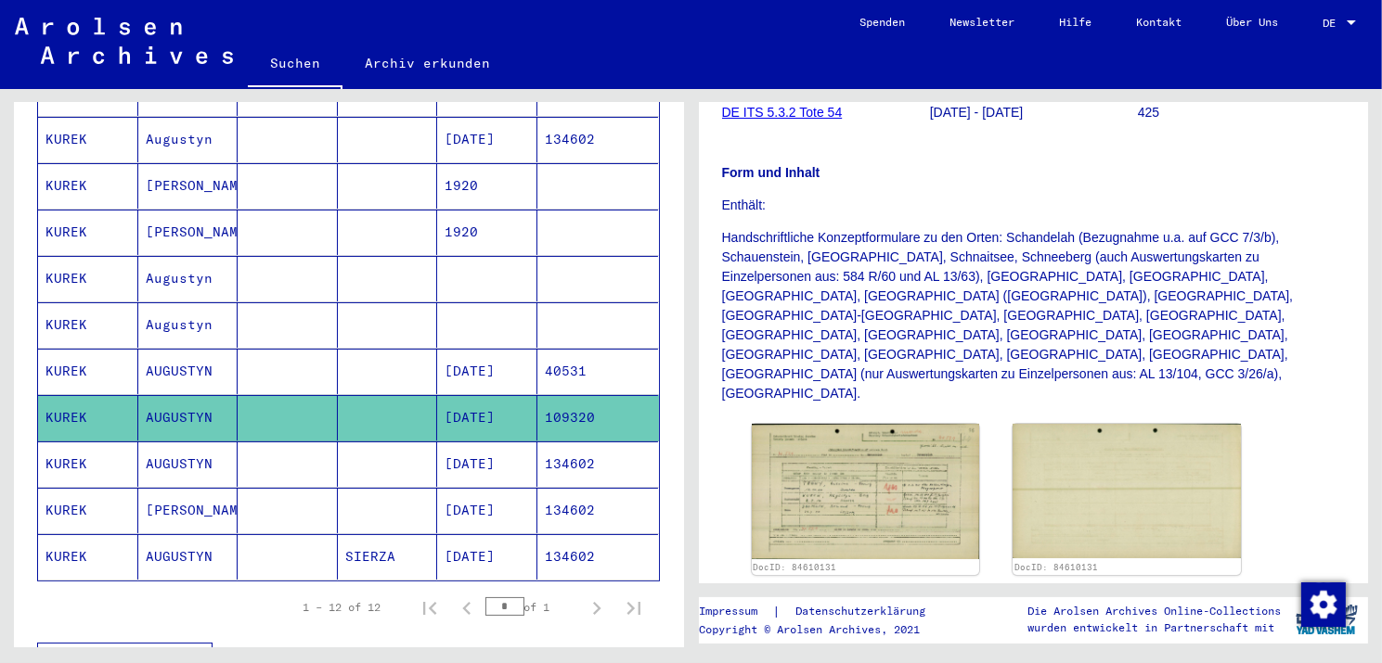
scroll to position [557, 0]
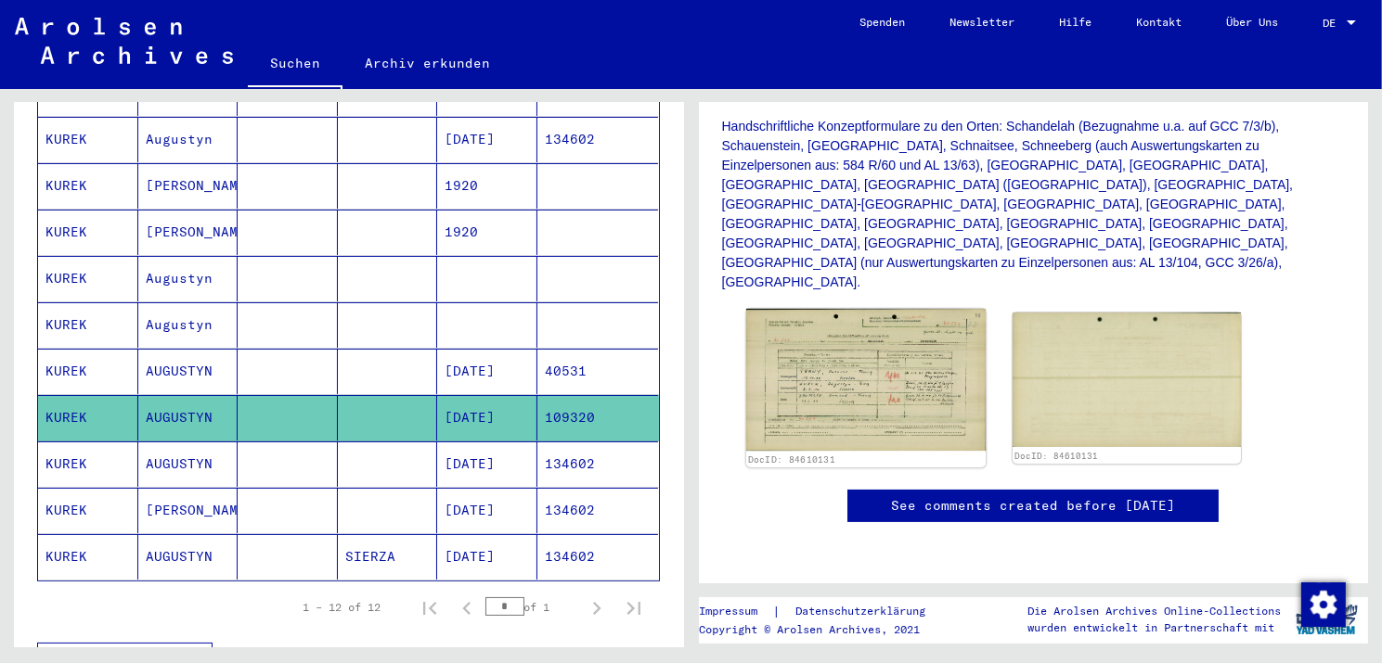
click at [867, 309] on img at bounding box center [864, 380] width 239 height 143
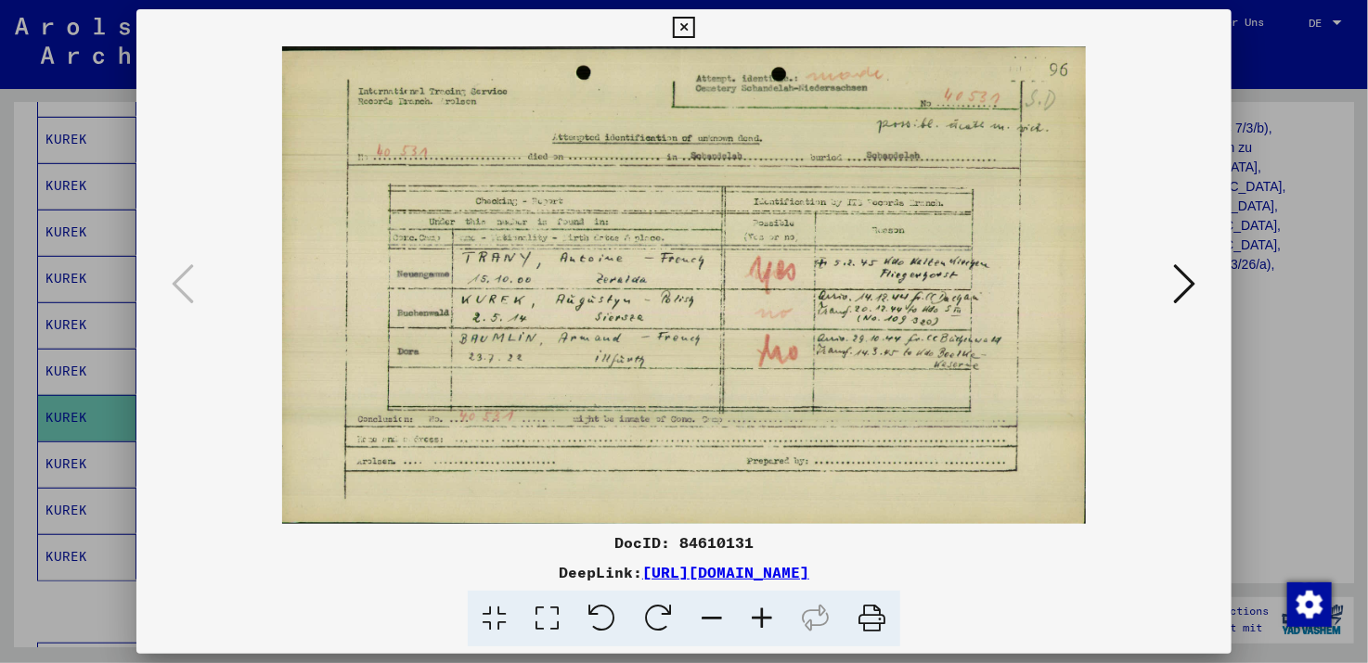
click at [760, 618] on icon at bounding box center [762, 619] width 50 height 57
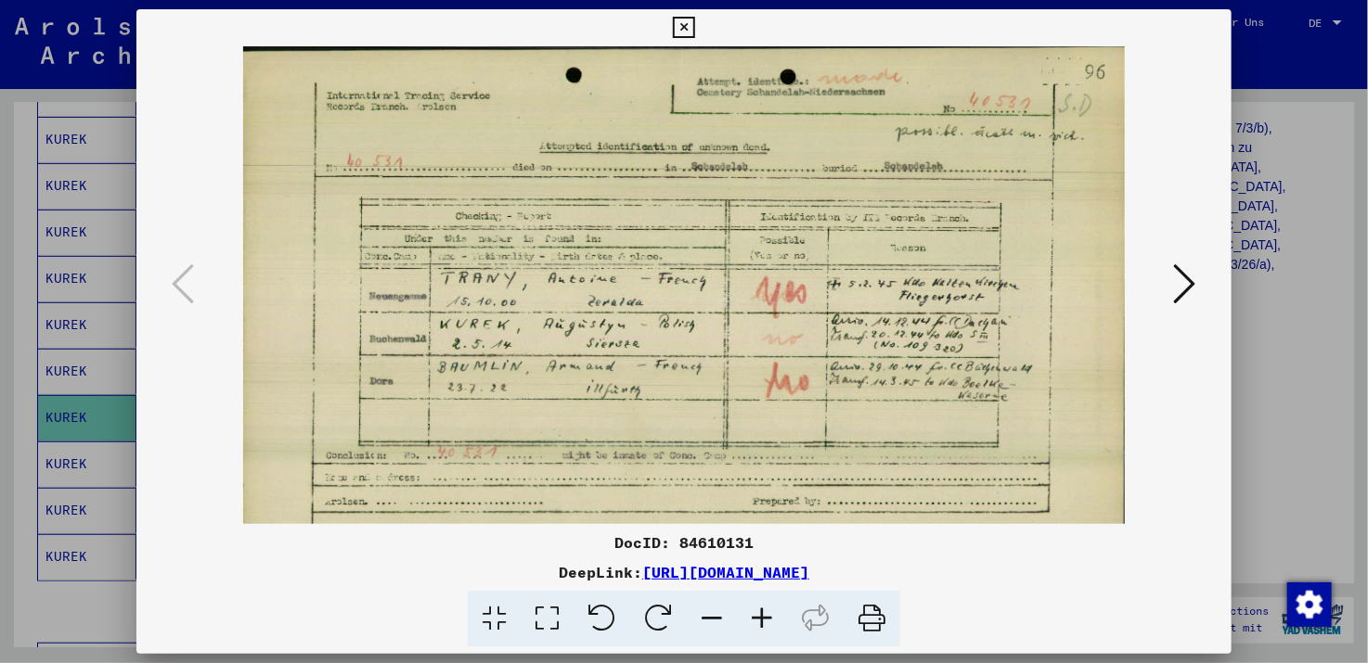
click at [761, 613] on icon at bounding box center [762, 619] width 50 height 57
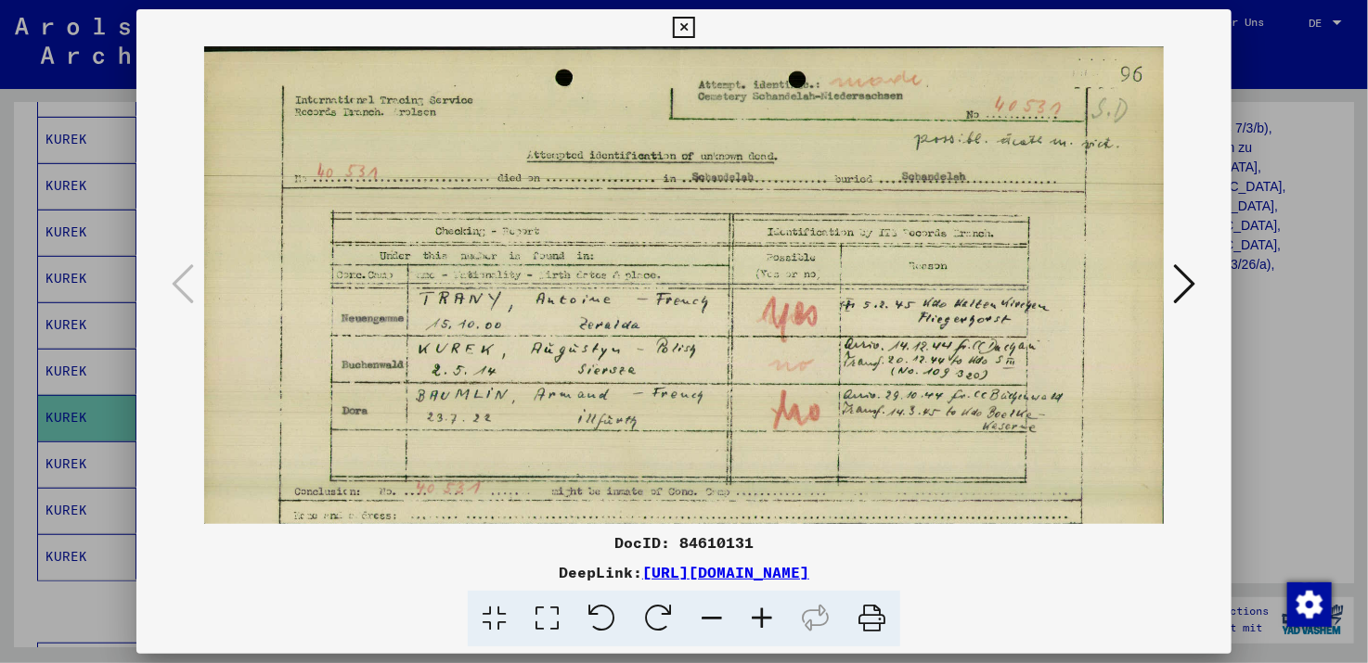
click at [761, 613] on icon at bounding box center [762, 619] width 50 height 57
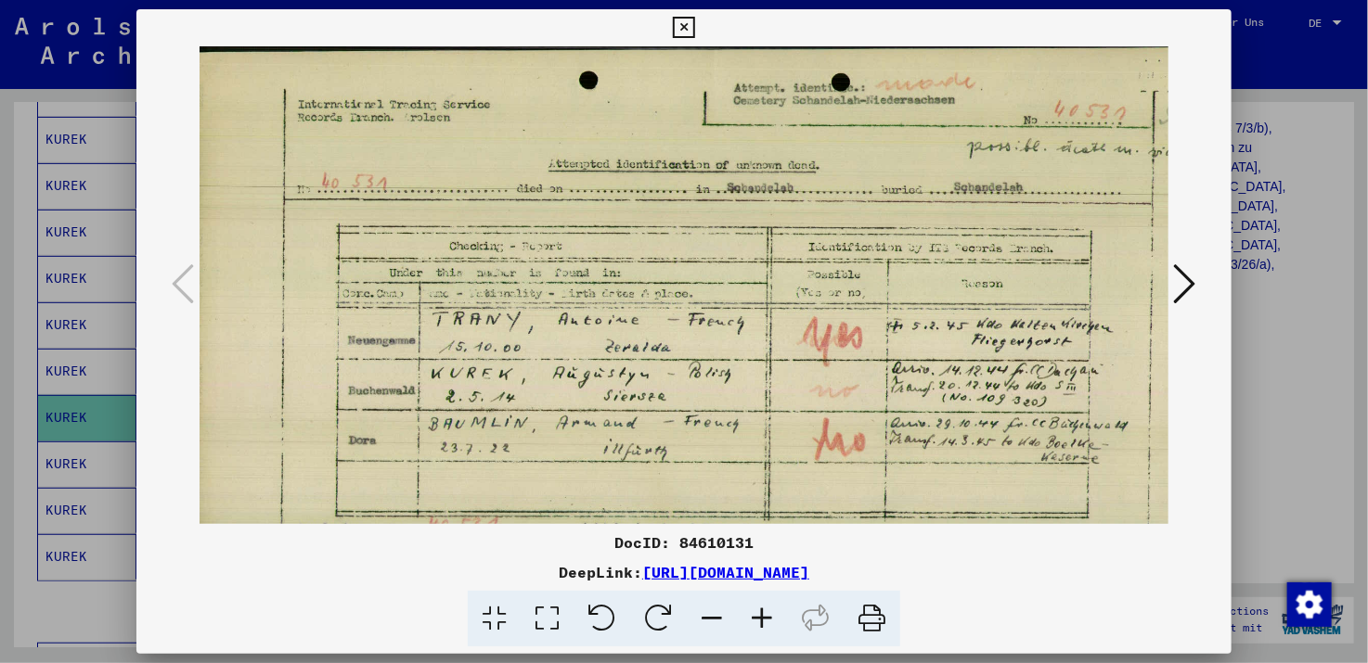
click at [1193, 285] on icon at bounding box center [1185, 284] width 22 height 45
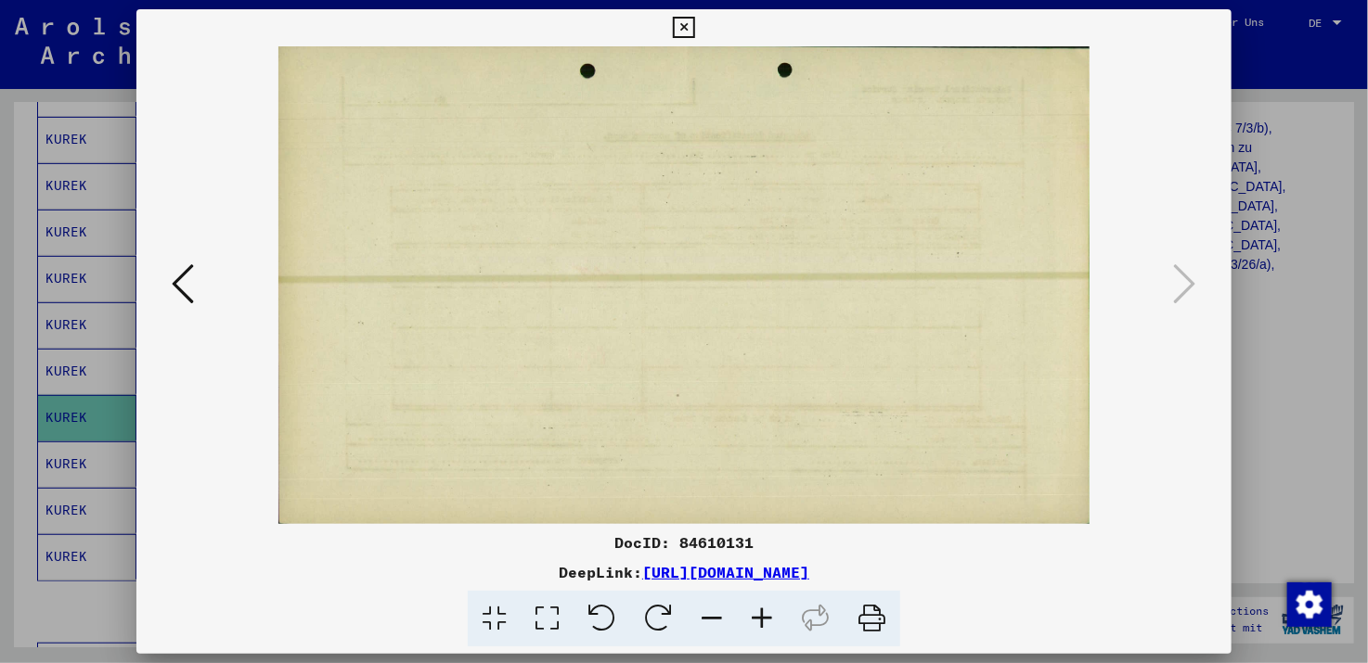
click at [682, 27] on icon at bounding box center [683, 28] width 21 height 22
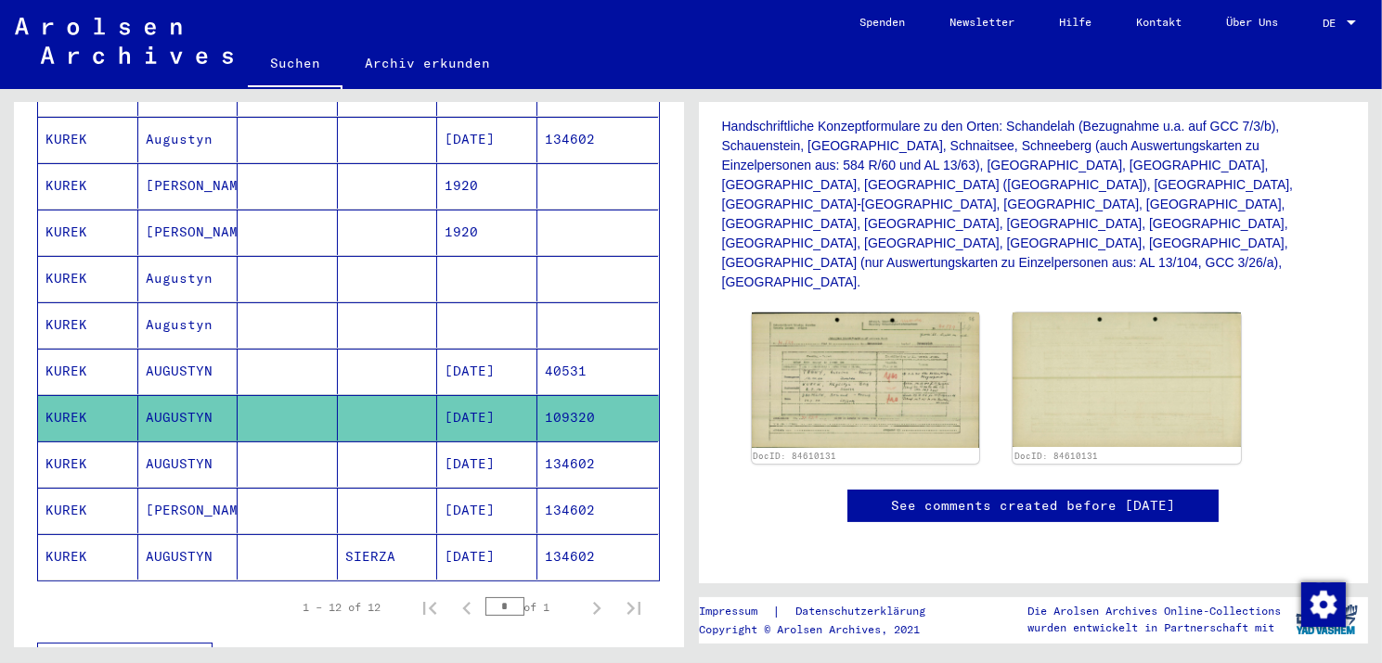
click at [93, 442] on mat-cell "KUREK" at bounding box center [88, 464] width 100 height 45
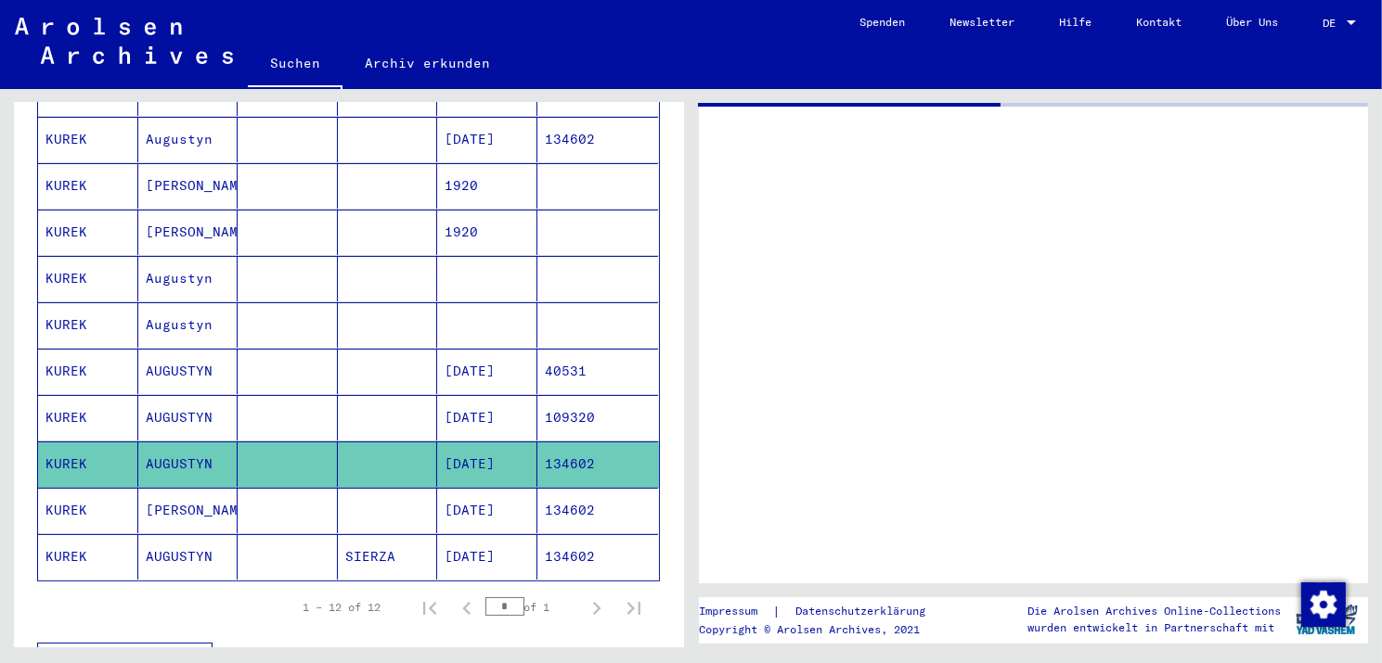
click at [93, 442] on mat-cell "KUREK" at bounding box center [88, 464] width 100 height 45
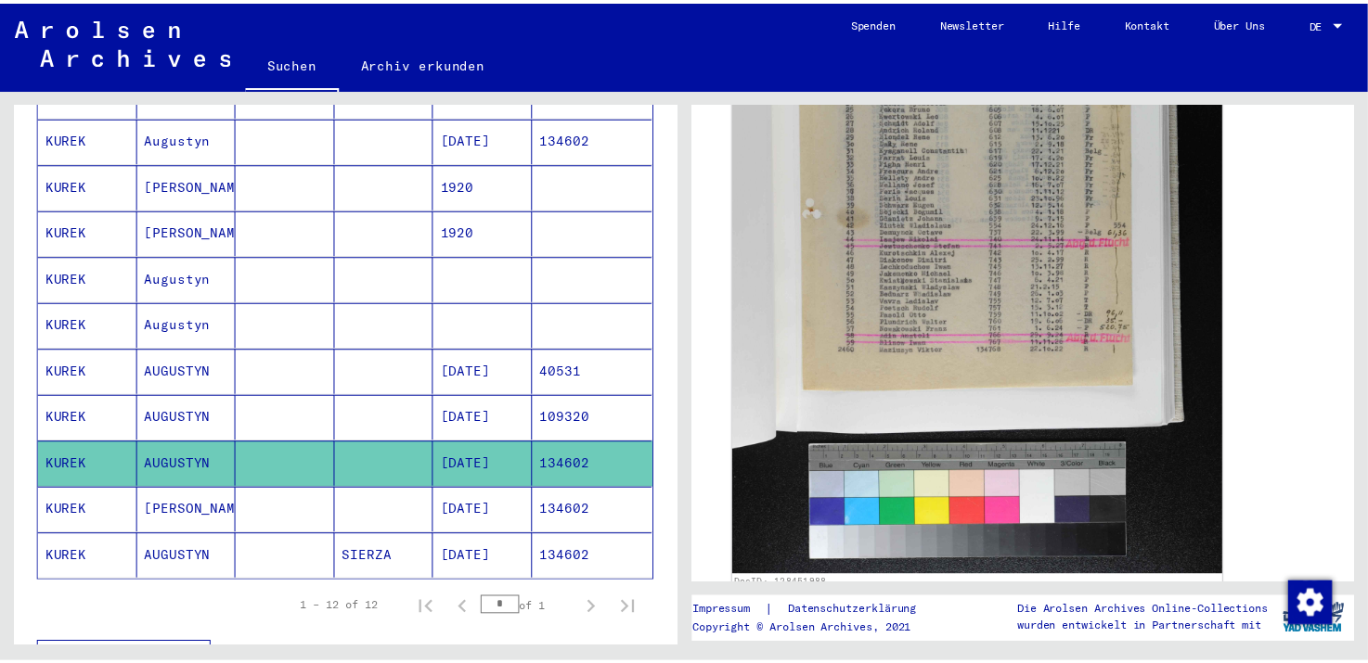
scroll to position [464, 0]
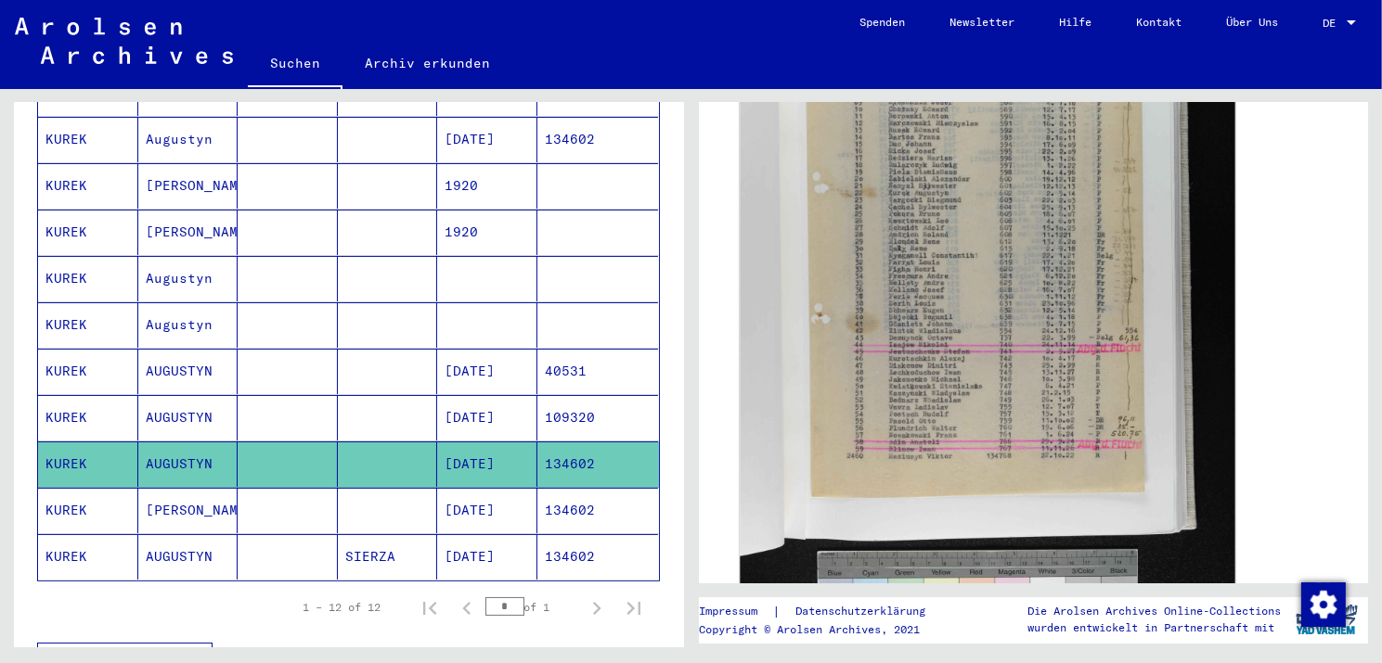
click at [1008, 431] on img at bounding box center [986, 311] width 495 height 743
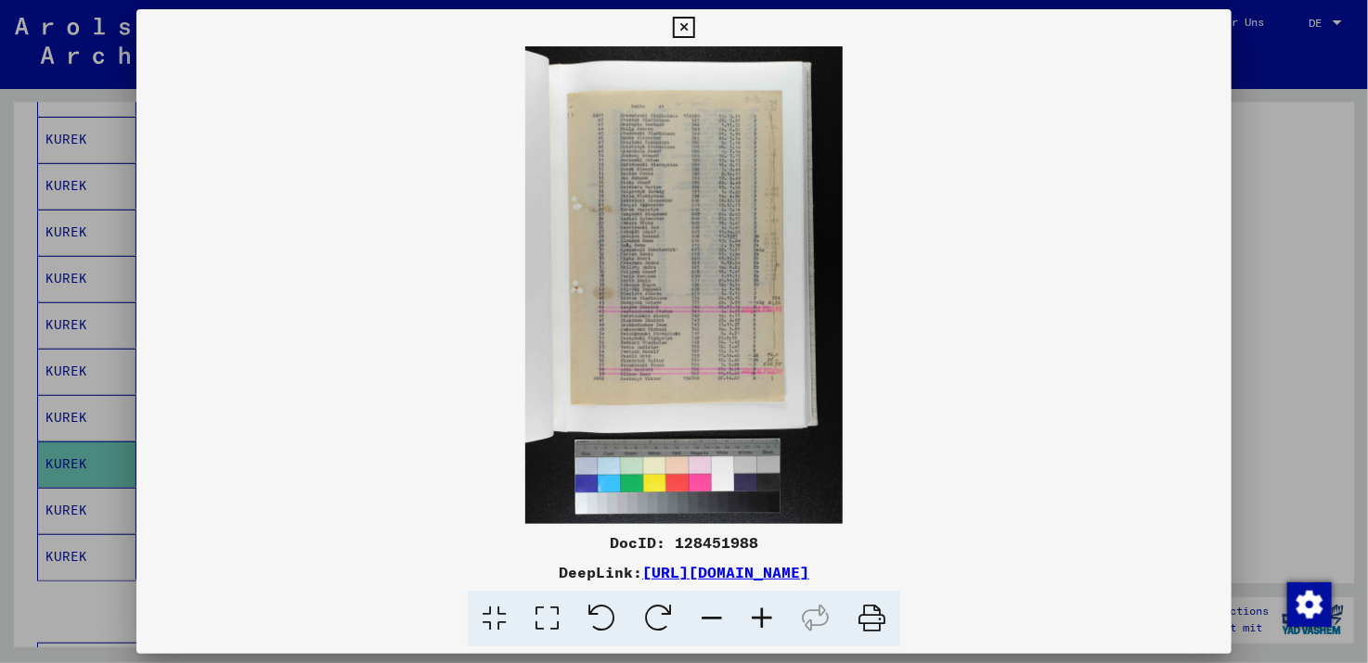
click at [759, 620] on icon at bounding box center [762, 619] width 50 height 57
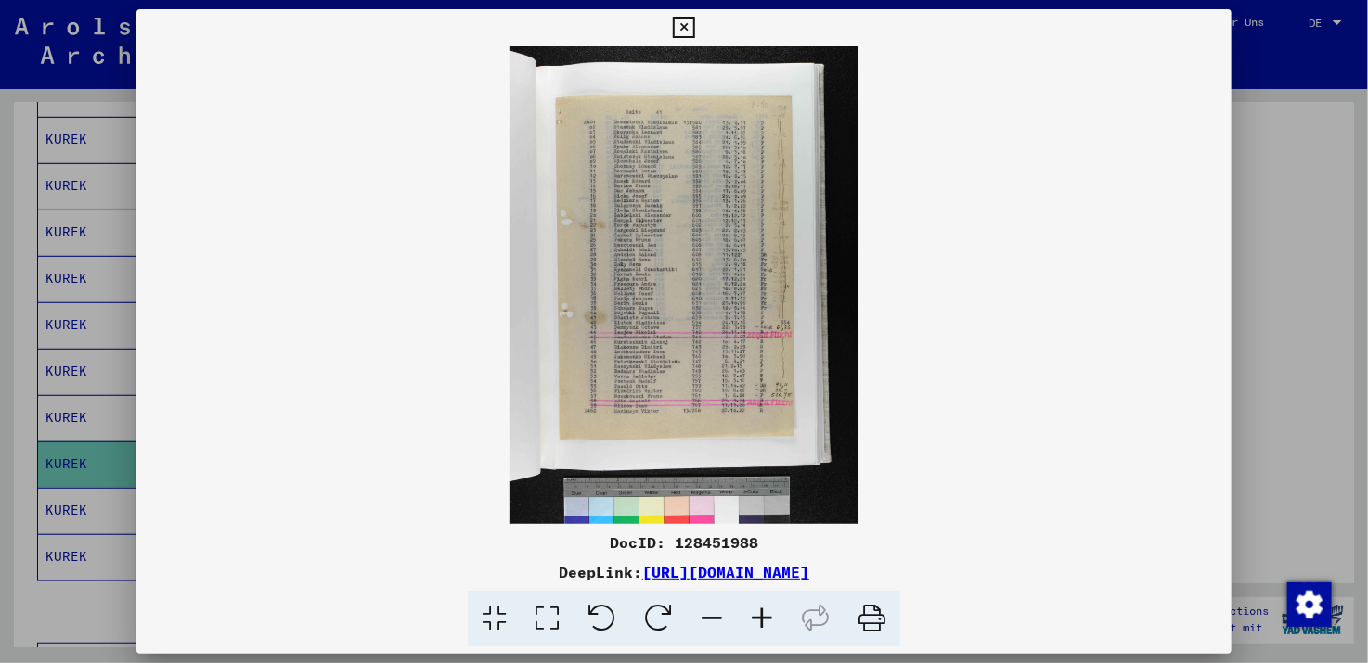
click at [759, 620] on icon at bounding box center [762, 619] width 50 height 57
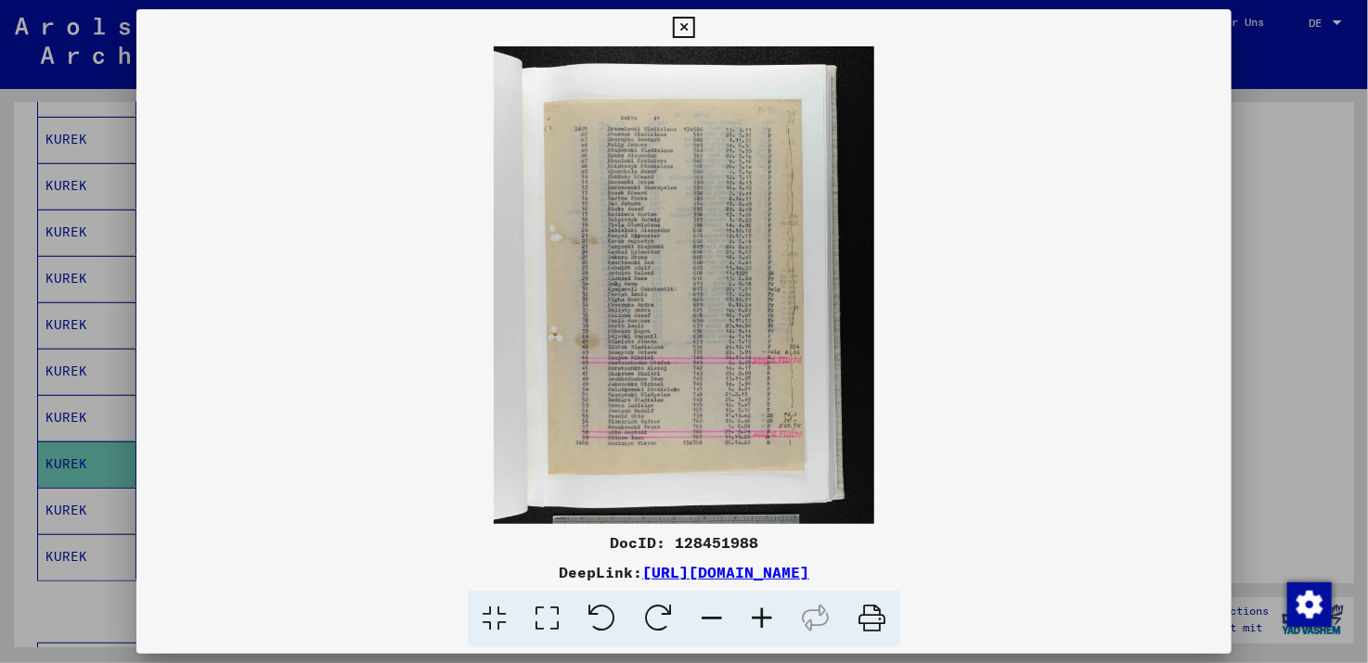
click at [759, 620] on icon at bounding box center [762, 619] width 50 height 57
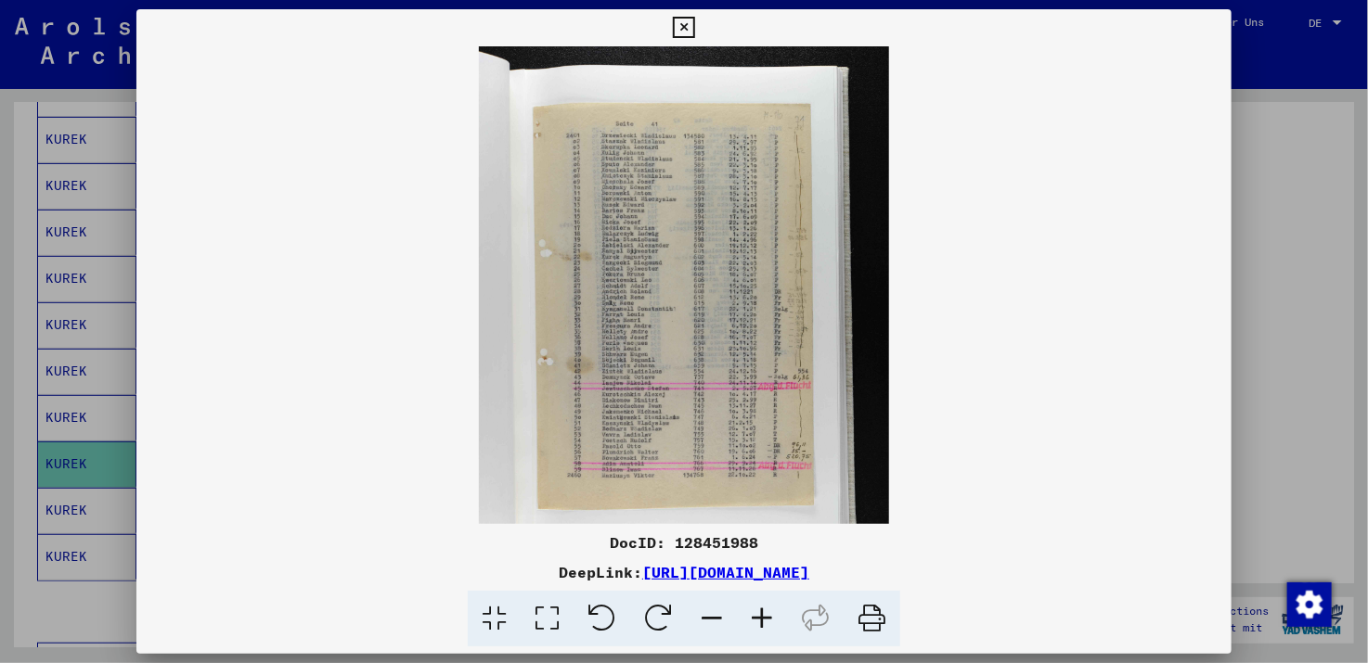
click at [759, 620] on icon at bounding box center [762, 619] width 50 height 57
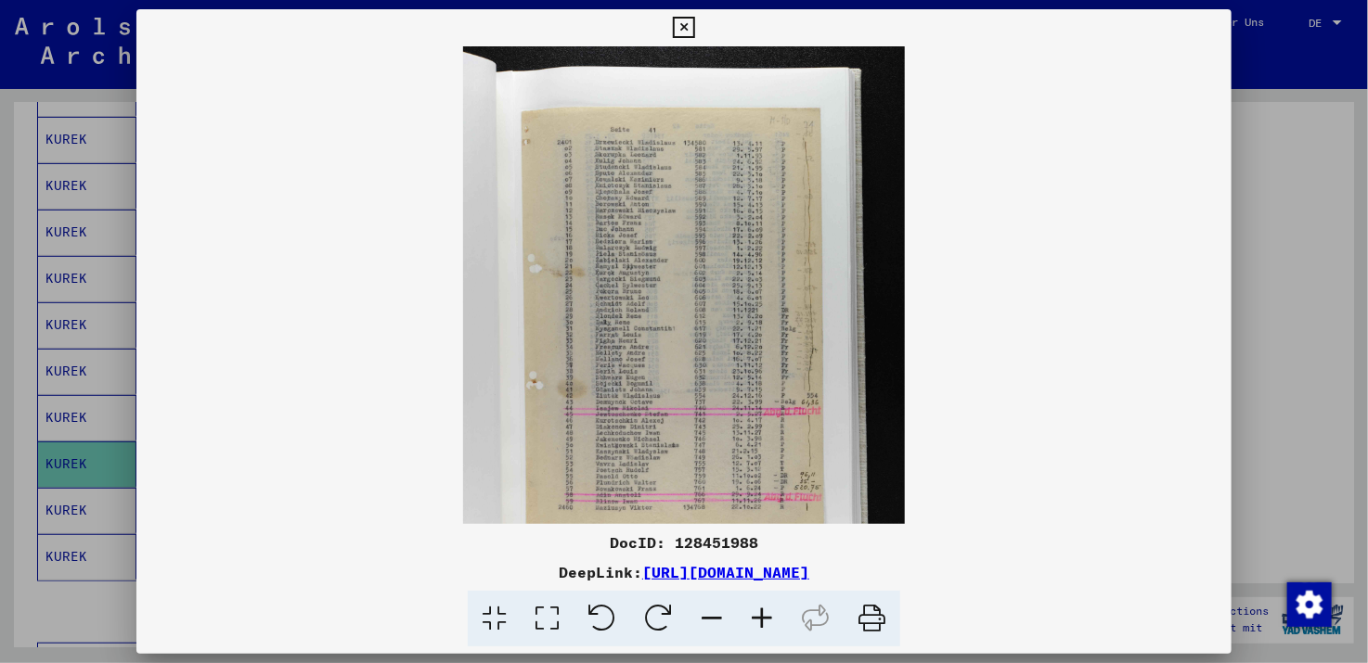
click at [759, 620] on icon at bounding box center [762, 619] width 50 height 57
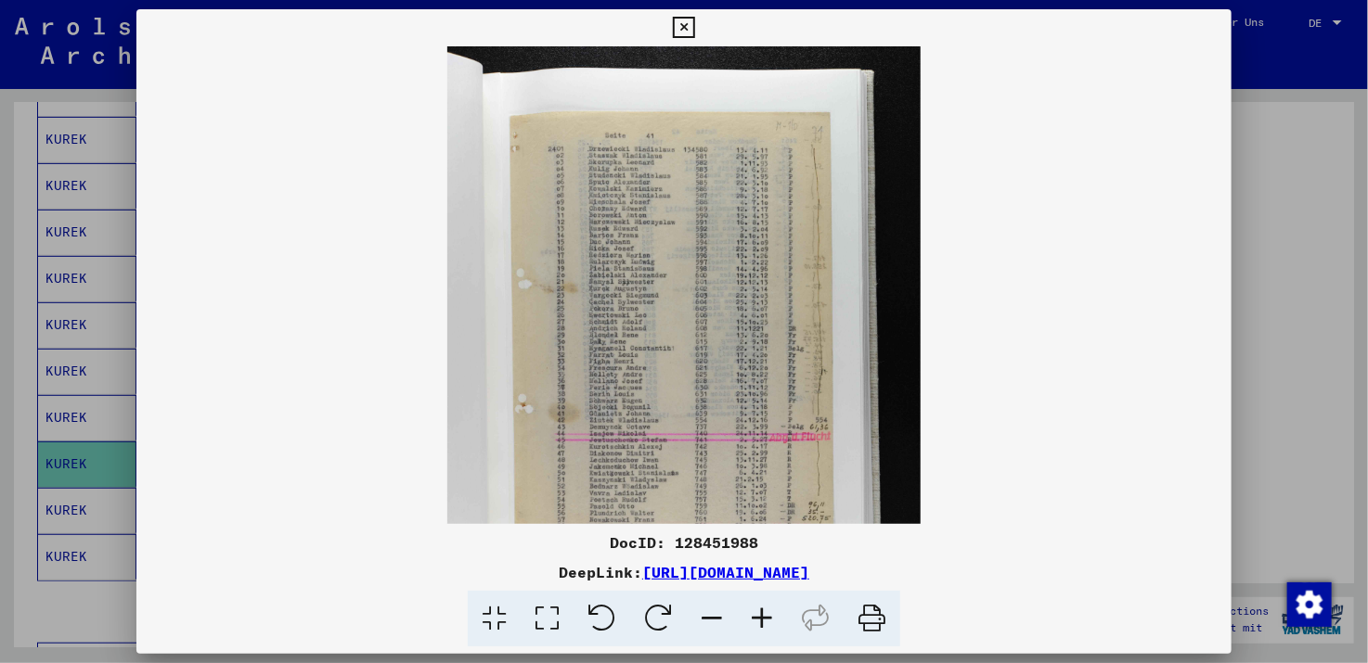
click at [759, 620] on icon at bounding box center [762, 619] width 50 height 57
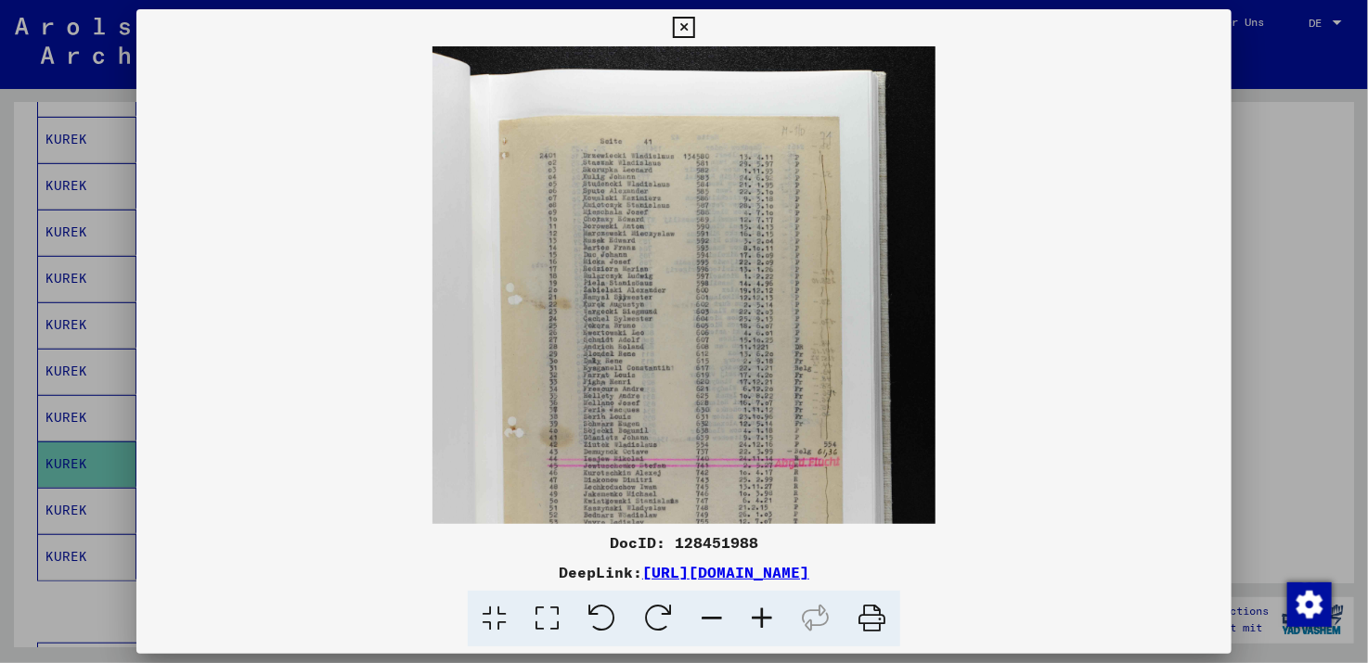
click at [759, 620] on icon at bounding box center [762, 619] width 50 height 57
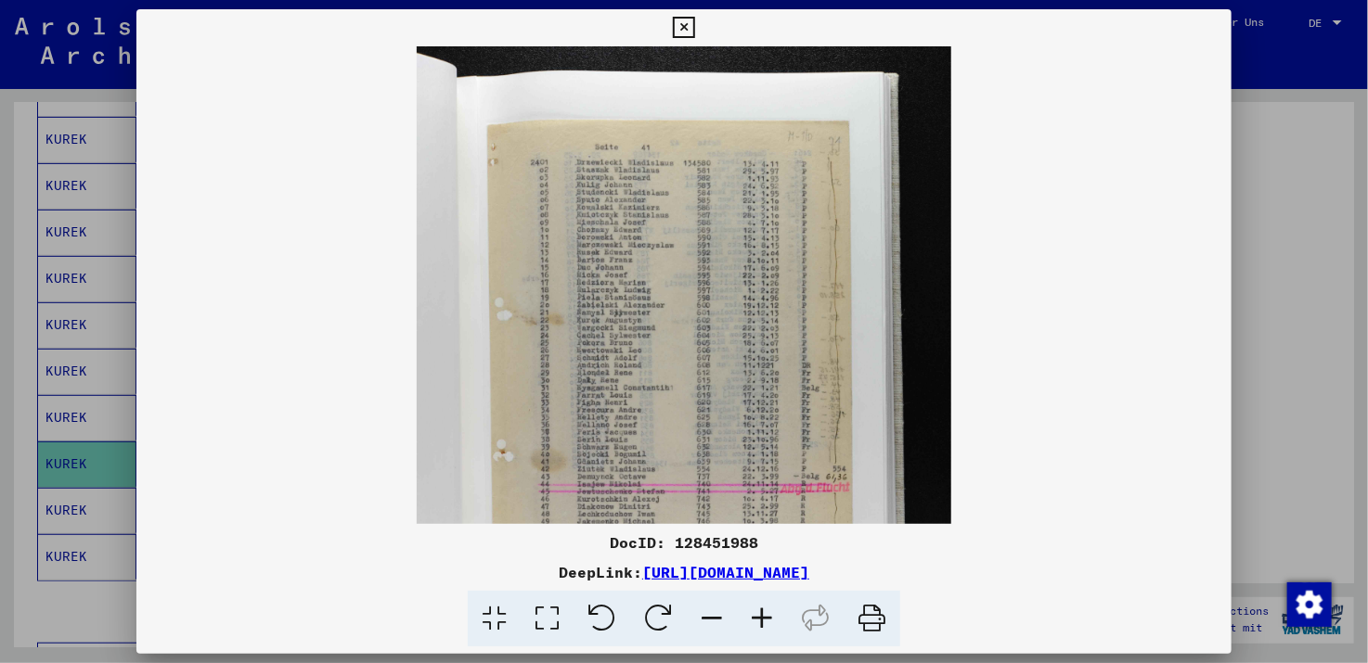
click at [759, 620] on icon at bounding box center [762, 619] width 50 height 57
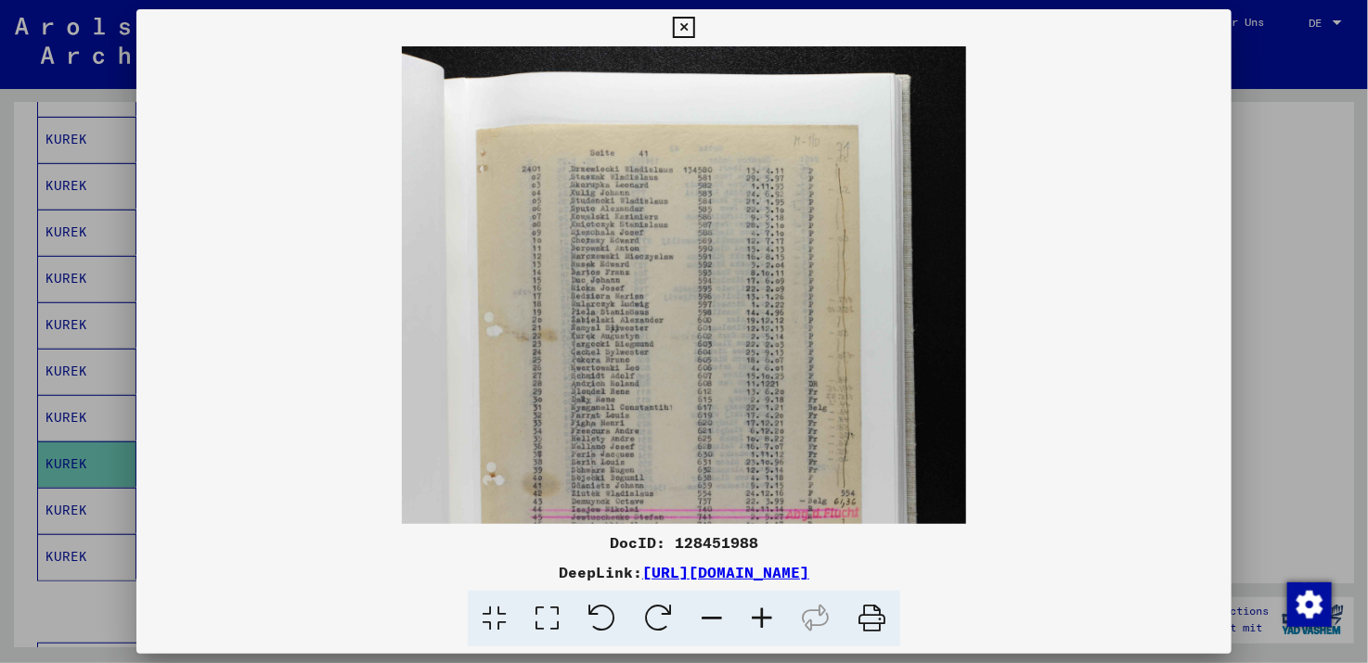
click at [759, 620] on icon at bounding box center [762, 619] width 50 height 57
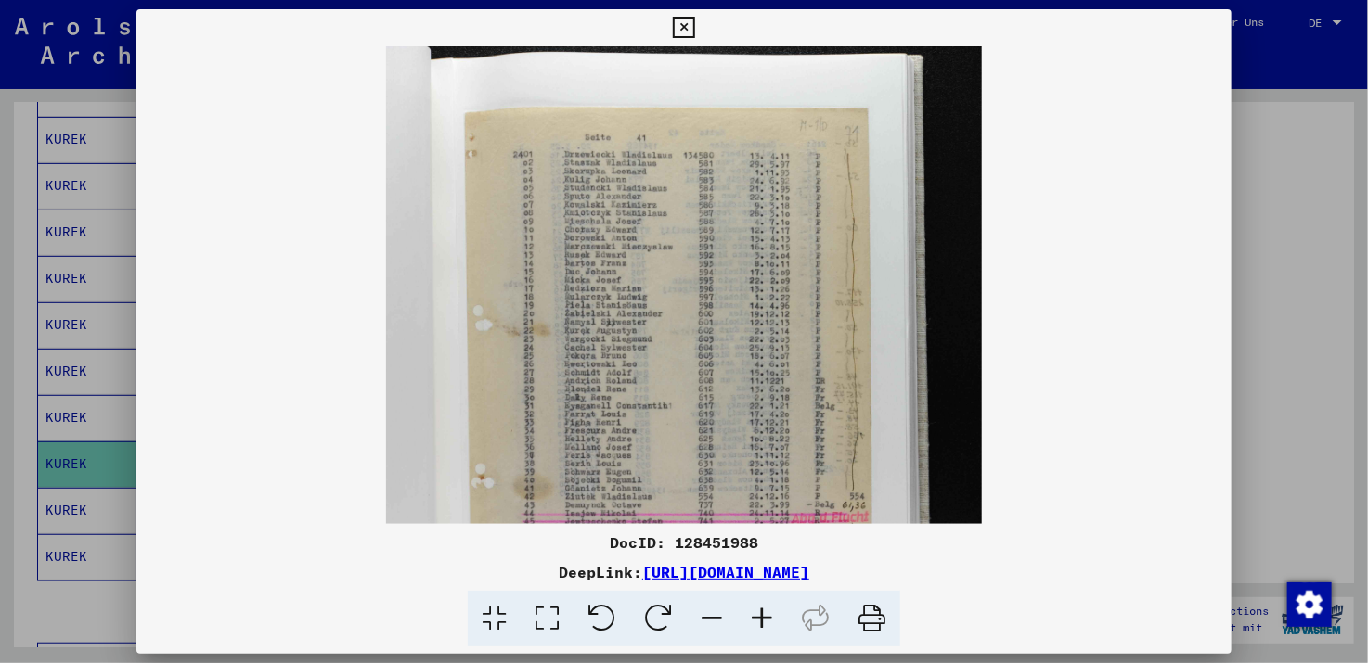
scroll to position [17, 0]
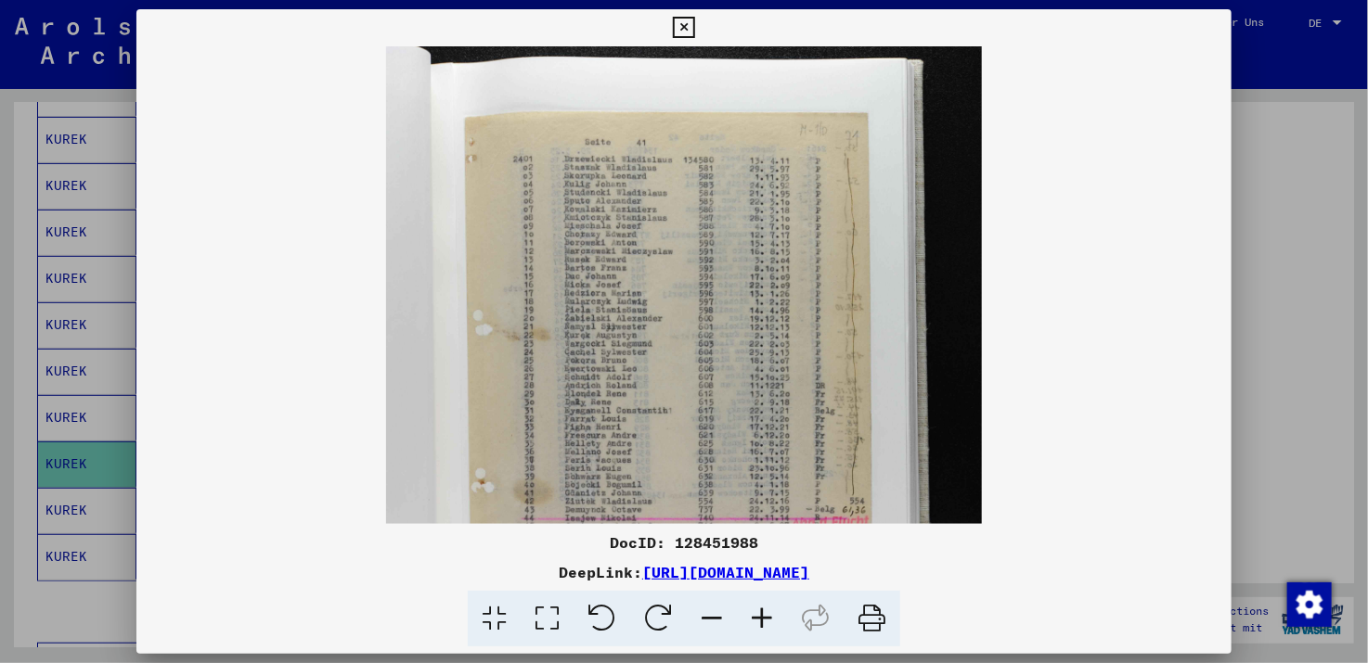
drag, startPoint x: 765, startPoint y: 450, endPoint x: 780, endPoint y: 443, distance: 17.4
click at [780, 443] on img at bounding box center [684, 477] width 596 height 895
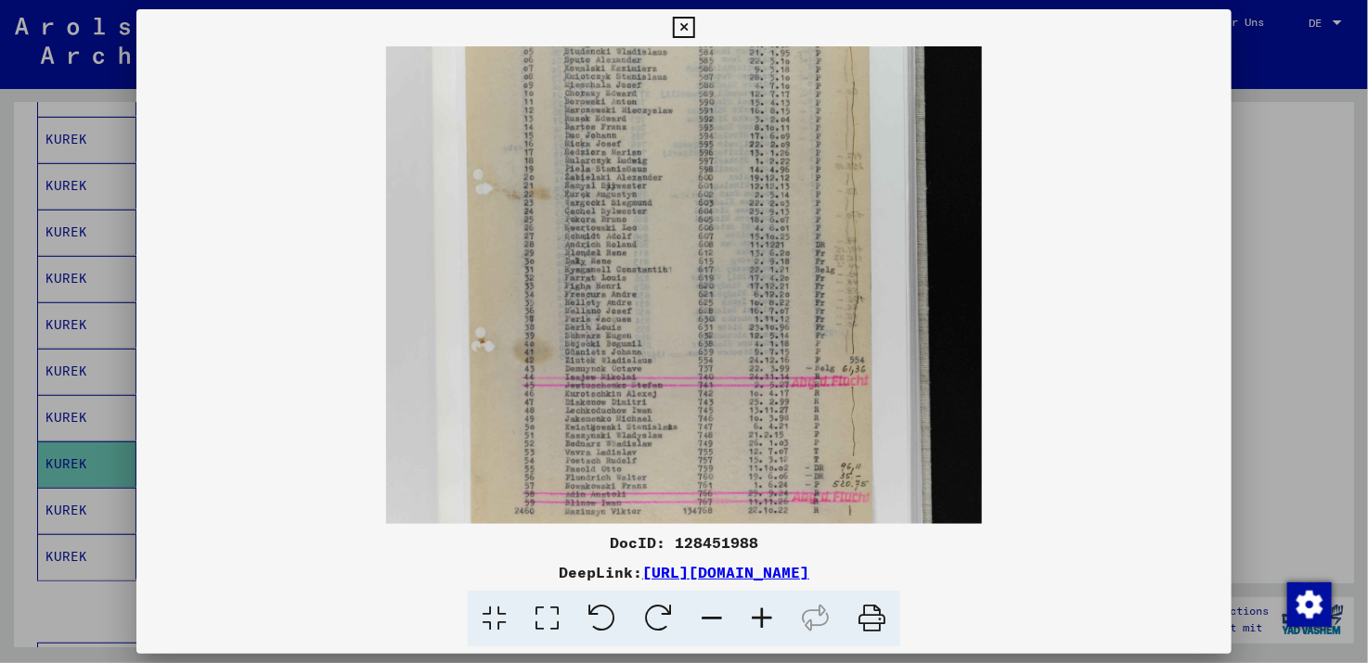
scroll to position [160, 0]
drag, startPoint x: 648, startPoint y: 446, endPoint x: 654, endPoint y: 315, distance: 131.0
click at [654, 315] on img at bounding box center [684, 334] width 596 height 895
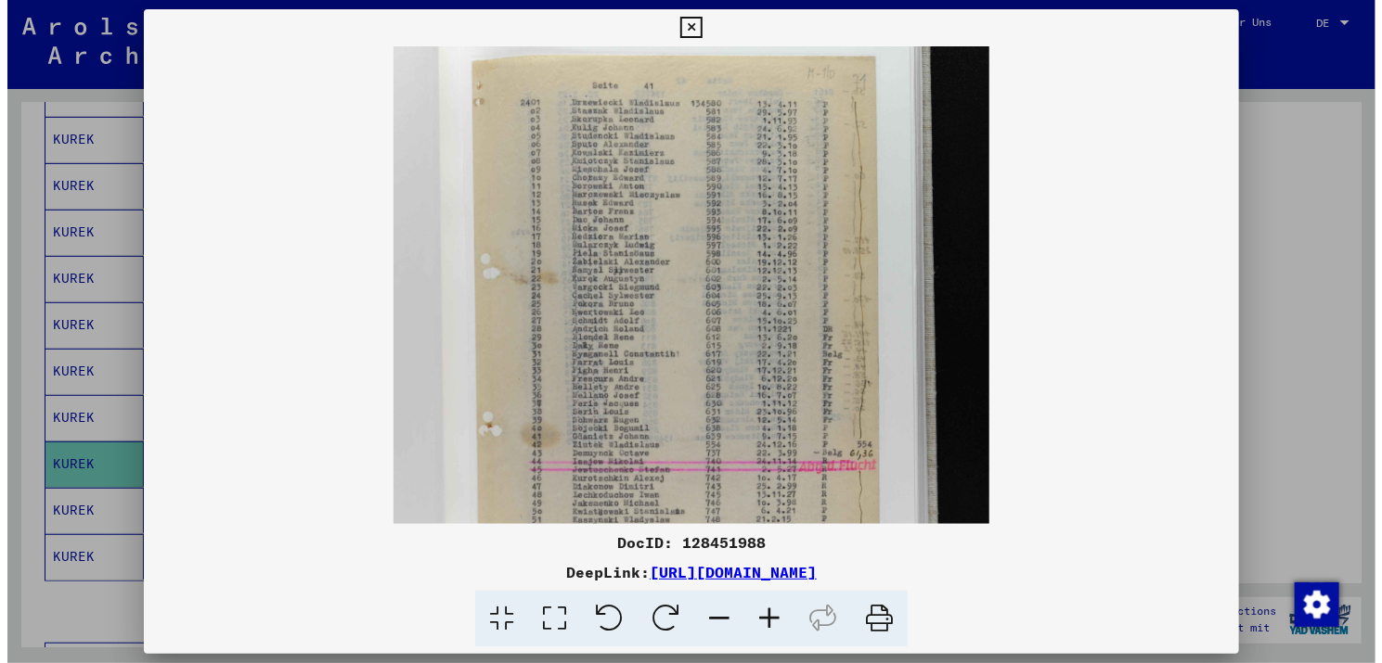
scroll to position [72, 0]
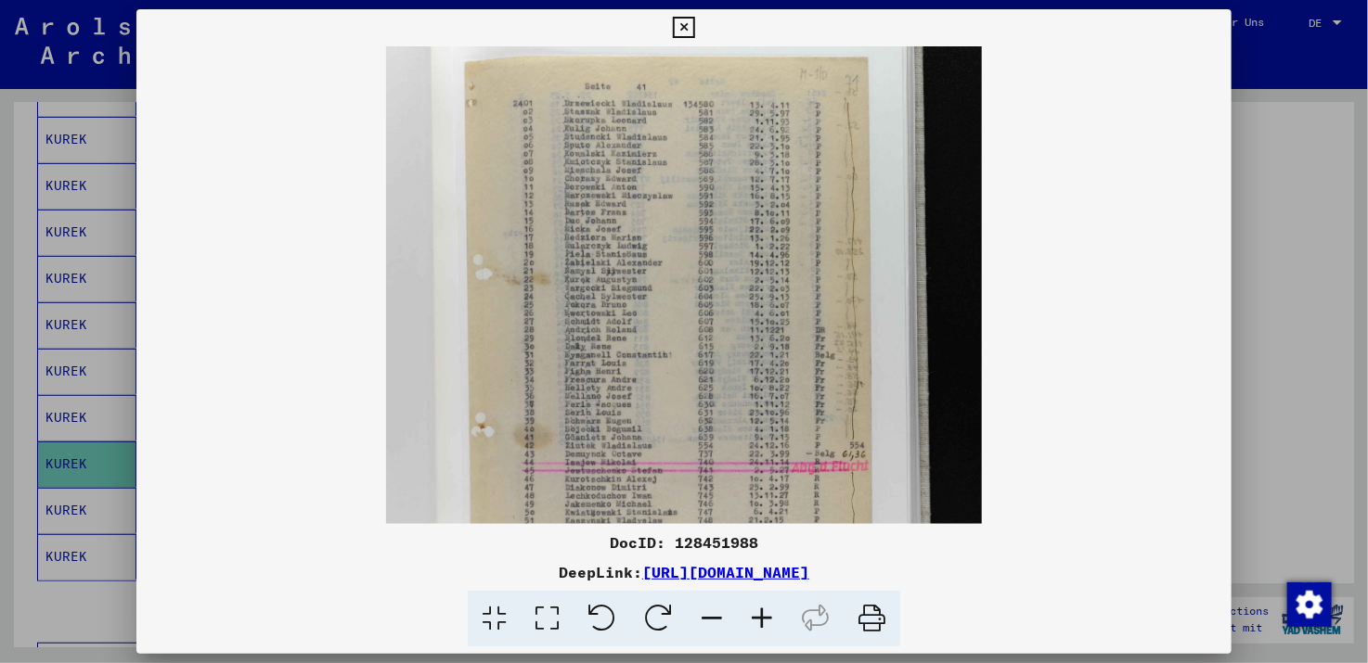
drag, startPoint x: 599, startPoint y: 297, endPoint x: 599, endPoint y: 342, distance: 45.5
click at [599, 342] on img at bounding box center [684, 421] width 596 height 895
click at [680, 25] on icon at bounding box center [683, 28] width 21 height 22
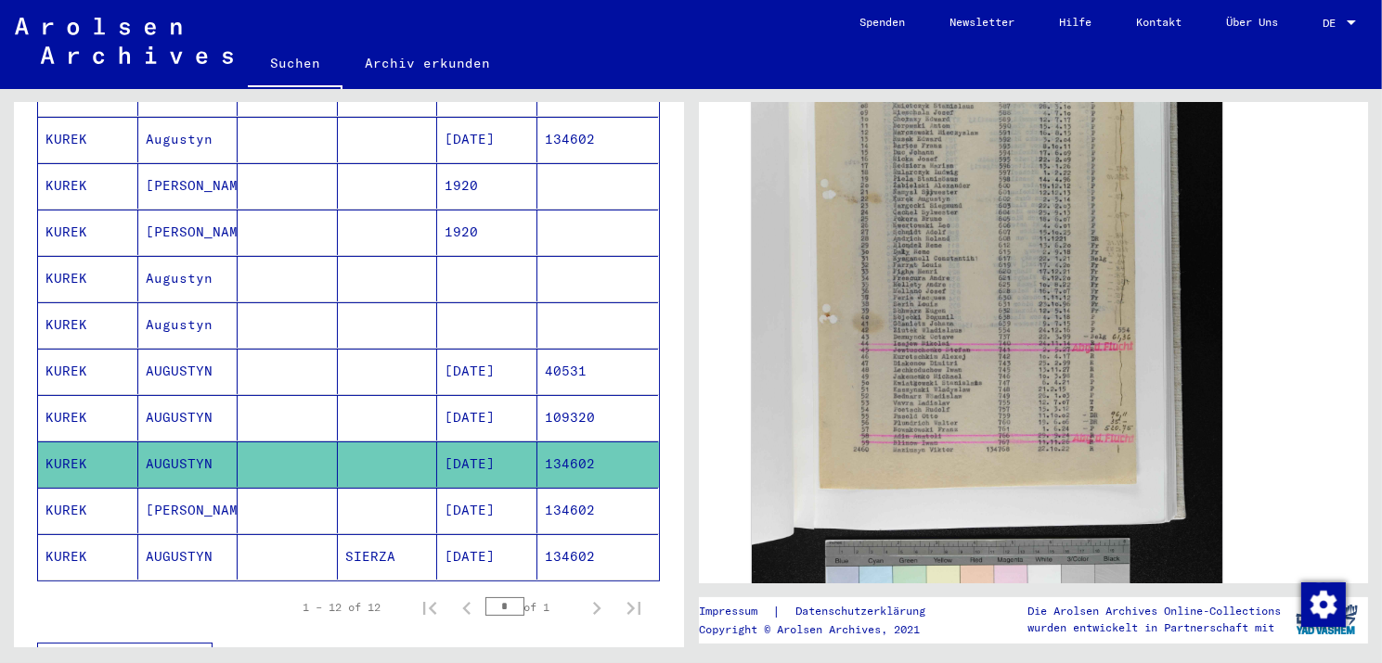
click at [100, 488] on mat-cell "KUREK" at bounding box center [88, 510] width 100 height 45
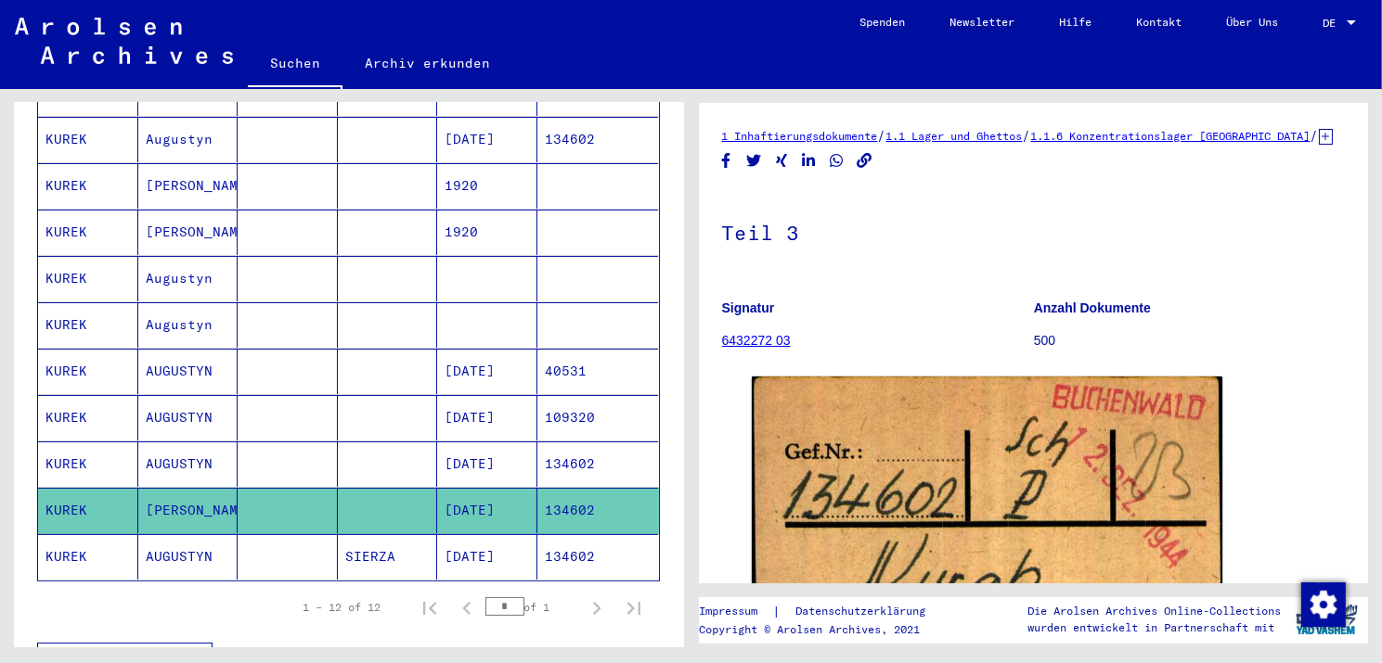
click at [100, 488] on mat-cell "KUREK" at bounding box center [88, 510] width 100 height 45
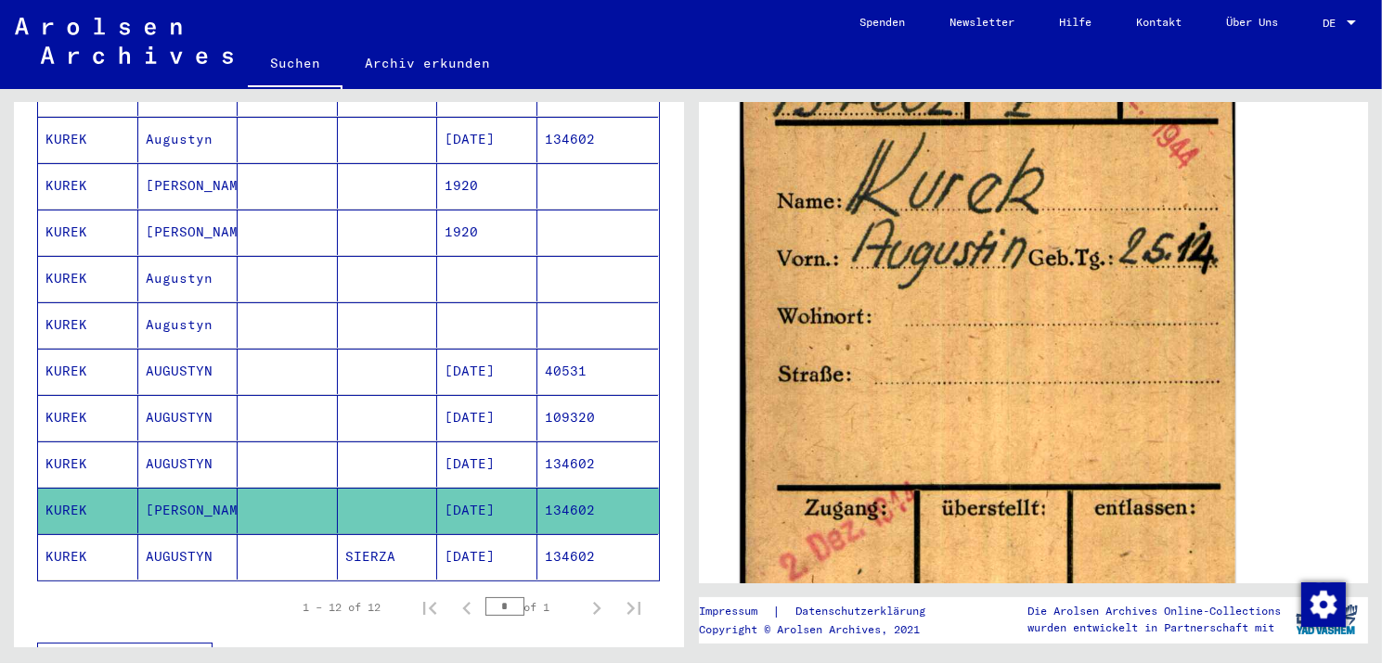
scroll to position [371, 0]
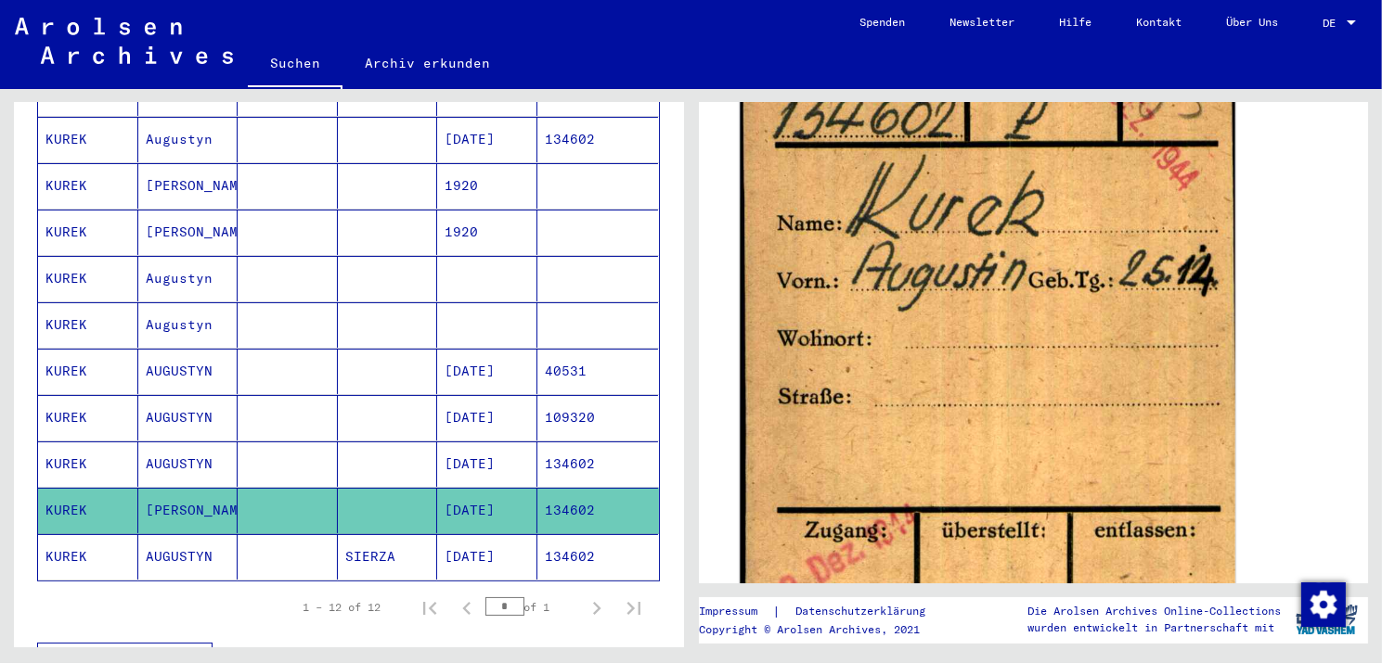
click at [1138, 358] on img at bounding box center [986, 322] width 495 height 665
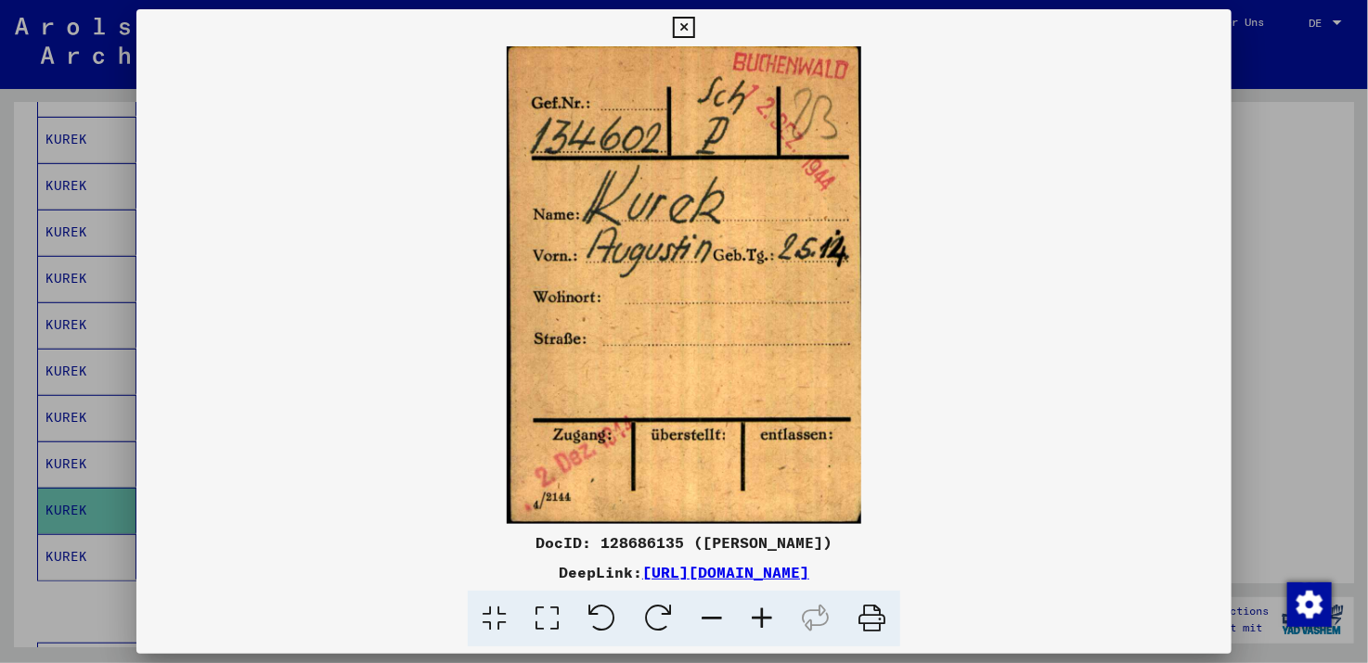
click at [683, 22] on icon at bounding box center [683, 28] width 21 height 22
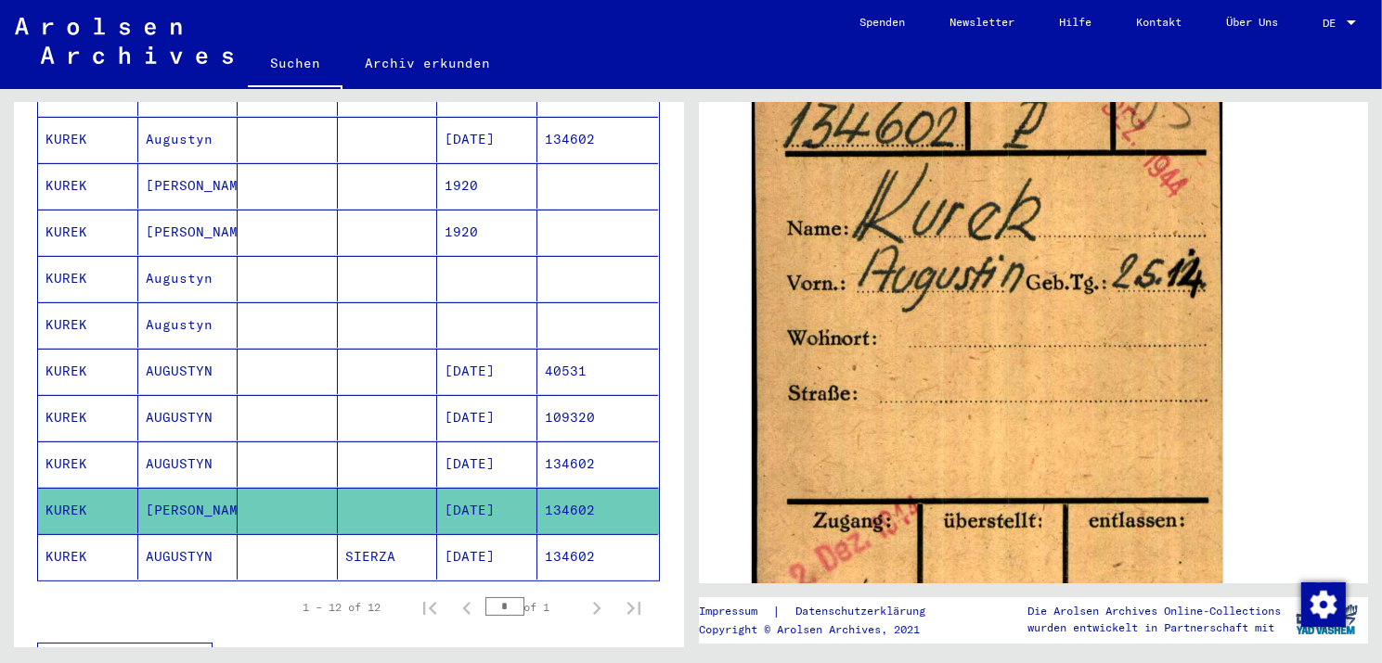
click at [170, 534] on mat-cell "AUGUSTYN" at bounding box center [188, 556] width 100 height 45
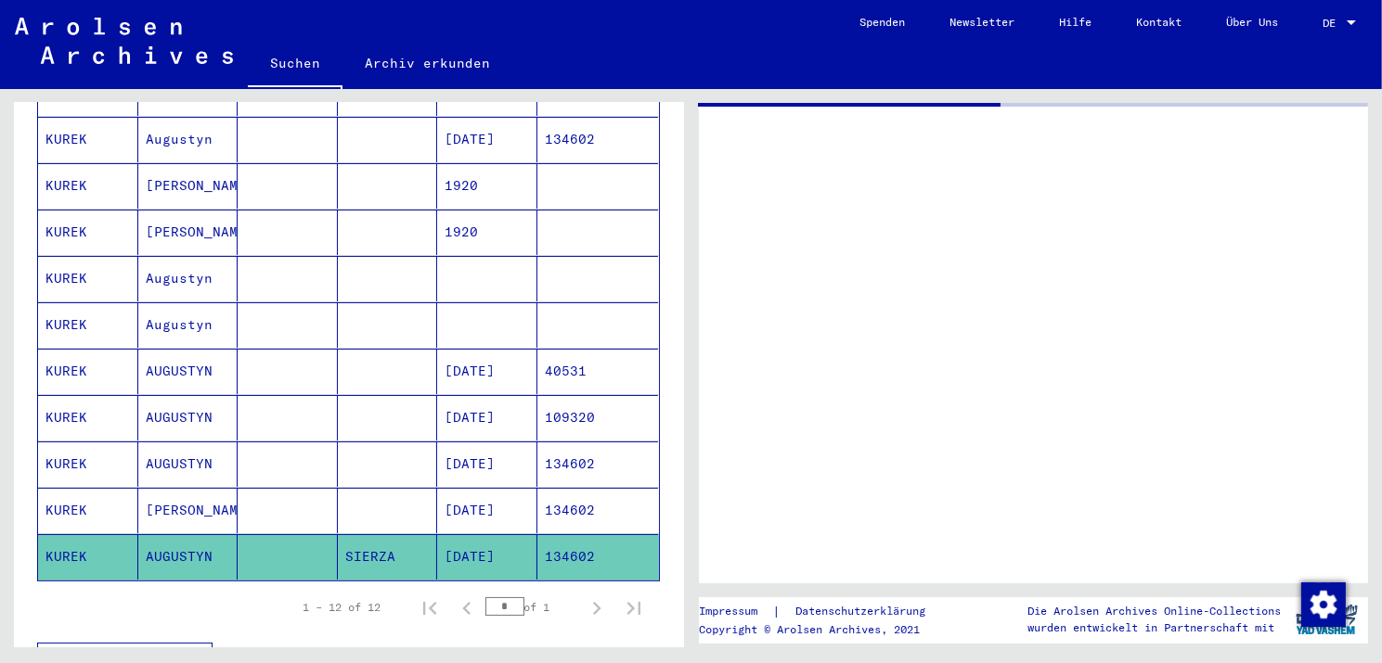
click at [170, 534] on mat-cell "AUGUSTYN" at bounding box center [188, 556] width 100 height 45
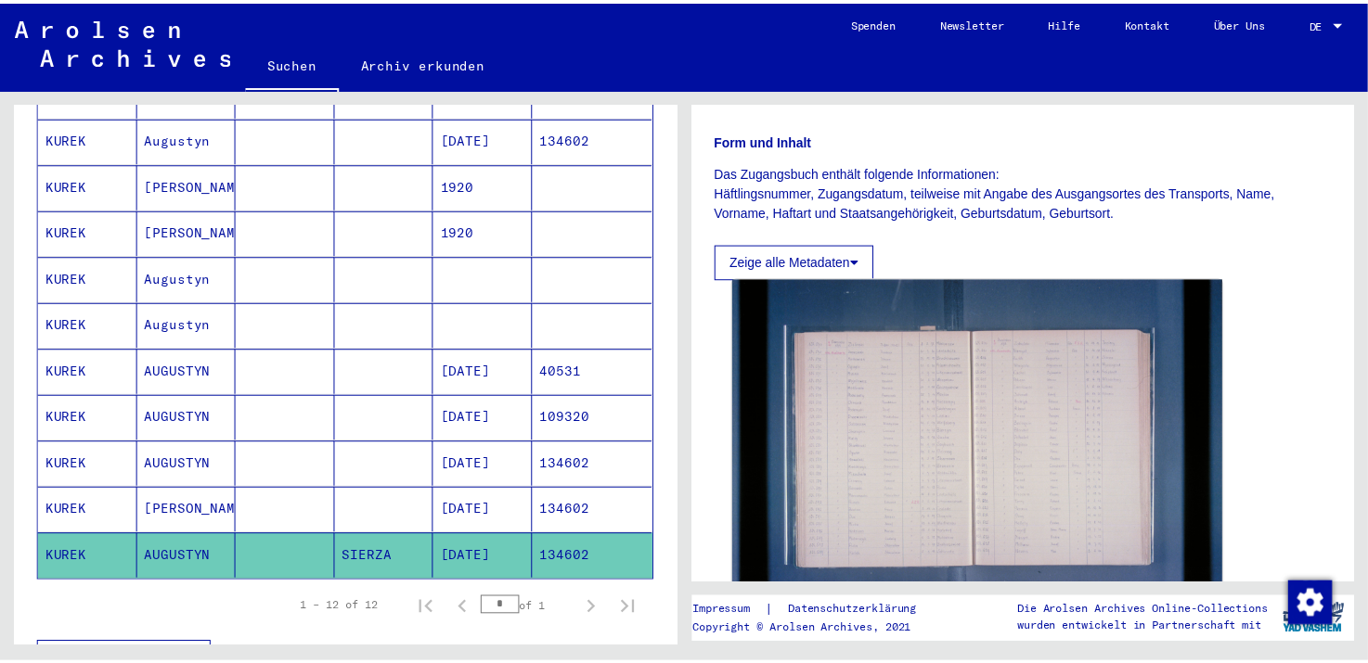
scroll to position [278, 0]
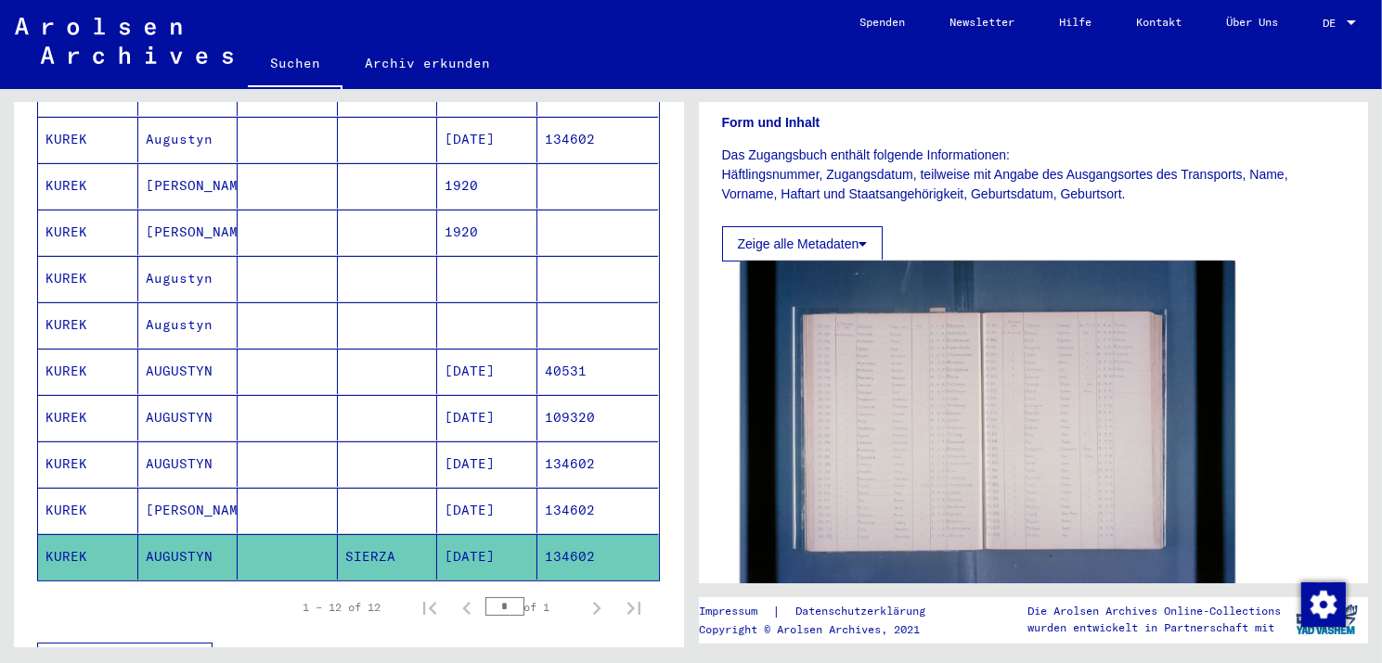
click at [964, 476] on img at bounding box center [986, 425] width 495 height 329
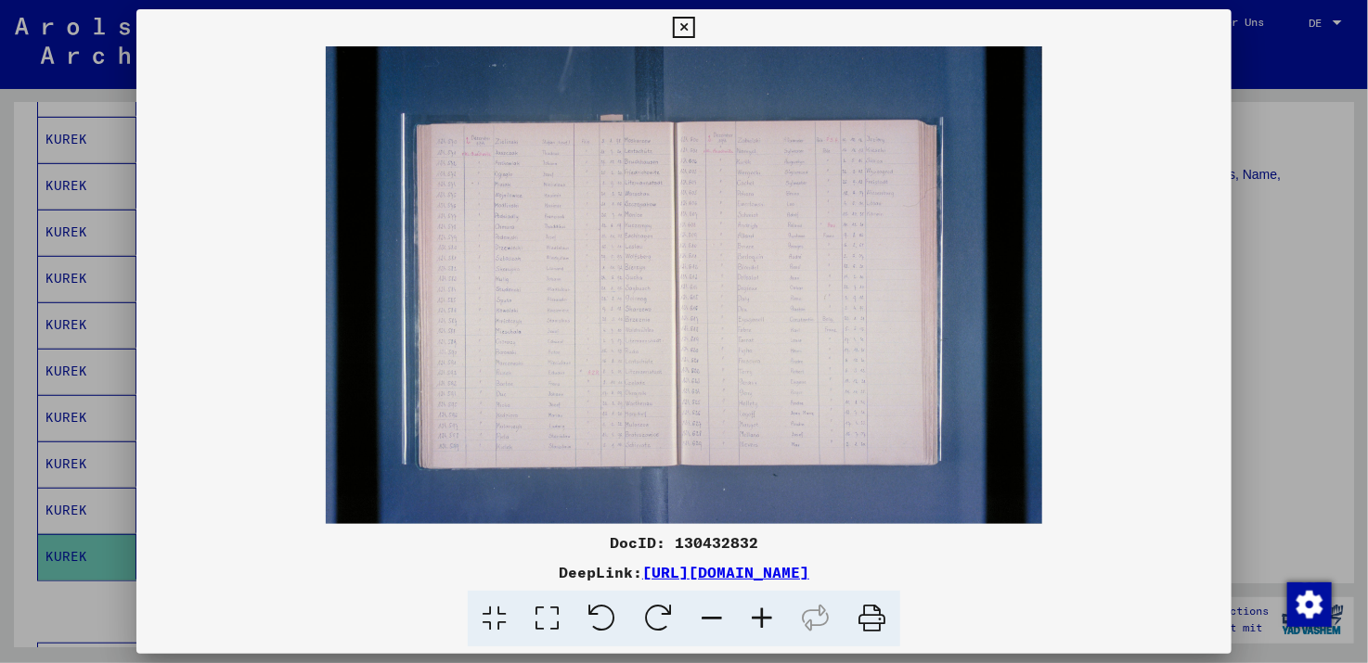
click at [755, 615] on icon at bounding box center [762, 619] width 50 height 57
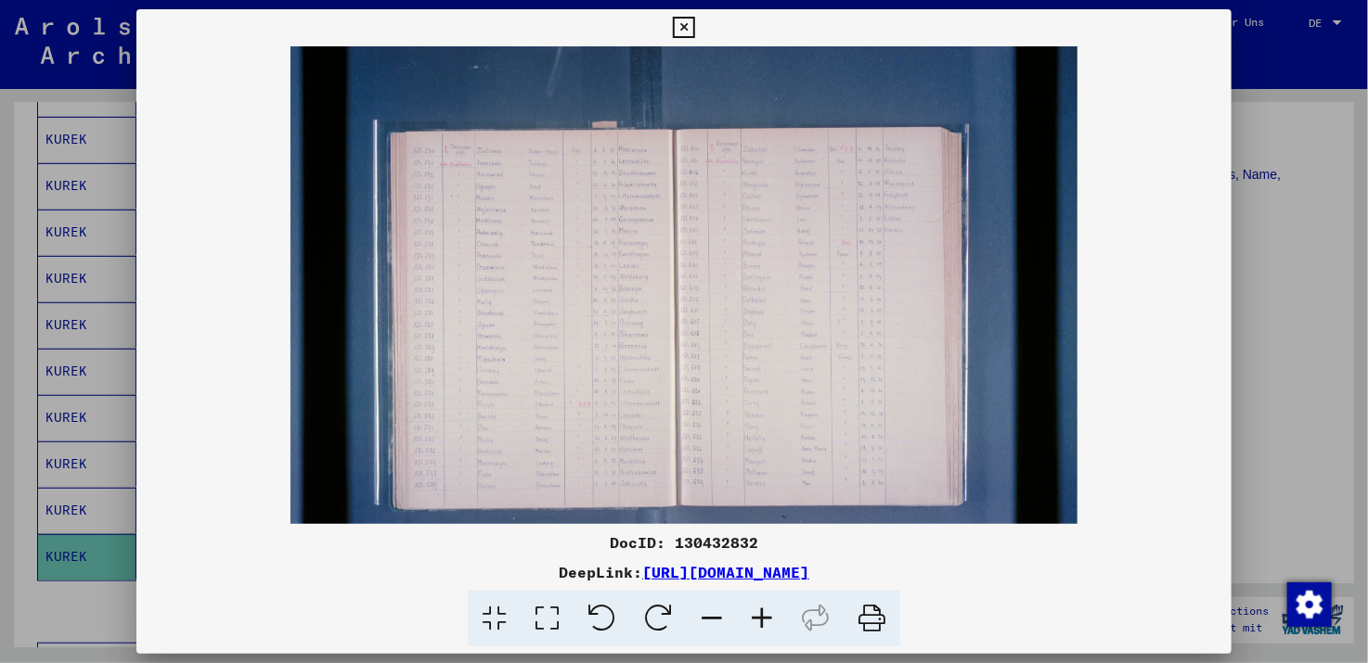
click at [755, 615] on icon at bounding box center [762, 619] width 50 height 57
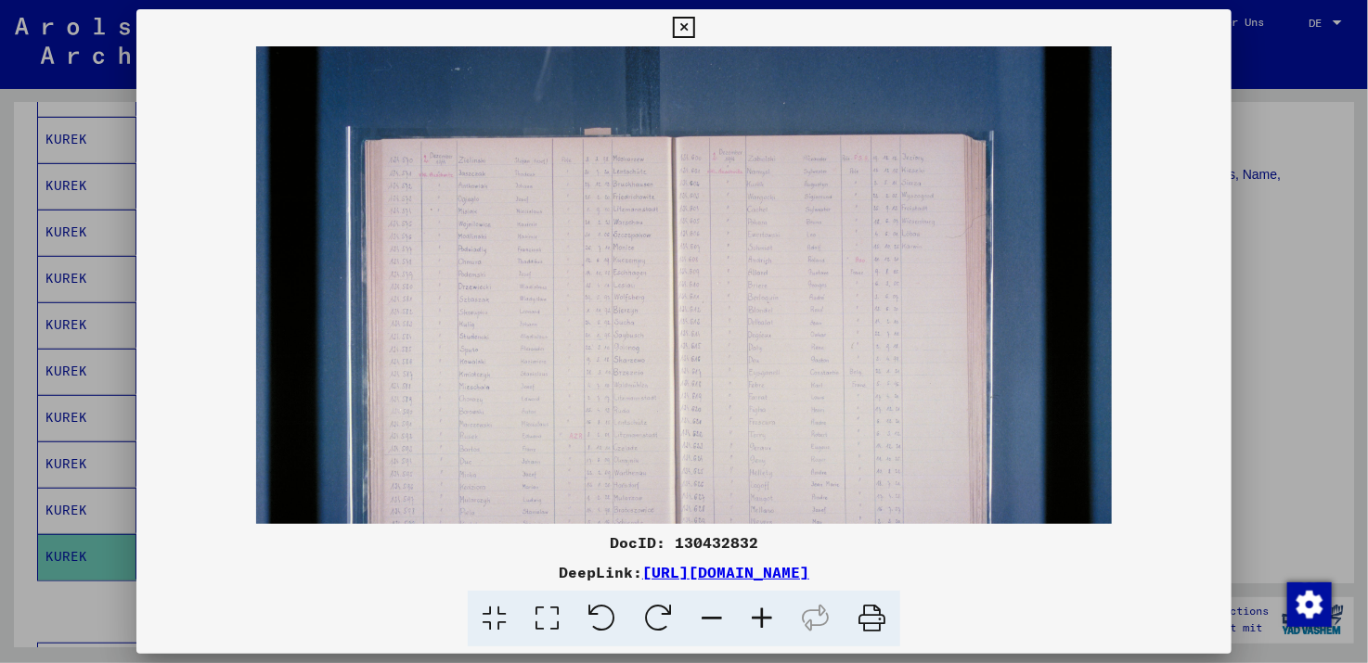
click at [755, 615] on icon at bounding box center [762, 619] width 50 height 57
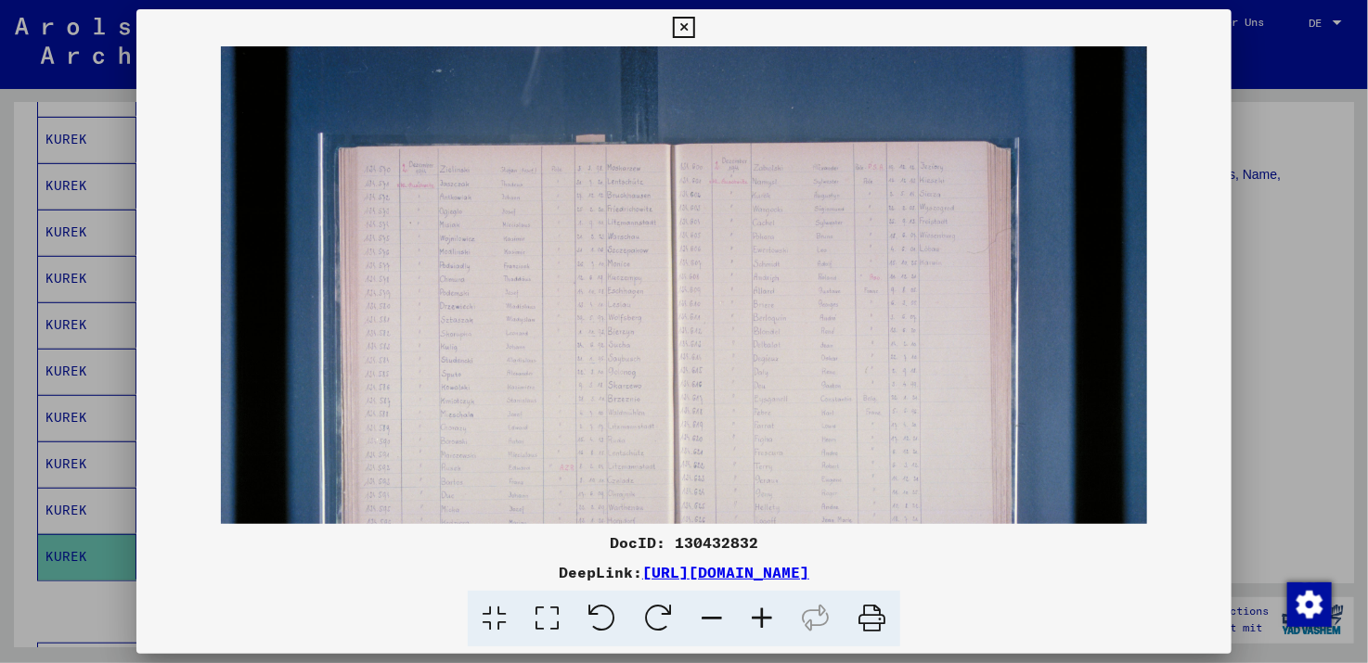
click at [756, 616] on icon at bounding box center [762, 619] width 50 height 57
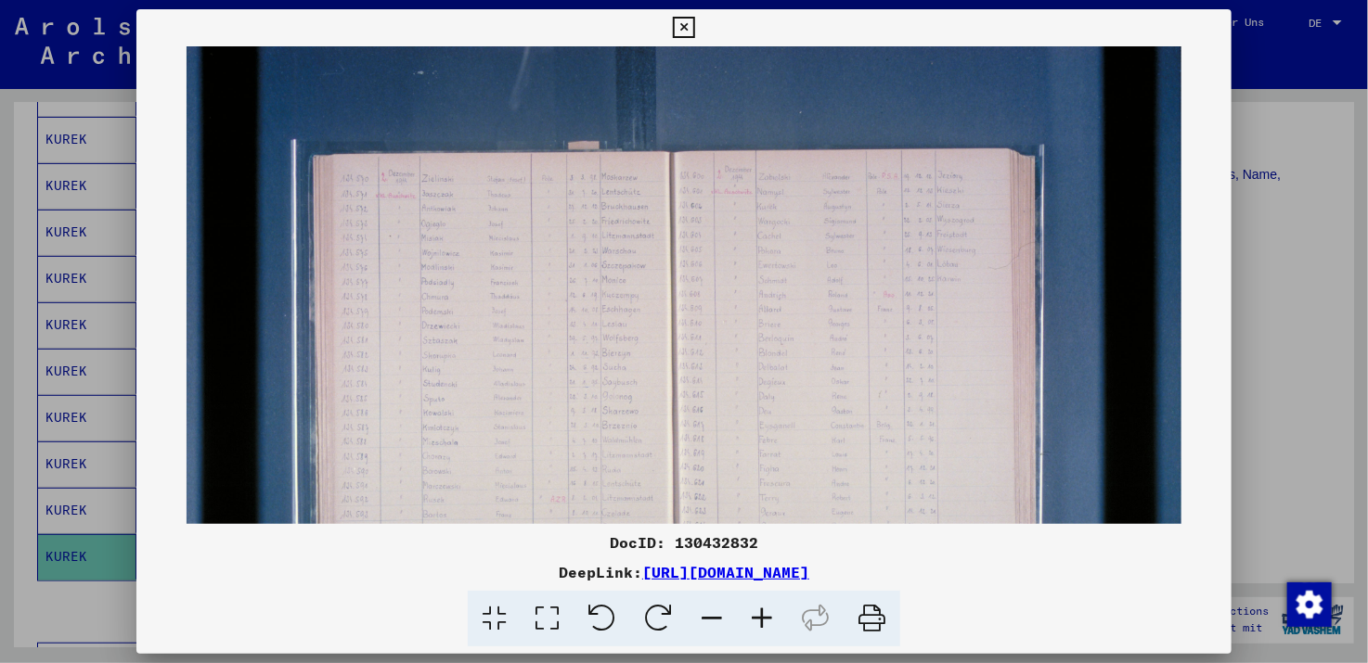
click at [756, 617] on icon at bounding box center [762, 619] width 50 height 57
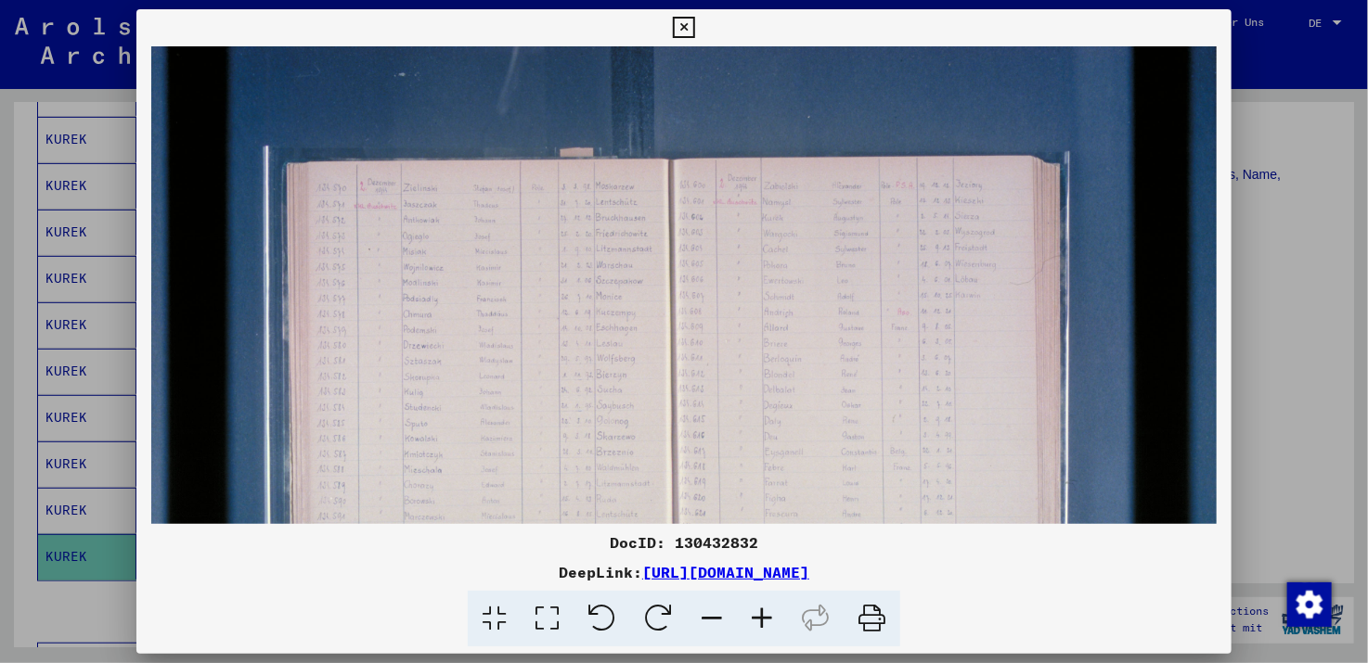
click at [756, 617] on icon at bounding box center [762, 619] width 50 height 57
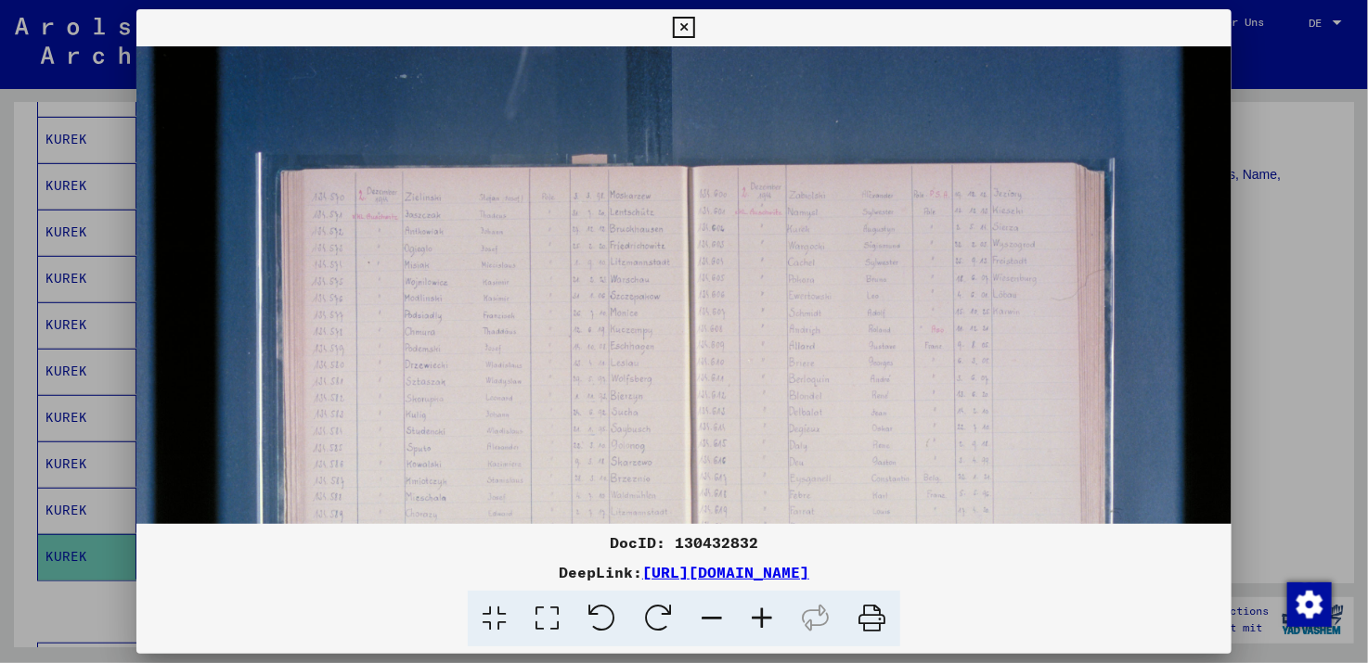
click at [757, 617] on icon at bounding box center [762, 619] width 50 height 57
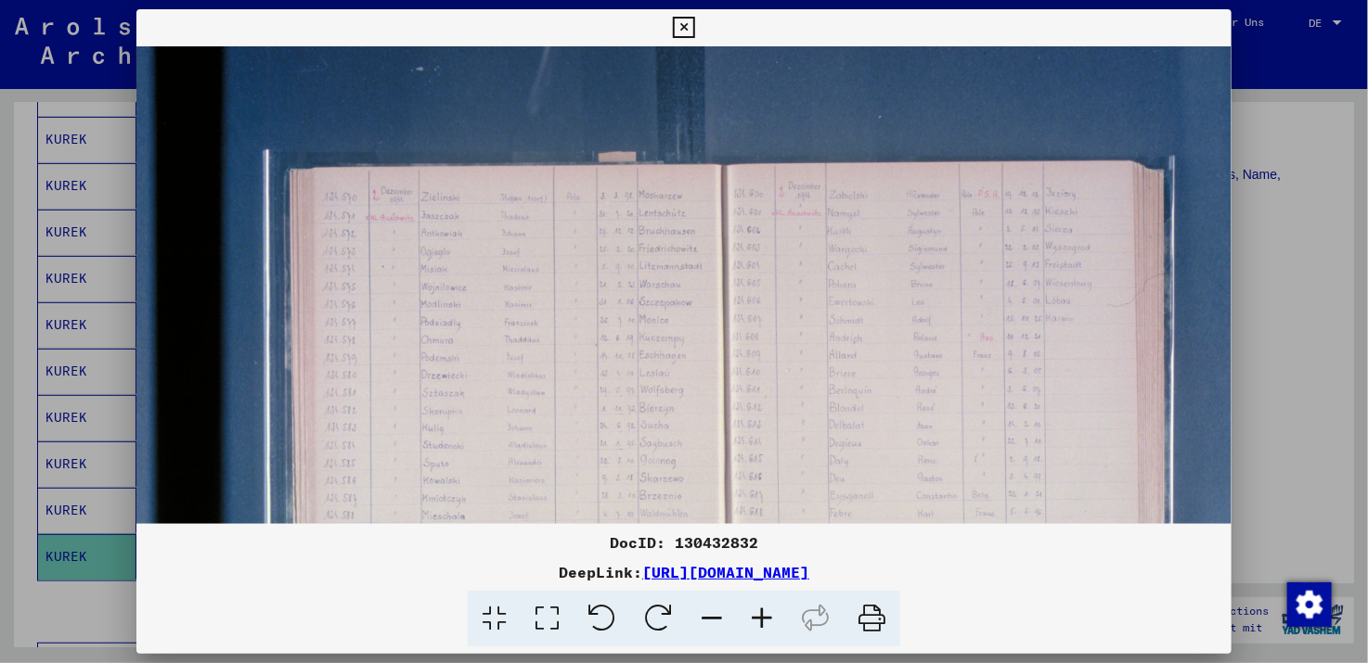
scroll to position [2, 0]
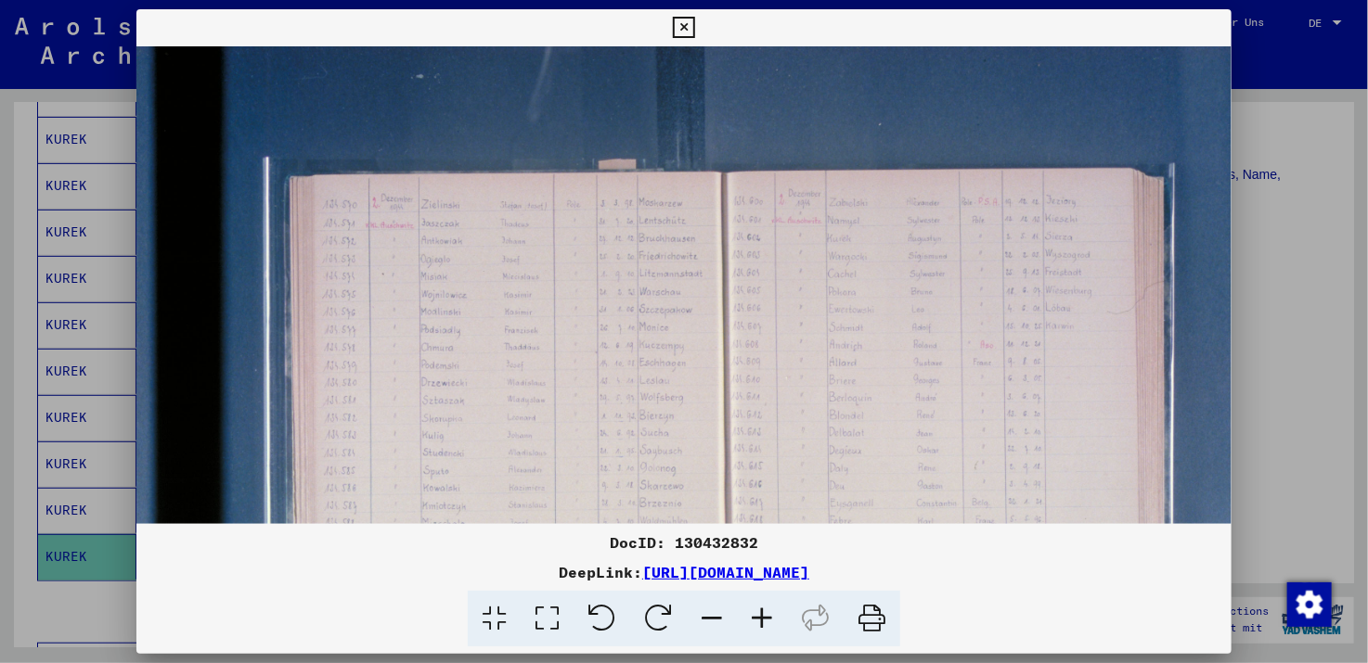
drag, startPoint x: 559, startPoint y: 405, endPoint x: 604, endPoint y: 403, distance: 44.6
click at [604, 403] on img at bounding box center [738, 446] width 1204 height 803
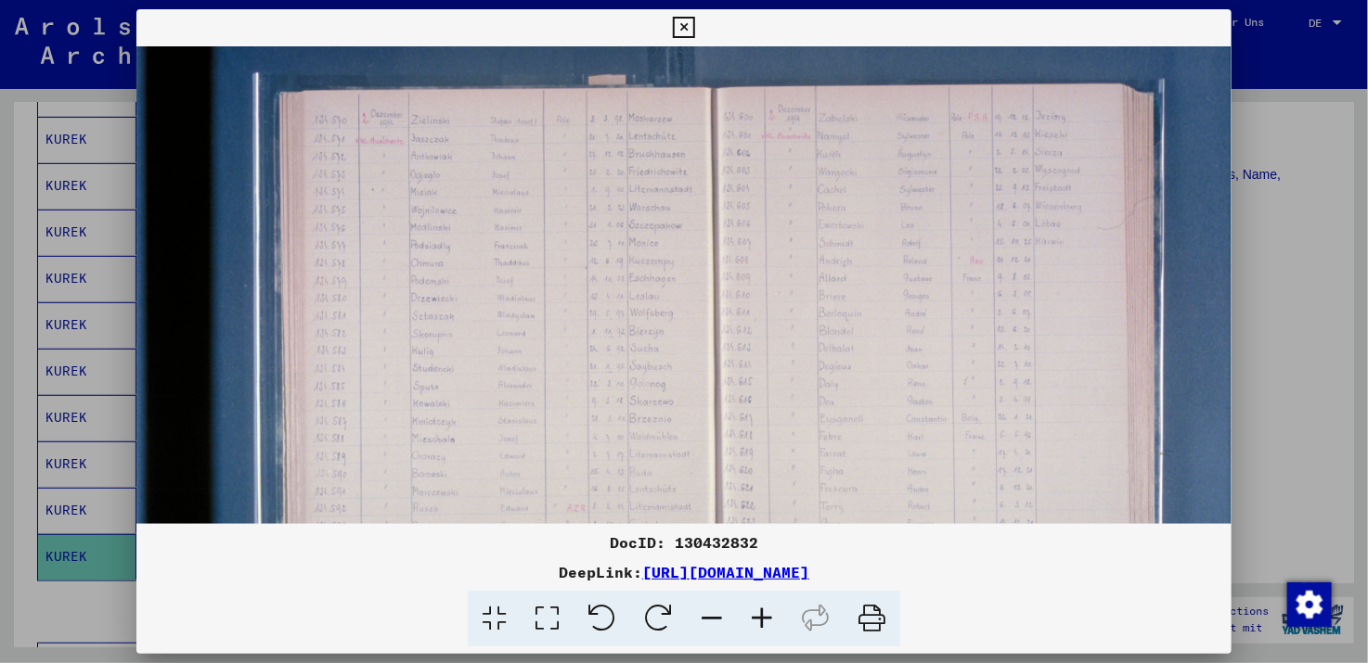
drag, startPoint x: 482, startPoint y: 447, endPoint x: 471, endPoint y: 364, distance: 84.1
click at [471, 364] on img at bounding box center [728, 361] width 1204 height 803
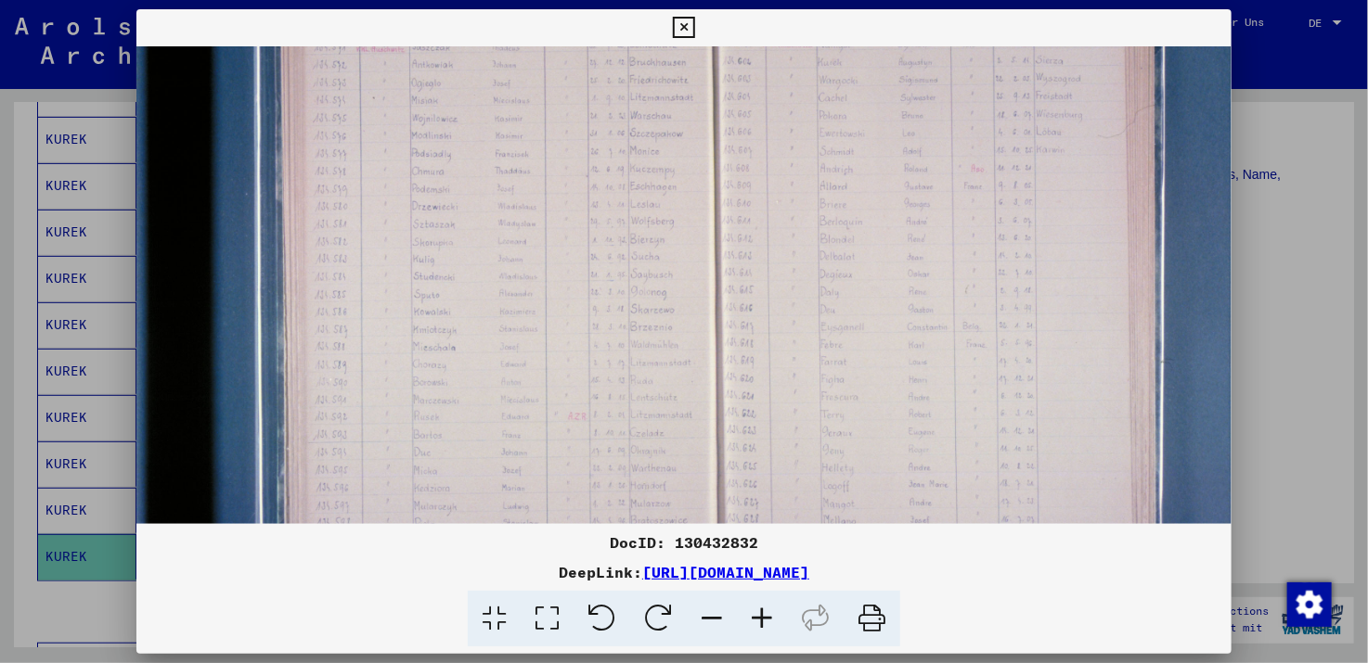
drag, startPoint x: 452, startPoint y: 484, endPoint x: 453, endPoint y: 392, distance: 92.8
click at [453, 392] on img at bounding box center [729, 269] width 1204 height 803
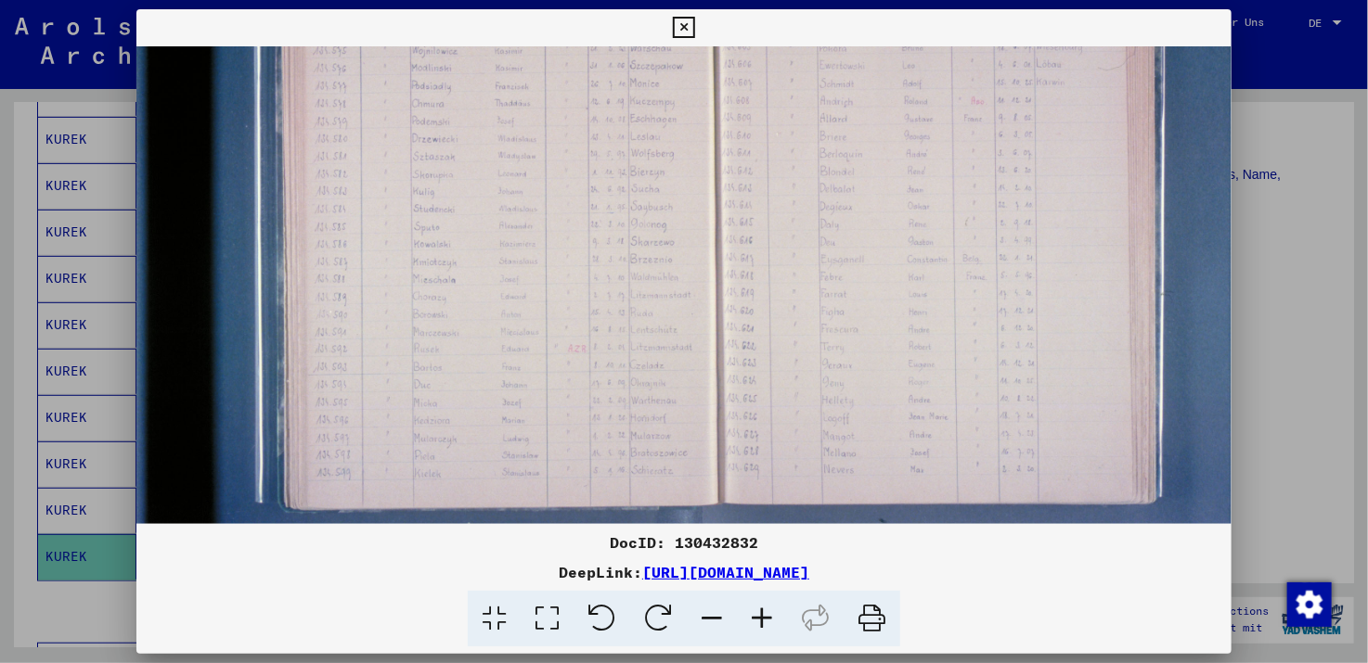
scroll to position [257, 9]
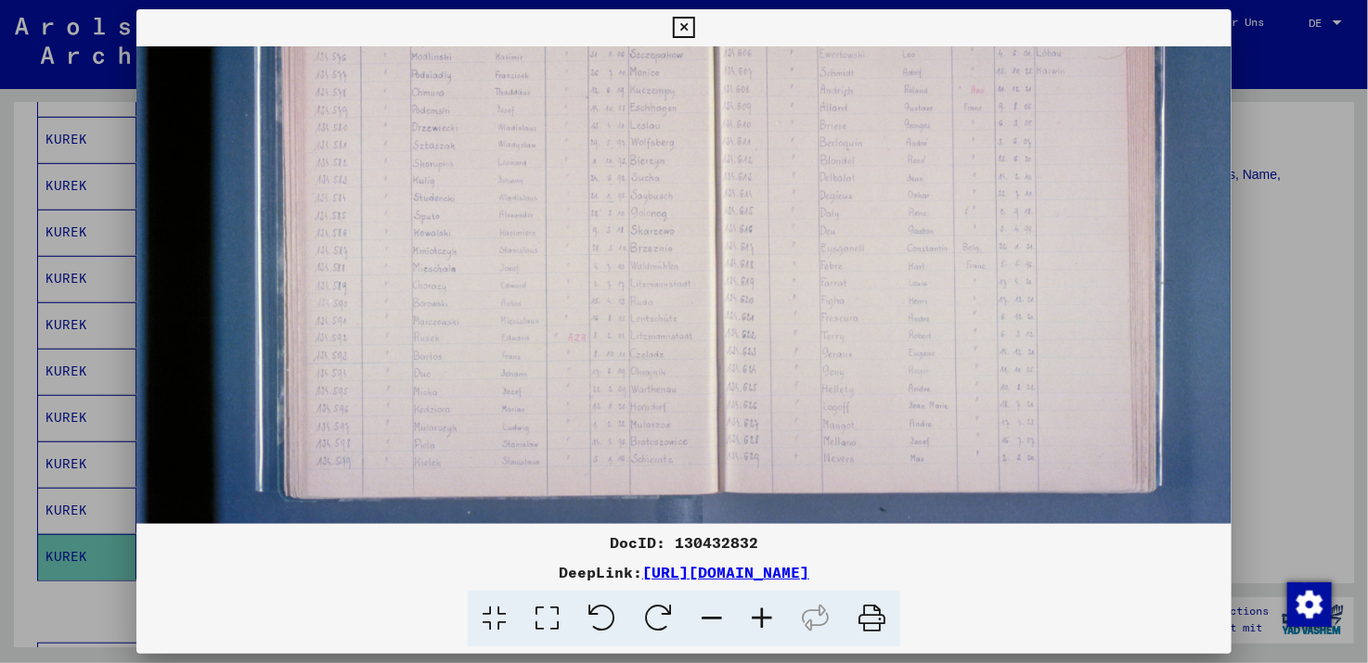
drag, startPoint x: 470, startPoint y: 500, endPoint x: 471, endPoint y: 421, distance: 78.9
click at [471, 421] on img at bounding box center [729, 190] width 1204 height 803
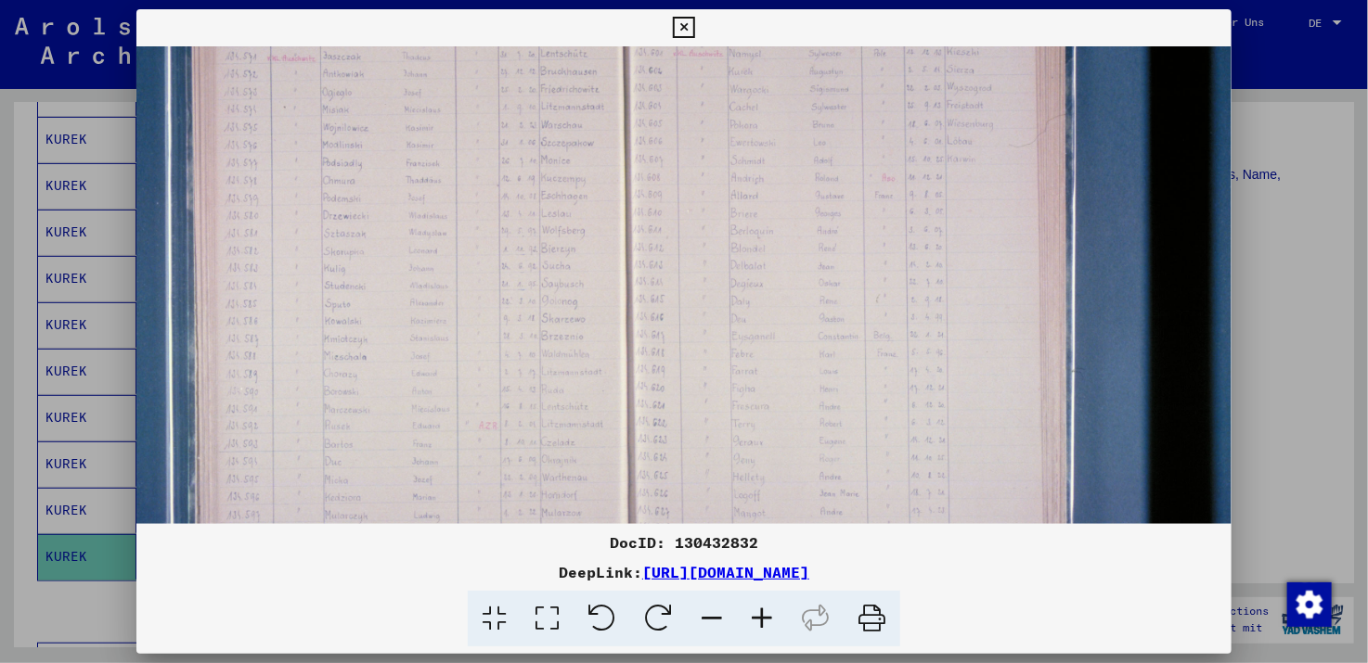
drag, startPoint x: 937, startPoint y: 424, endPoint x: 834, endPoint y: 513, distance: 136.2
click at [834, 513] on img at bounding box center [640, 279] width 1204 height 803
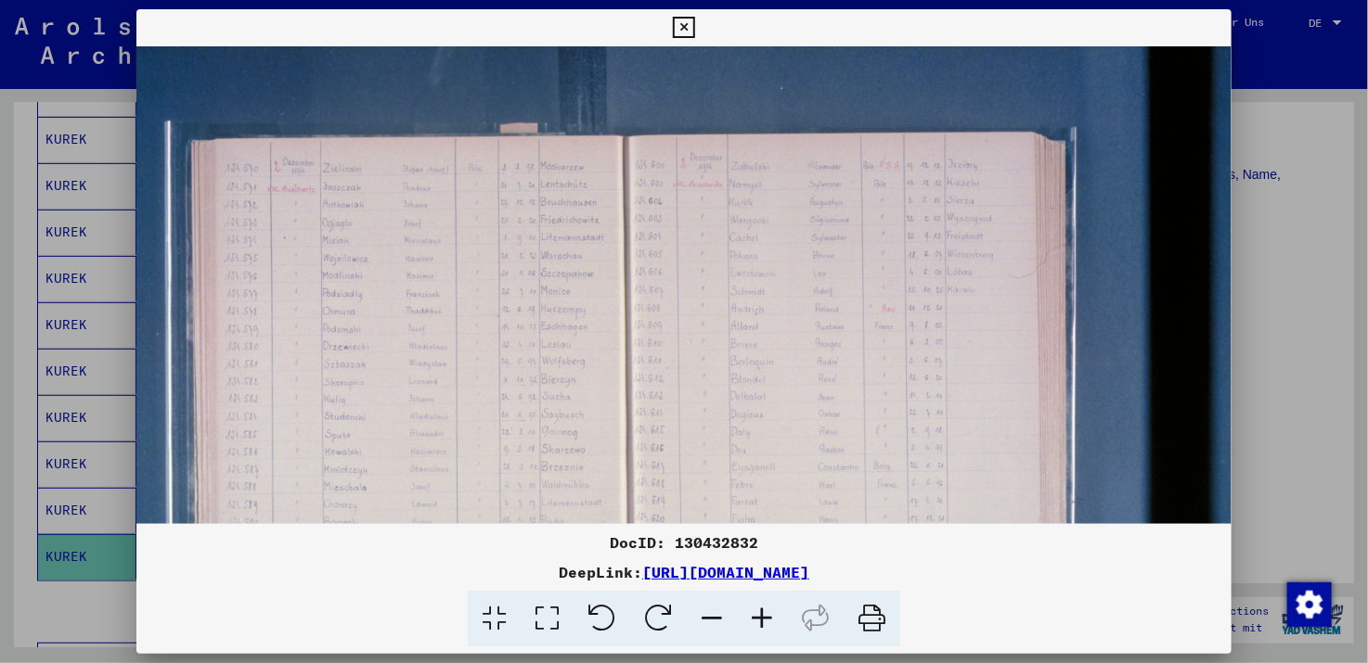
scroll to position [29, 98]
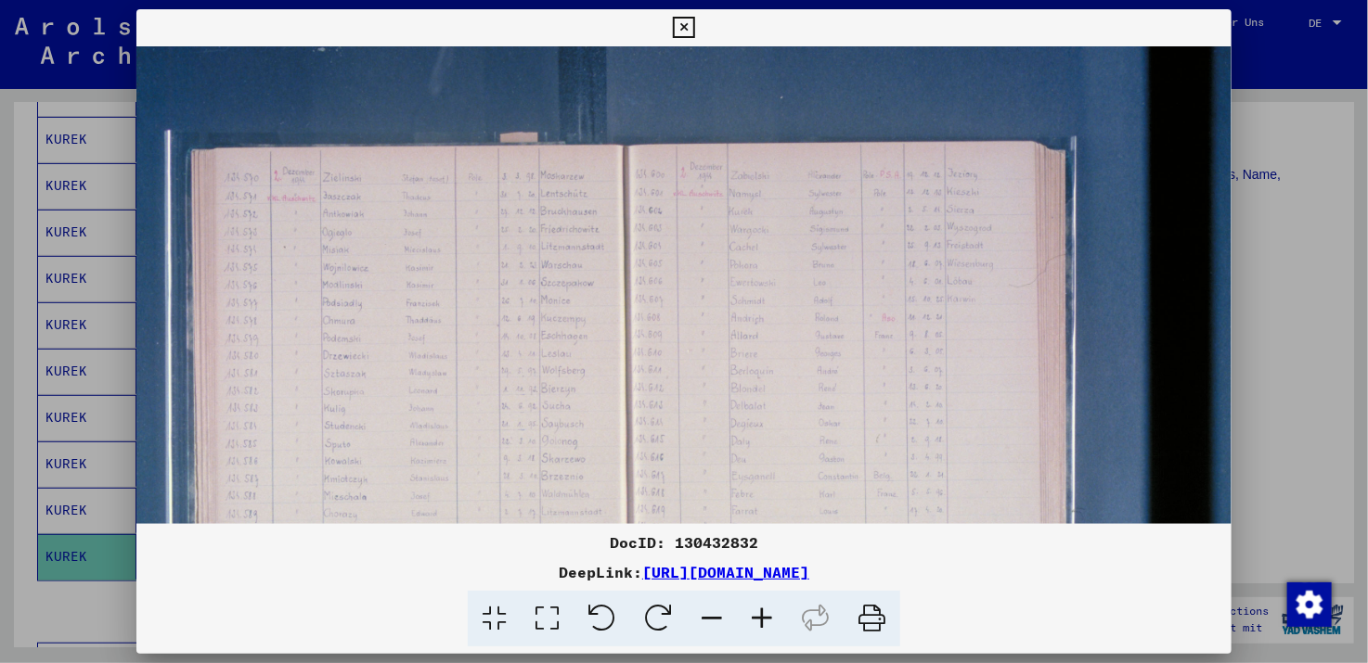
drag, startPoint x: 842, startPoint y: 200, endPoint x: 813, endPoint y: 341, distance: 143.9
click at [813, 341] on img at bounding box center [640, 419] width 1204 height 803
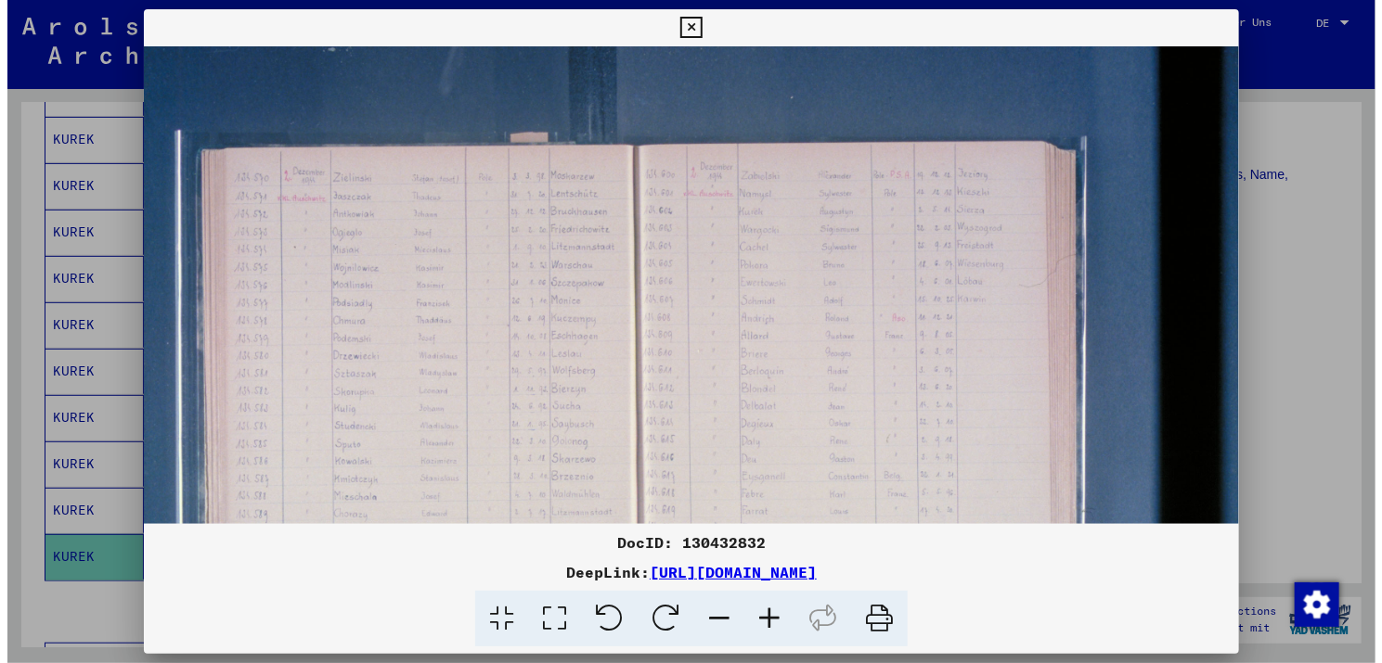
scroll to position [29, 95]
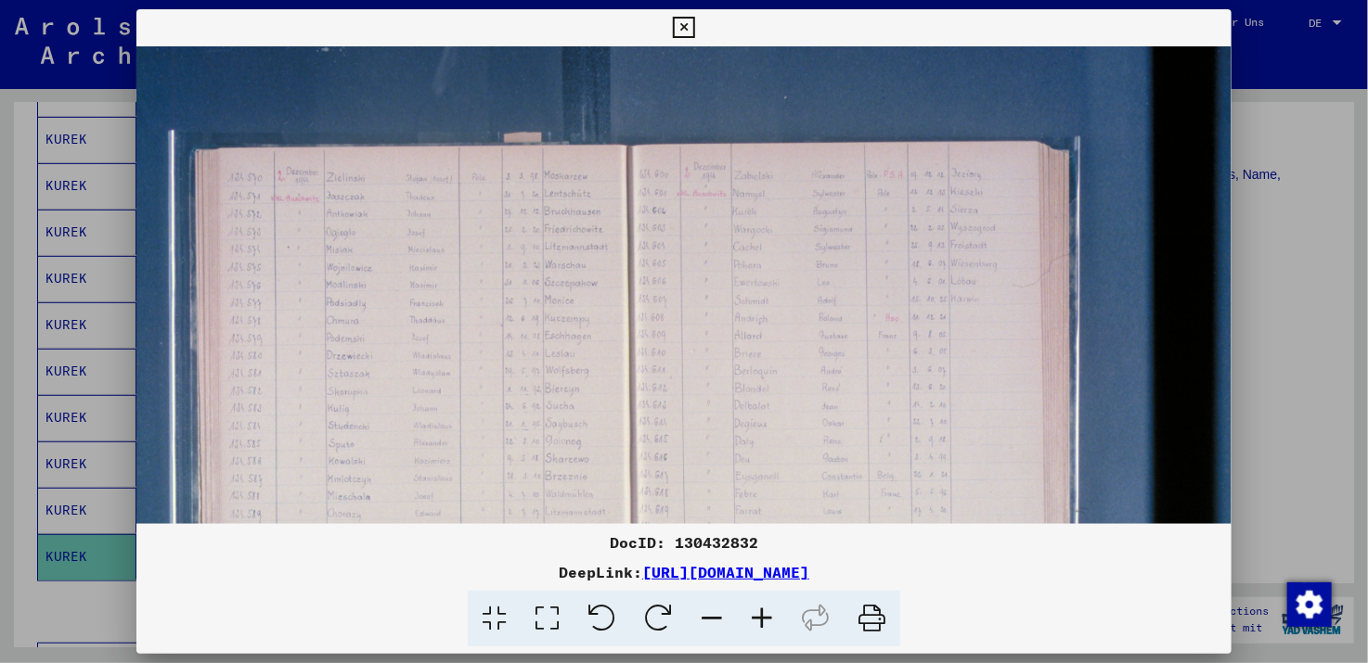
click at [644, 219] on img at bounding box center [644, 419] width 1204 height 803
click at [707, 217] on img at bounding box center [644, 419] width 1204 height 803
click at [688, 23] on icon at bounding box center [683, 28] width 21 height 22
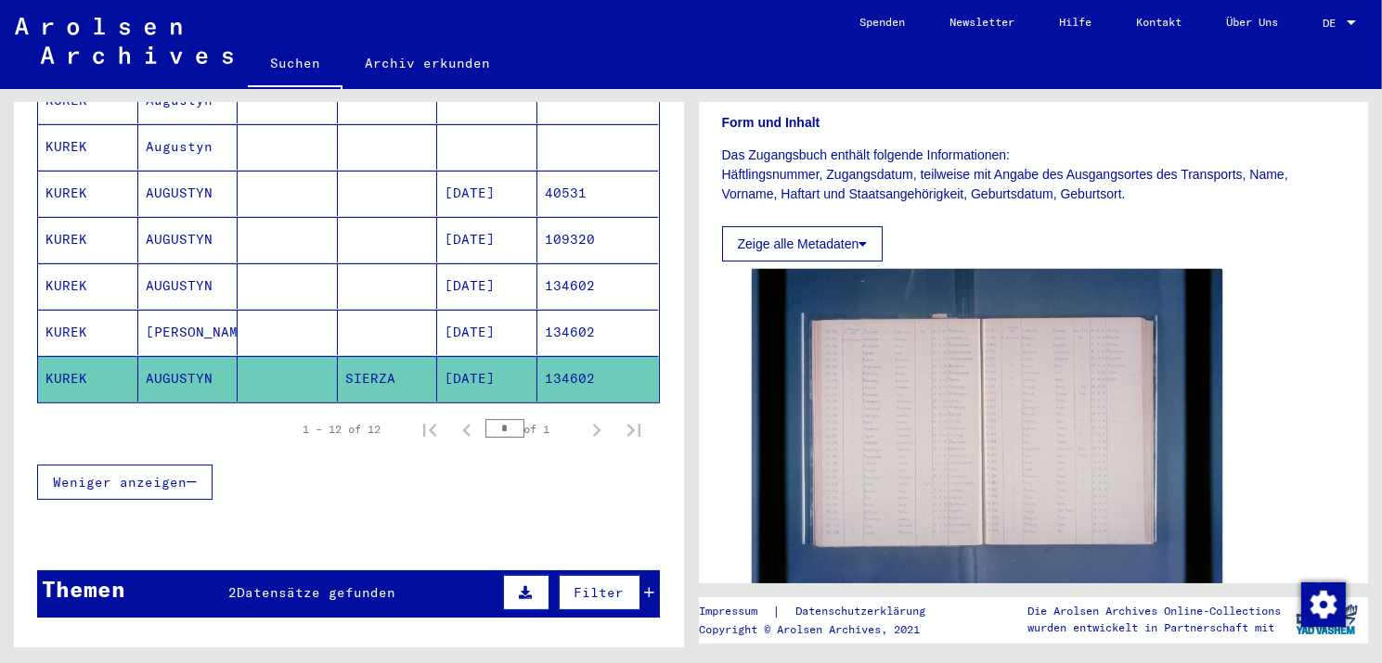
scroll to position [278, 0]
